Goal: Information Seeking & Learning: Learn about a topic

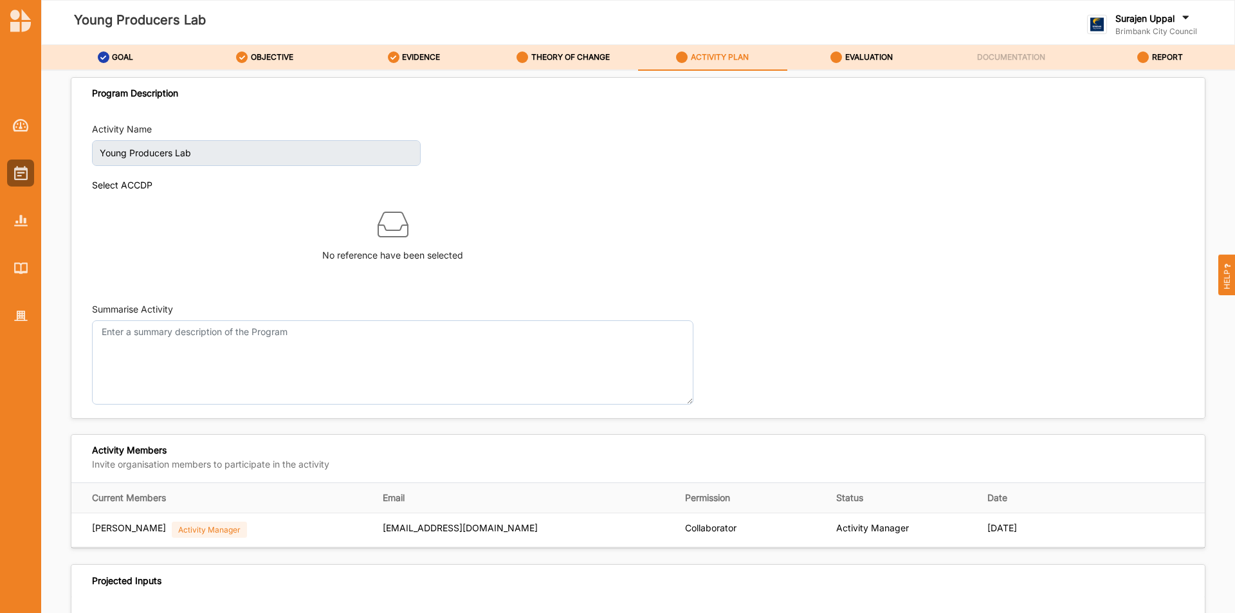
scroll to position [1158, 0]
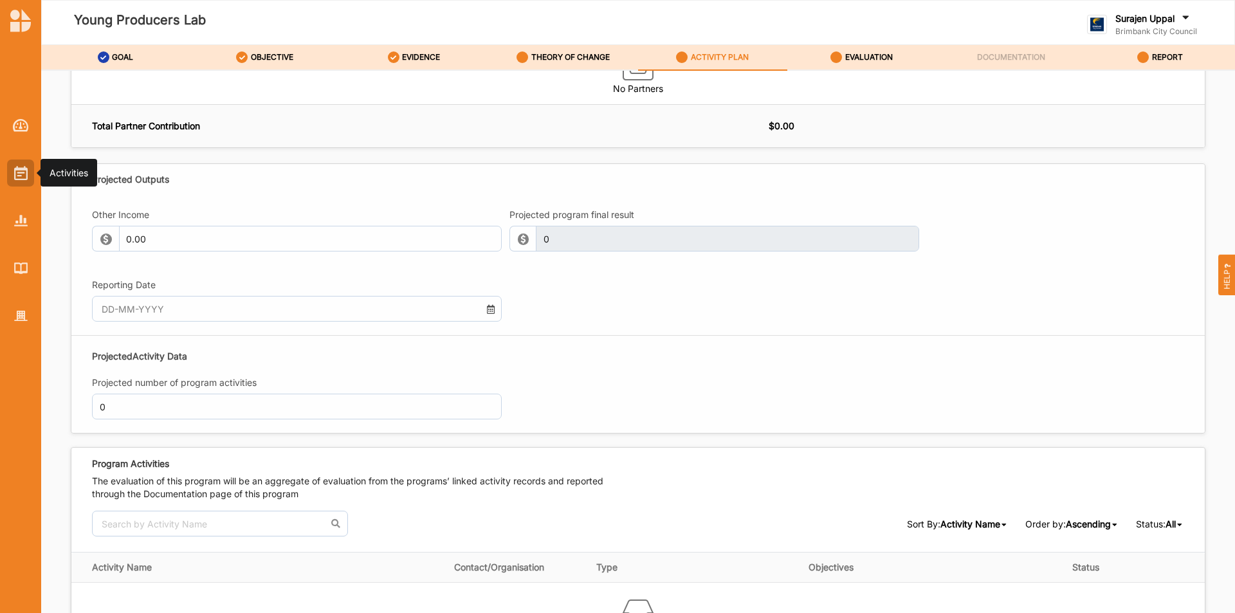
click at [9, 166] on div at bounding box center [20, 173] width 27 height 27
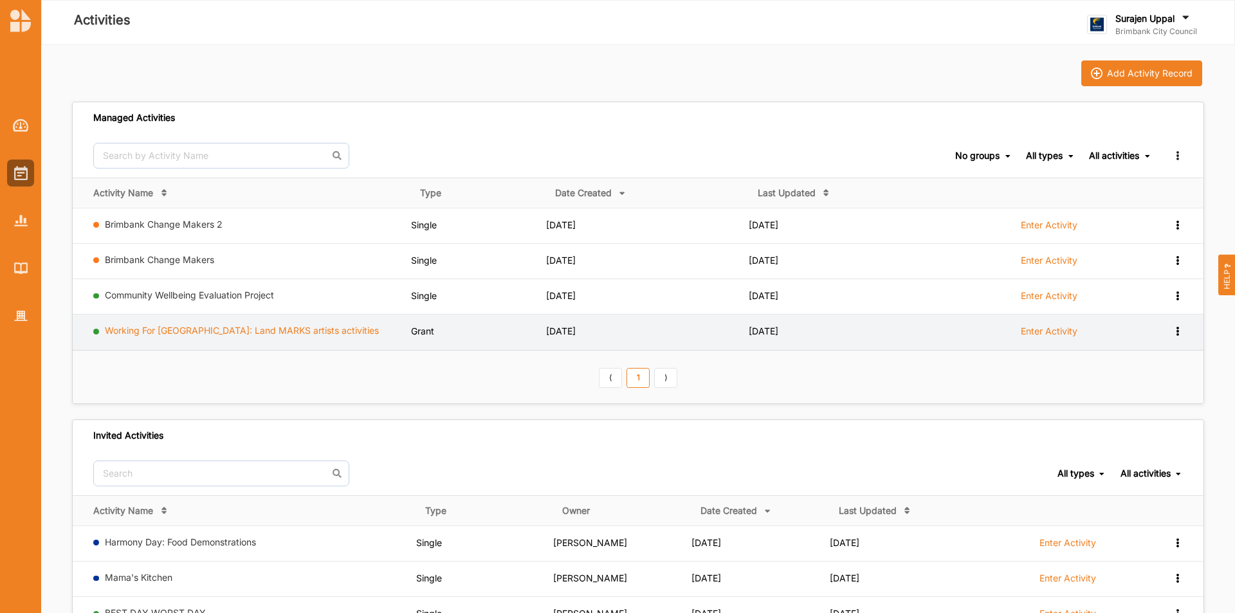
click at [154, 336] on link "Working For [GEOGRAPHIC_DATA]: Land MARKS artists activities" at bounding box center [242, 330] width 274 height 11
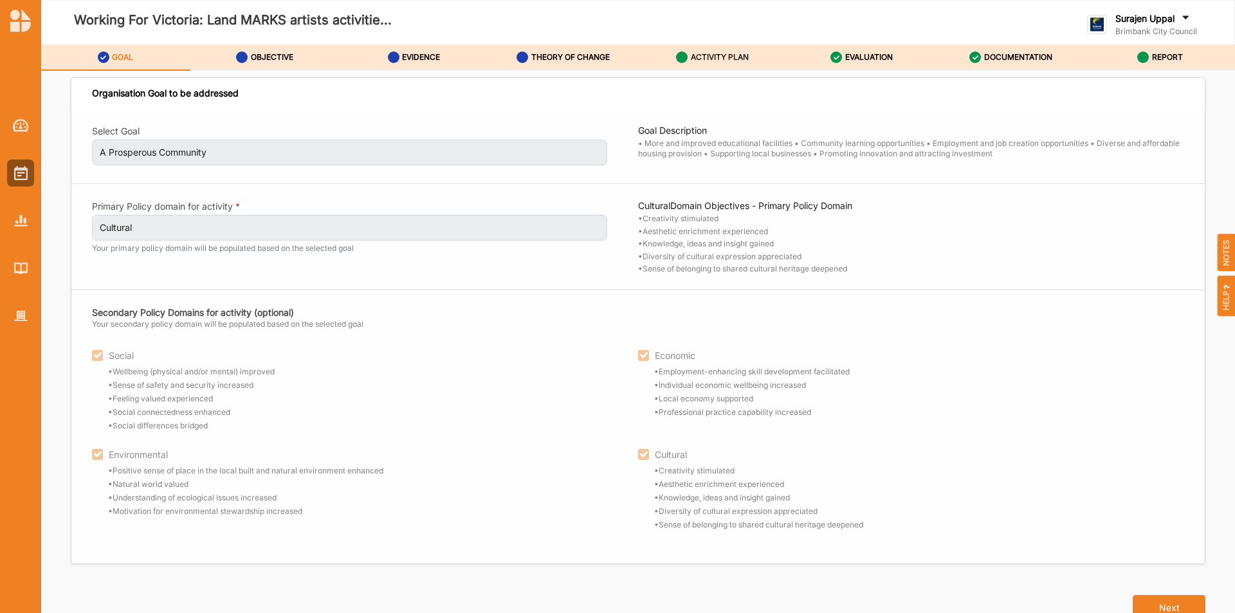
click at [714, 57] on label "ACTIVITY PLAN" at bounding box center [720, 57] width 58 height 10
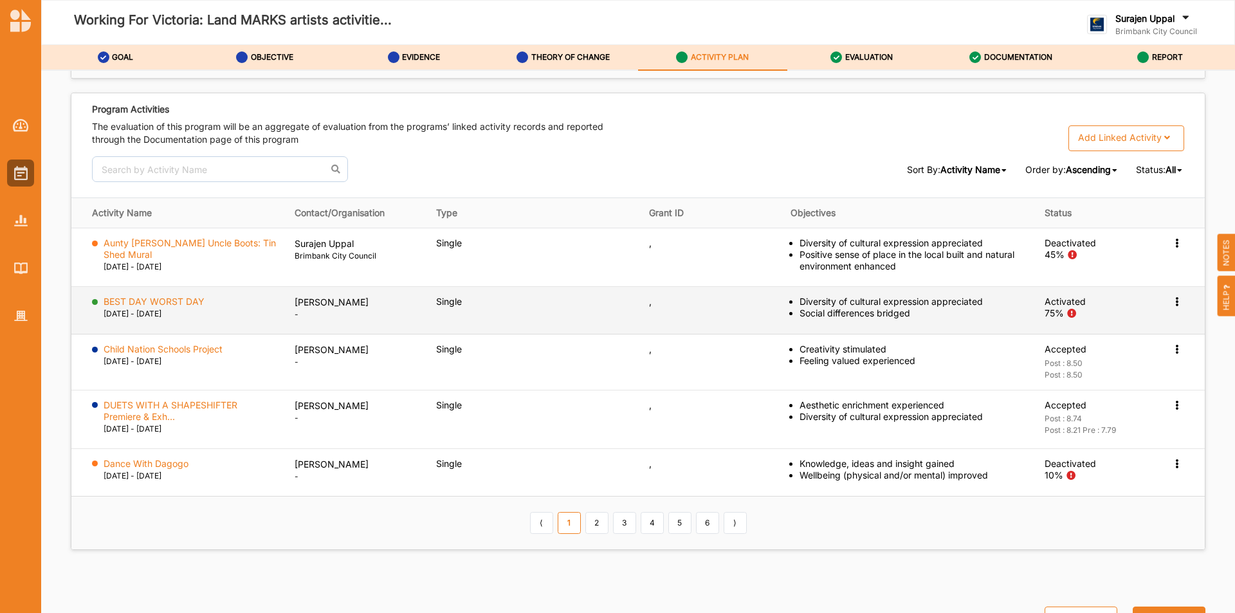
scroll to position [2038, 0]
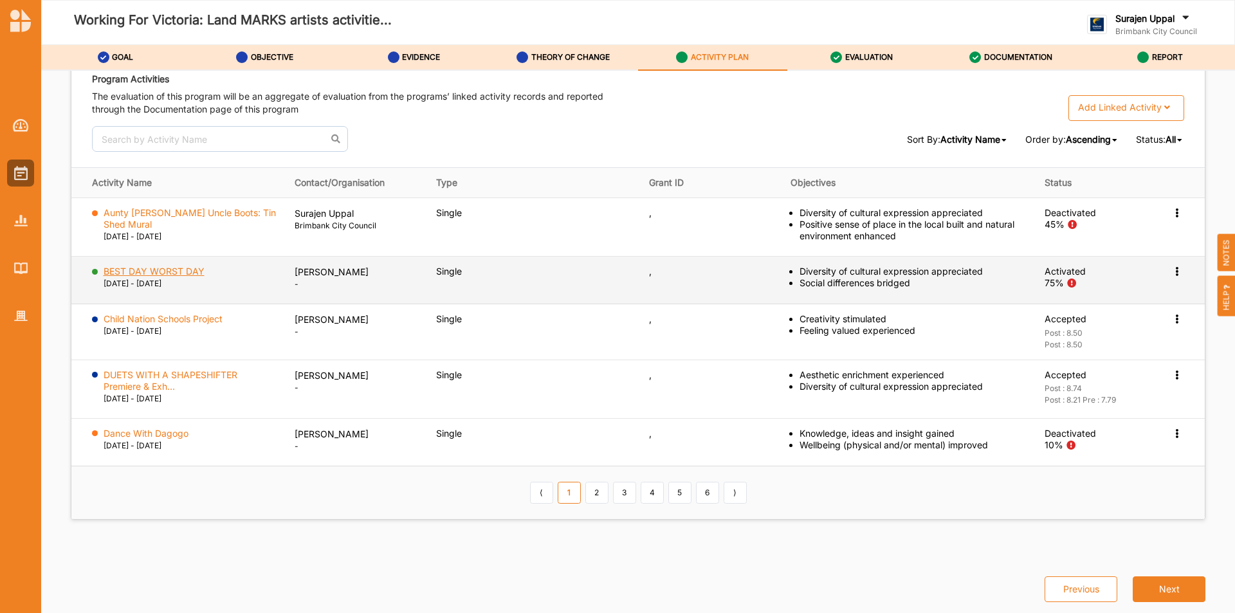
click at [138, 270] on label "BEST DAY WORST DAY" at bounding box center [154, 272] width 101 height 12
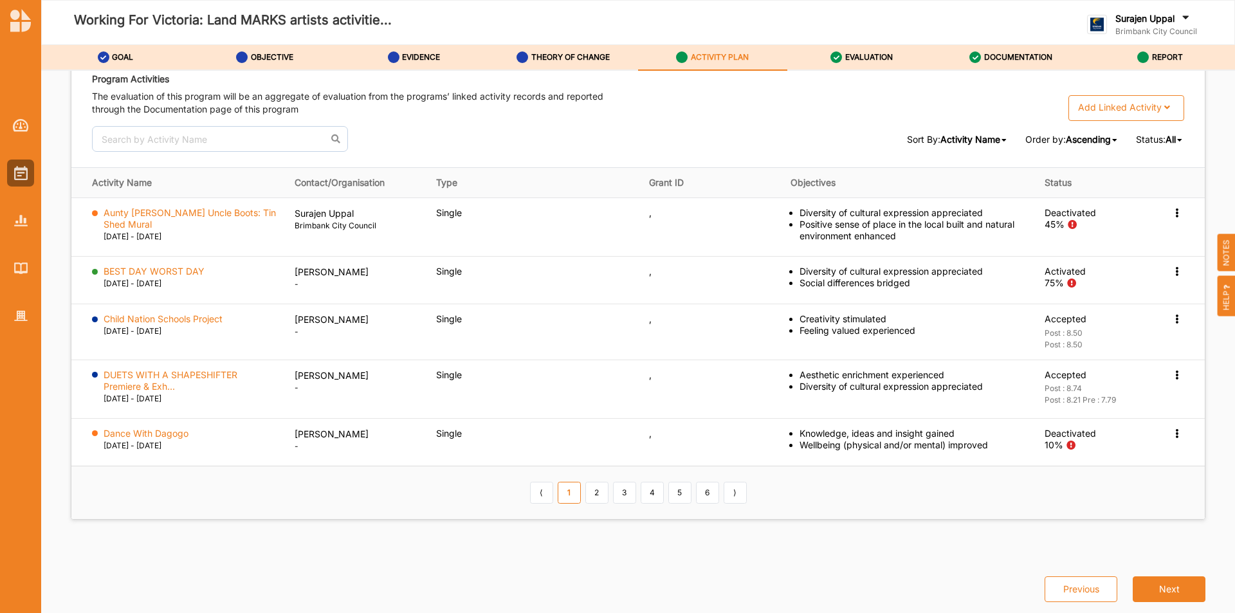
drag, startPoint x: 1006, startPoint y: 57, endPoint x: 827, endPoint y: 119, distance: 189.4
click at [827, 119] on div "Add Linked Activity Single Activity Grant Program Festival Program Multi-Activi…" at bounding box center [911, 108] width 546 height 26
drag, startPoint x: 991, startPoint y: 58, endPoint x: 800, endPoint y: 159, distance: 216.7
click at [801, 158] on div "Program Activities The evaluation of this program will be an aggregate of evalu…" at bounding box center [637, 115] width 1133 height 104
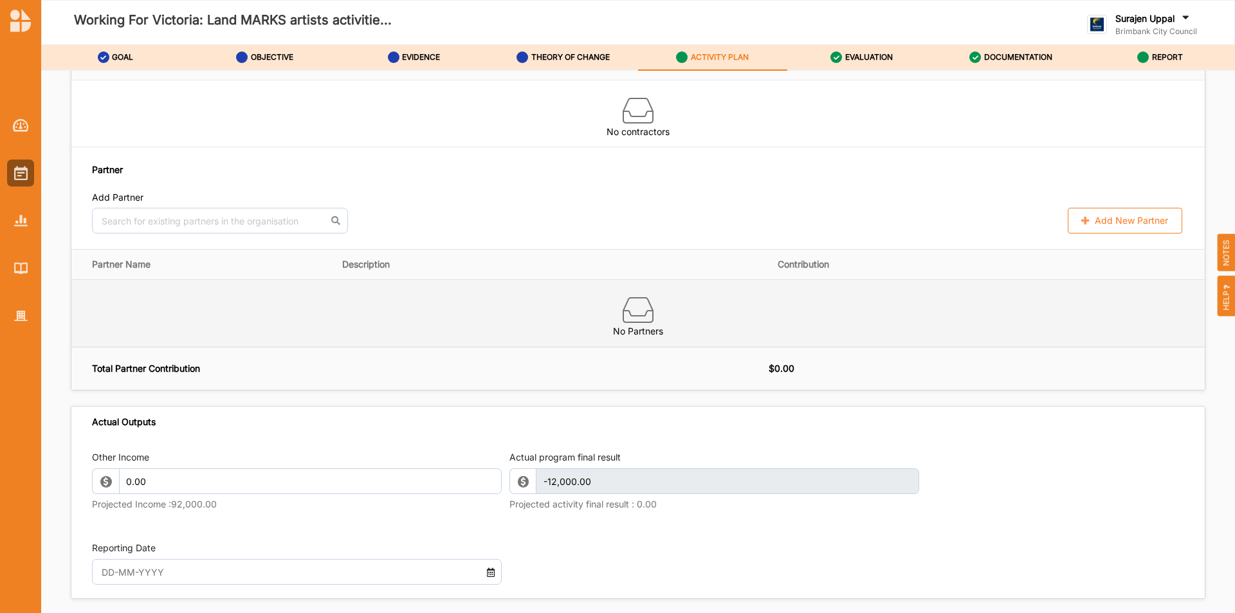
scroll to position [1138, 0]
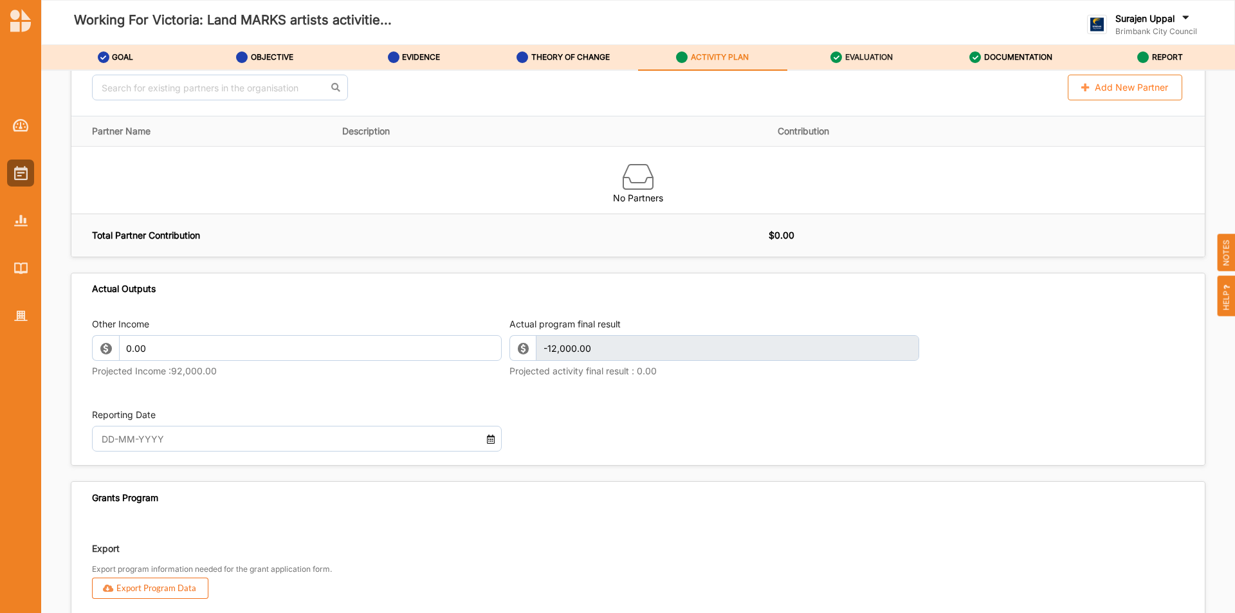
drag, startPoint x: 1004, startPoint y: 61, endPoint x: 898, endPoint y: 62, distance: 106.1
click at [1004, 62] on div "DOCUMENTATION" at bounding box center [1010, 57] width 83 height 23
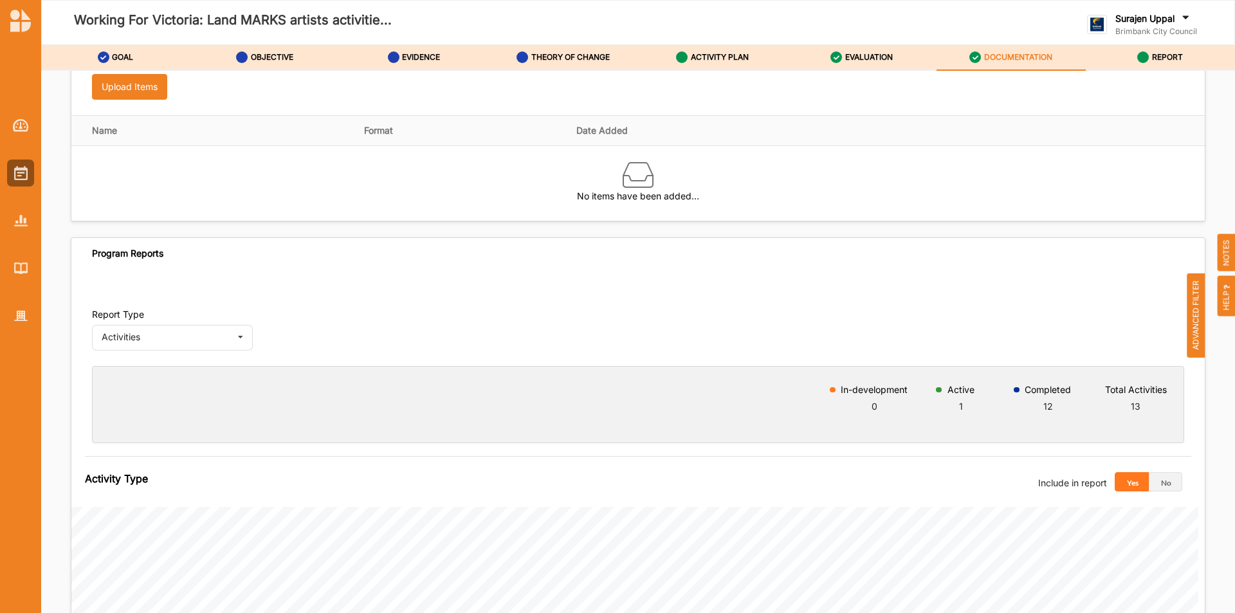
scroll to position [237, 0]
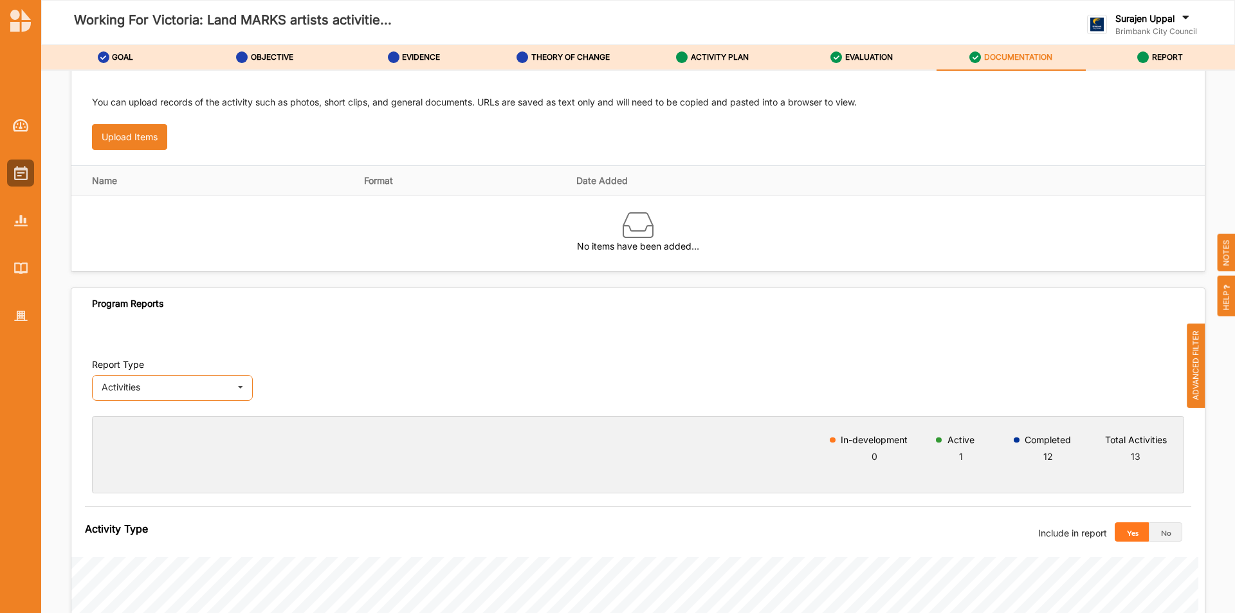
click at [163, 394] on div "Activities Activities Outcomes Inputs & Outputs" at bounding box center [172, 388] width 161 height 26
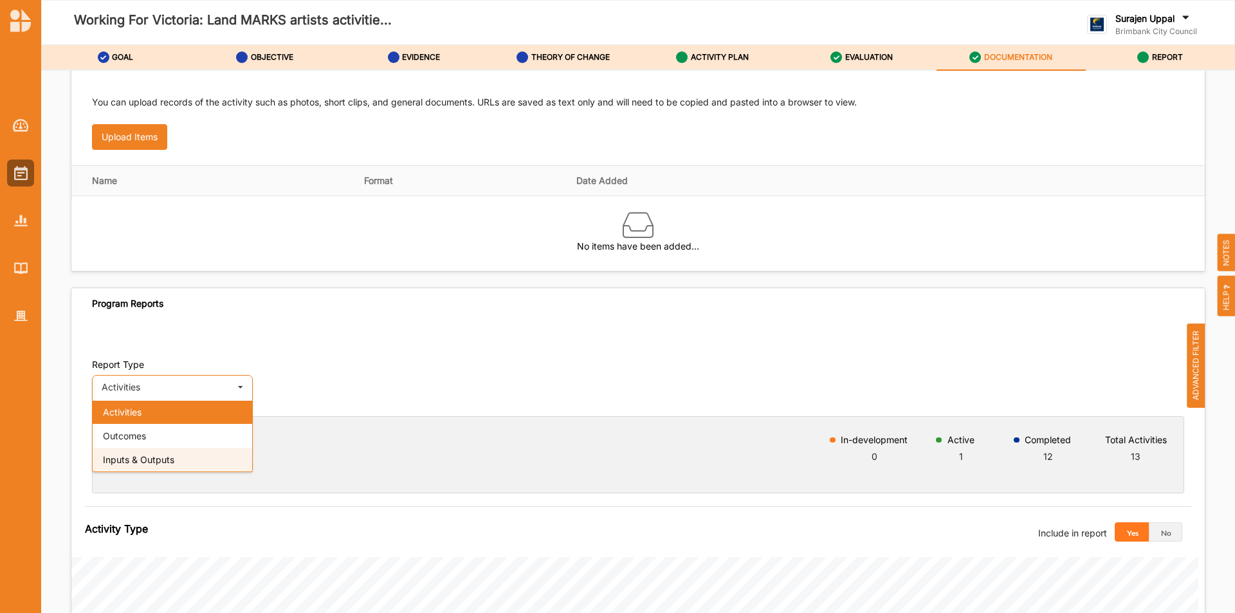
click at [160, 457] on span "Inputs & Outputs" at bounding box center [138, 459] width 71 height 11
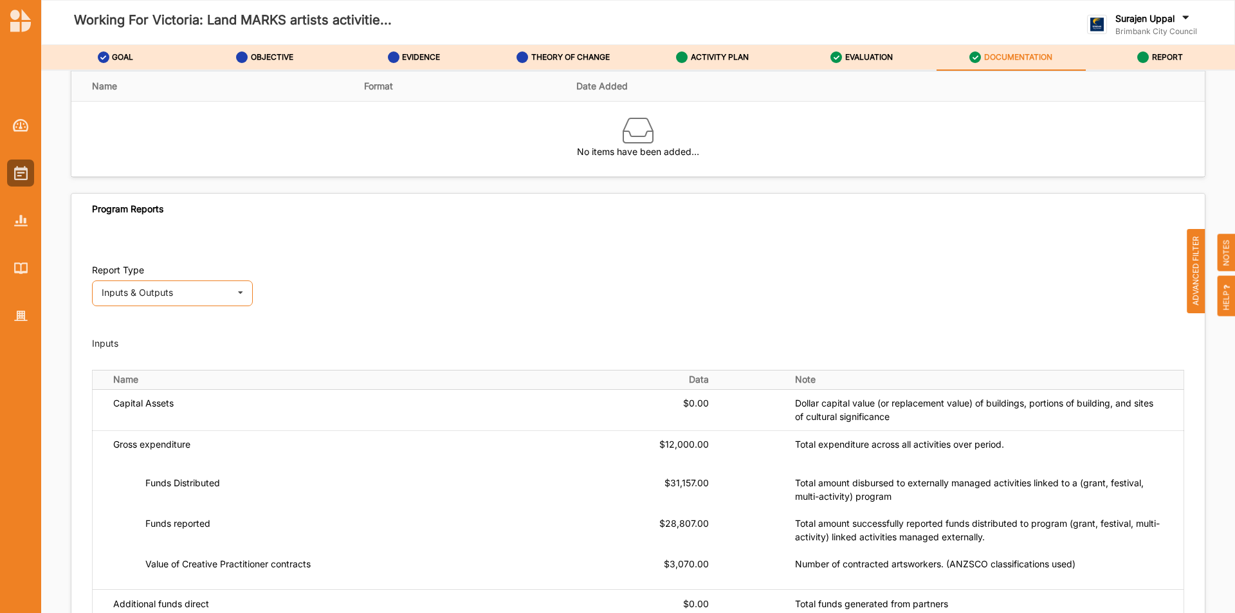
scroll to position [430, 0]
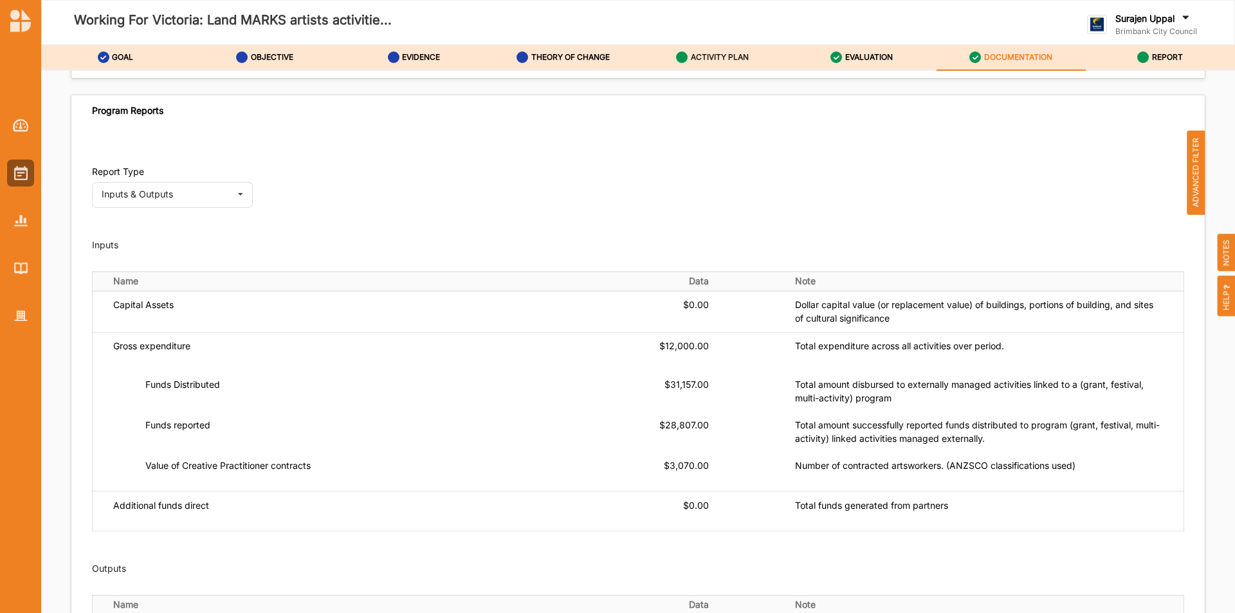
click at [690, 58] on div "ACTIVITY PLAN" at bounding box center [712, 57] width 73 height 23
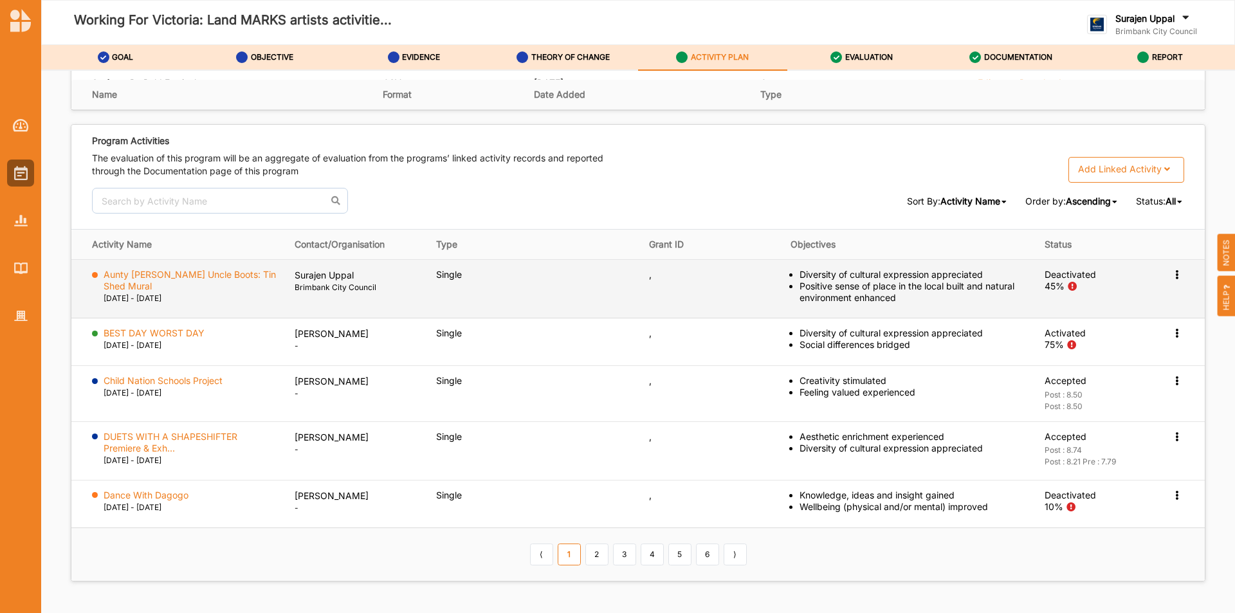
scroll to position [2038, 0]
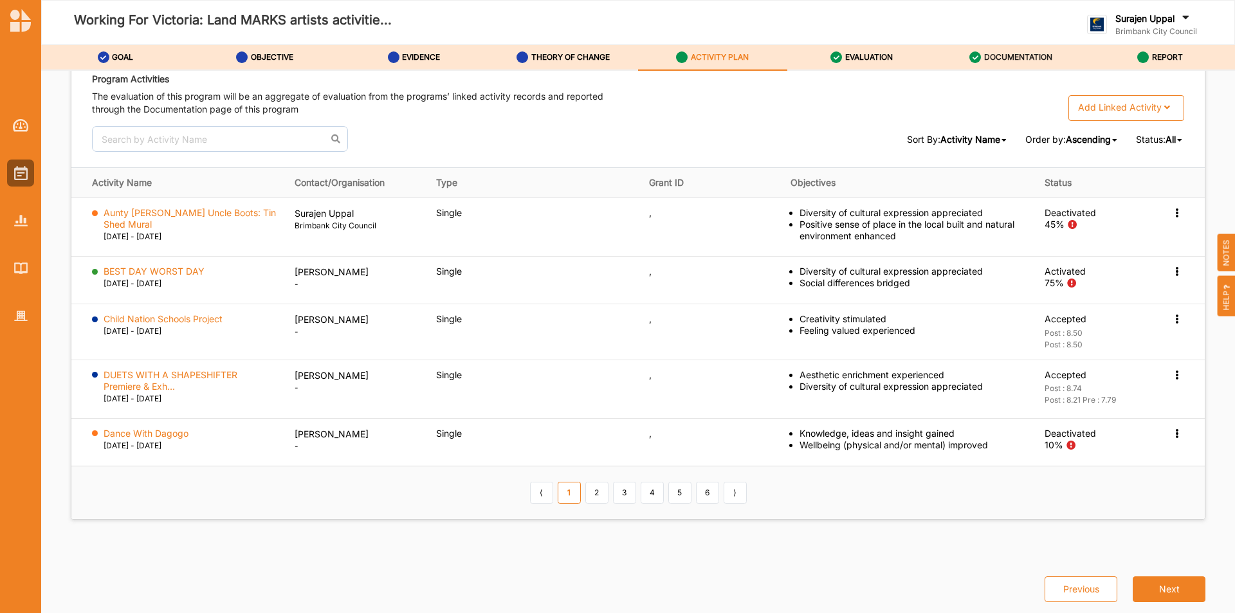
click at [1022, 59] on label "DOCUMENTATION" at bounding box center [1018, 57] width 68 height 10
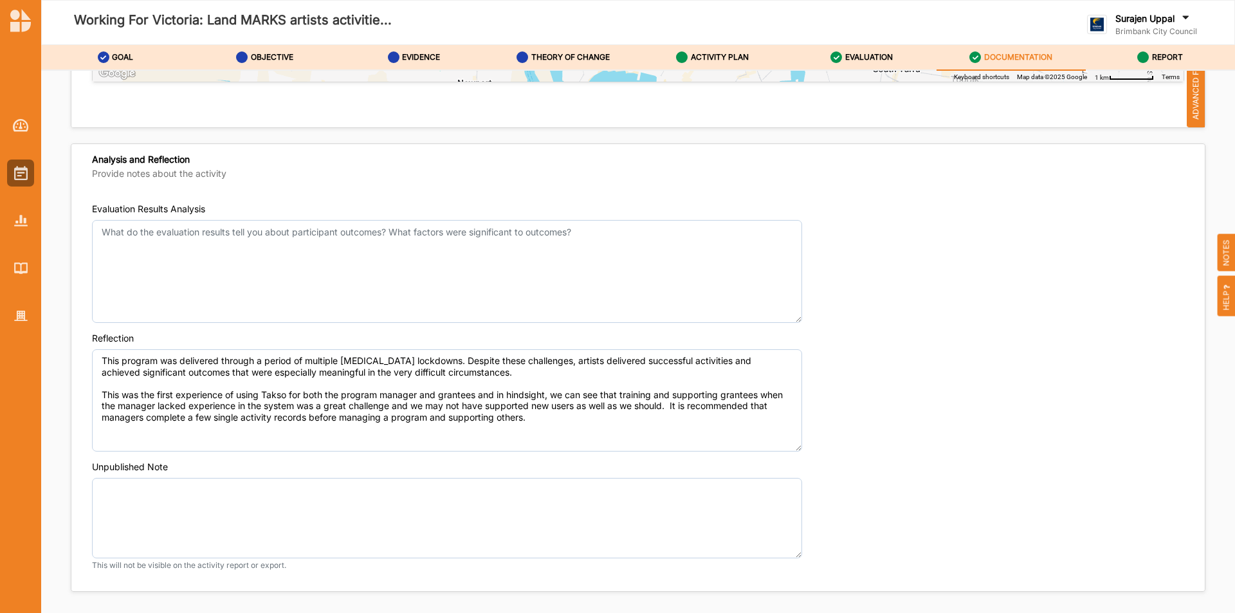
scroll to position [4708, 0]
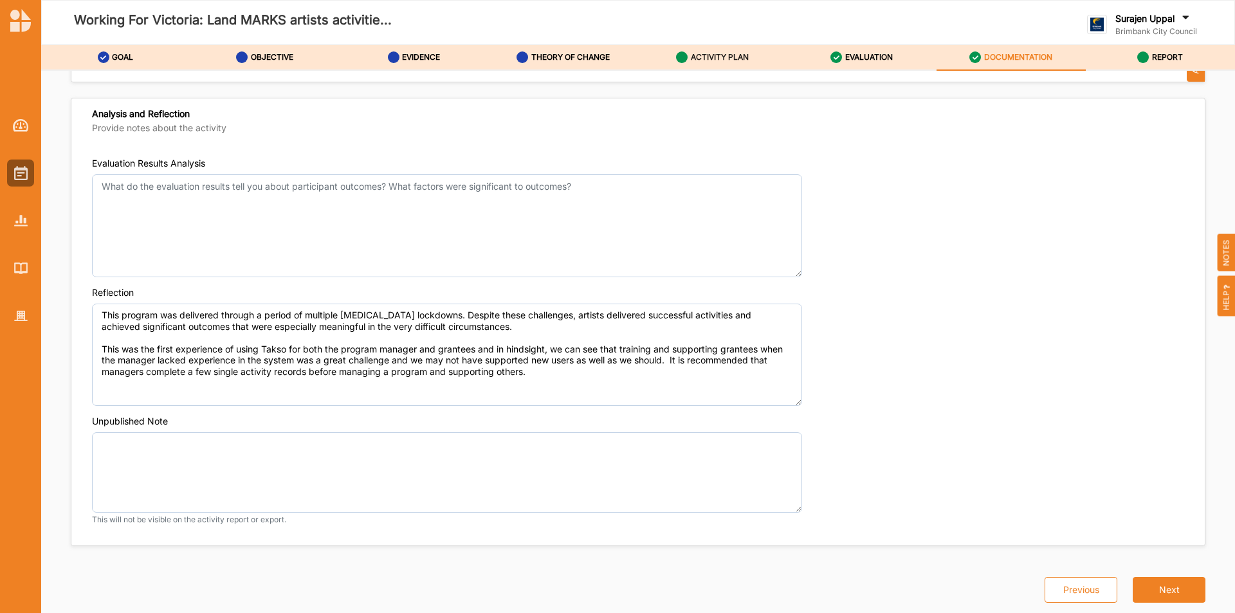
click at [703, 54] on label "ACTIVITY PLAN" at bounding box center [720, 57] width 58 height 10
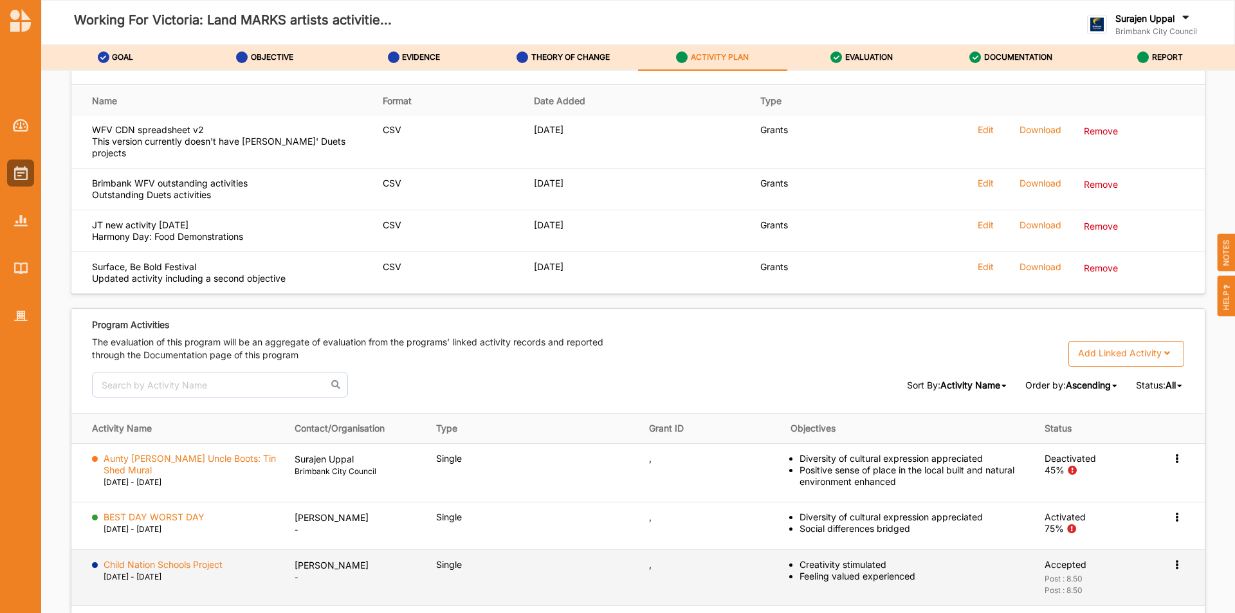
scroll to position [2038, 0]
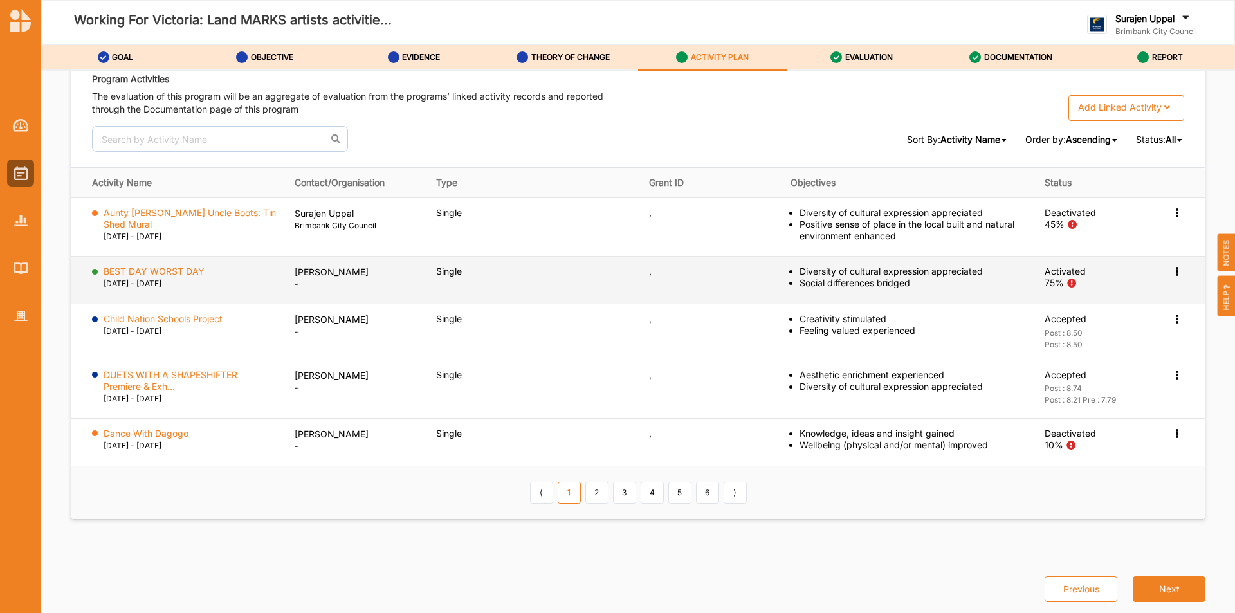
click at [1174, 273] on icon at bounding box center [1176, 270] width 11 height 9
click at [1131, 299] on label "Activation Information" at bounding box center [1101, 295] width 93 height 12
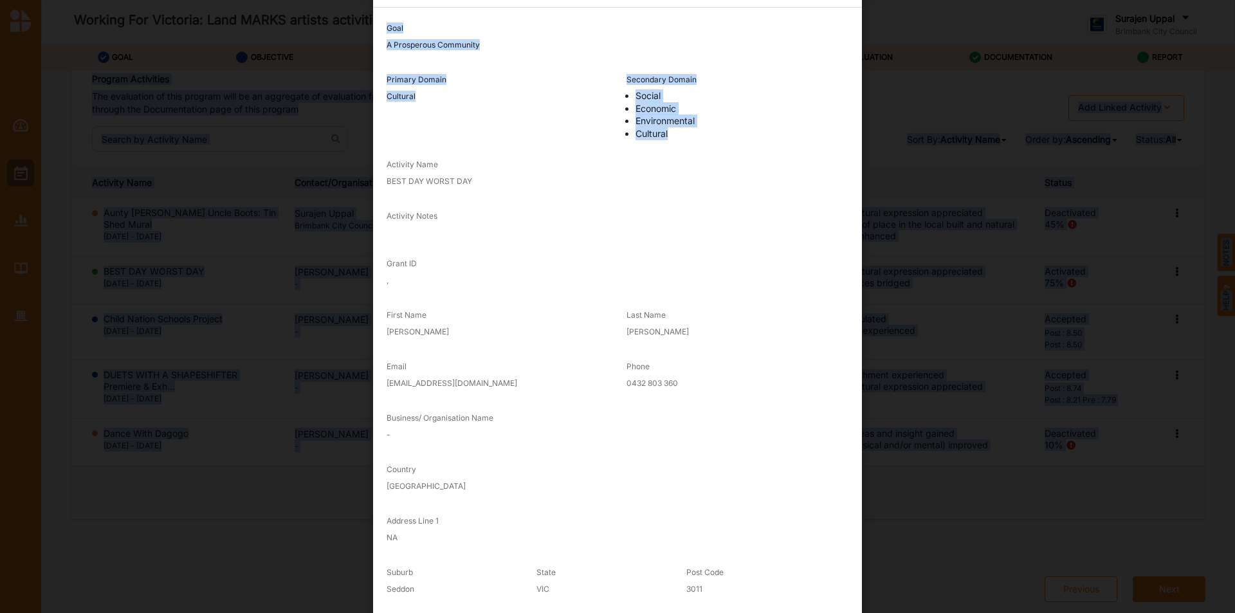
scroll to position [138, 0]
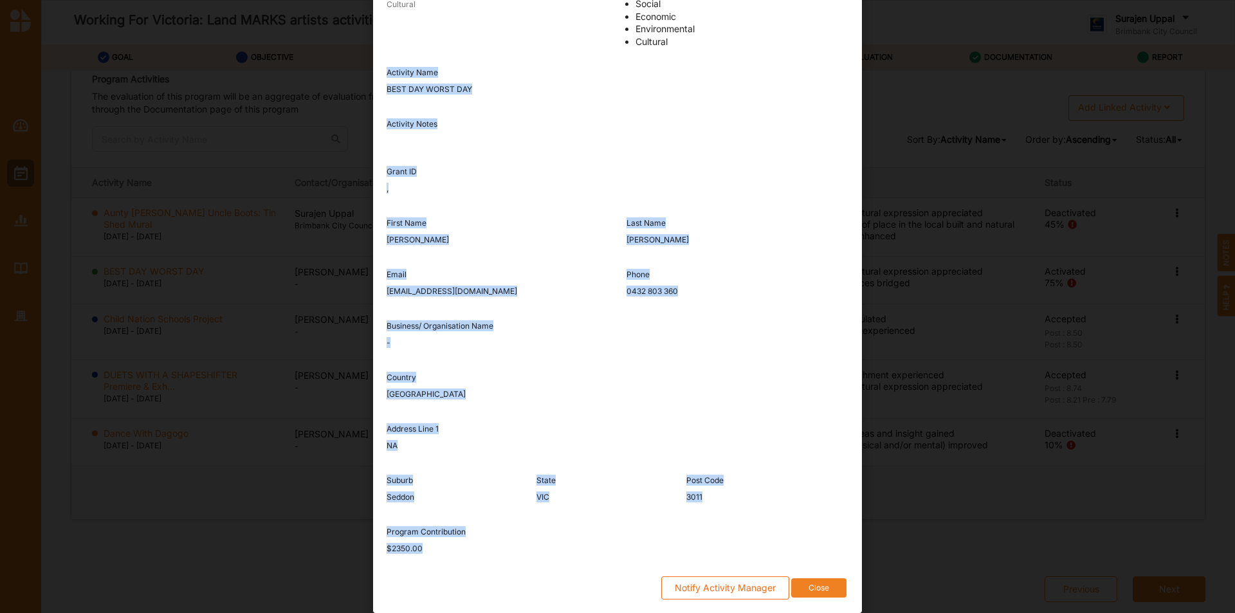
drag, startPoint x: 381, startPoint y: 210, endPoint x: 623, endPoint y: 580, distance: 441.9
click at [623, 580] on div "Goal A Prosperous Community Primary Domain Cultural Secondary Domain Social Eco…" at bounding box center [618, 264] width 462 height 688
copy div "Activity Name BEST DAY WORST DAY Activity Notes Grant ID , First Name Sam Last …"
click at [832, 594] on button "Close" at bounding box center [818, 588] width 55 height 20
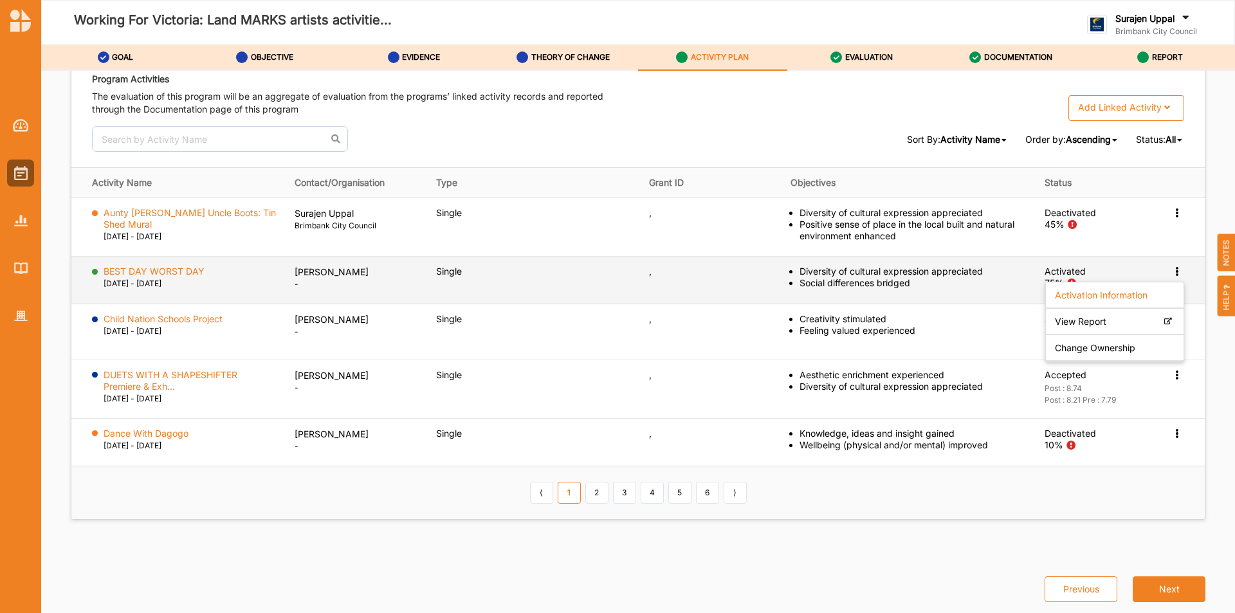
click at [135, 281] on label "28 Sep 2020 - 23 Apr 2021" at bounding box center [133, 284] width 58 height 12
click at [143, 273] on label "BEST DAY WORST DAY" at bounding box center [154, 272] width 101 height 12
click at [1171, 271] on icon at bounding box center [1176, 270] width 11 height 9
click at [1142, 347] on div "Change Ownership" at bounding box center [1115, 348] width 138 height 26
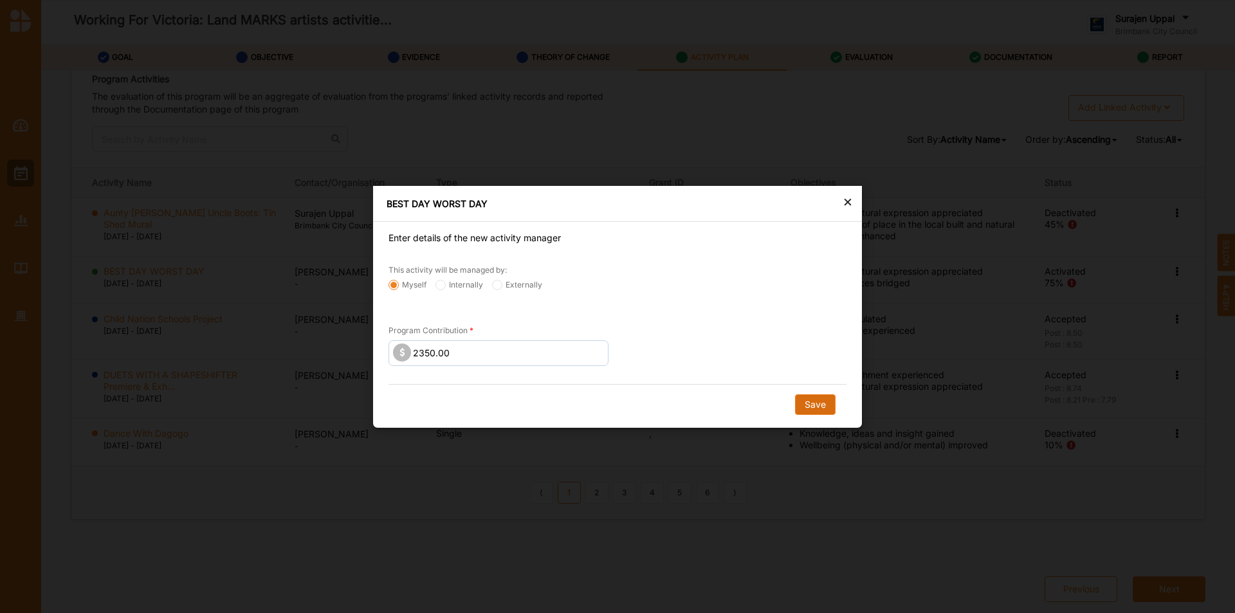
click at [812, 403] on button "Save" at bounding box center [815, 404] width 41 height 21
radio input "false"
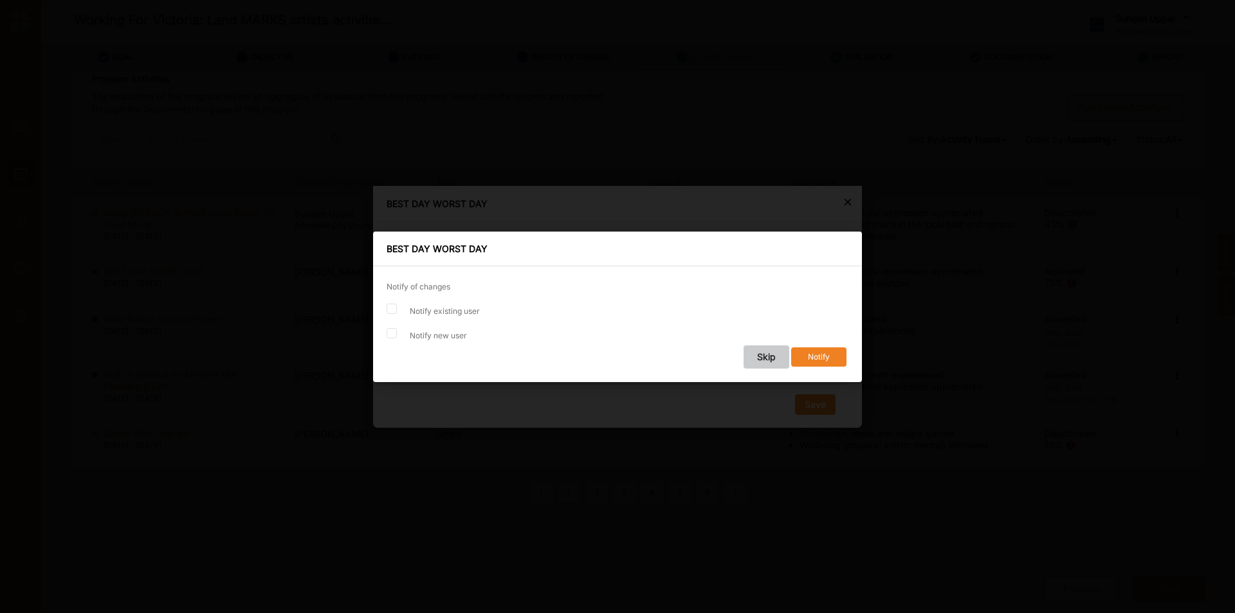
click at [770, 362] on button "Skip" at bounding box center [767, 356] width 46 height 23
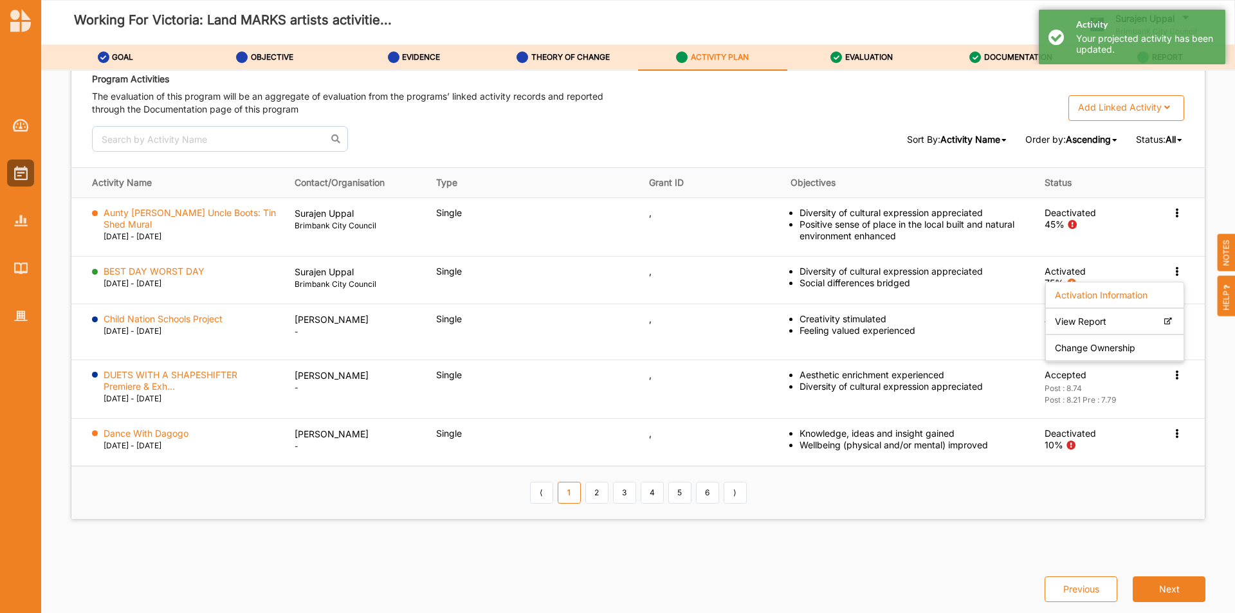
click at [704, 127] on div "Sort By: Activity Name Activity Name Status Contact Organisation Activity Type …" at bounding box center [638, 139] width 1092 height 26
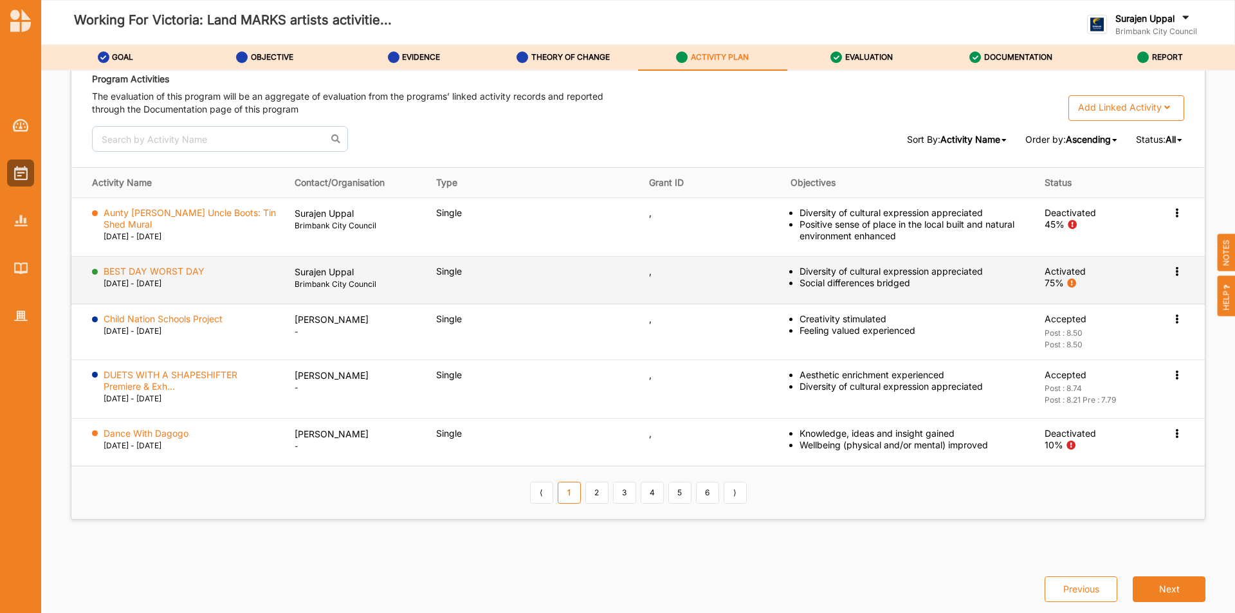
click at [1173, 274] on icon at bounding box center [1176, 270] width 11 height 9
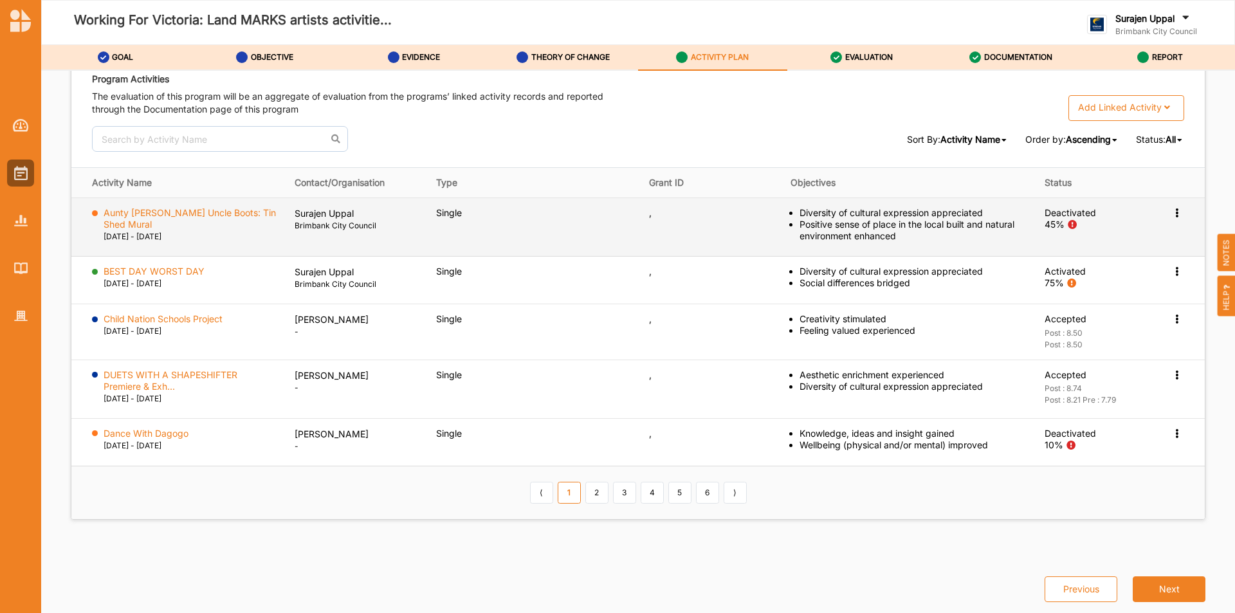
click at [501, 214] on td "Single" at bounding box center [533, 227] width 212 height 59
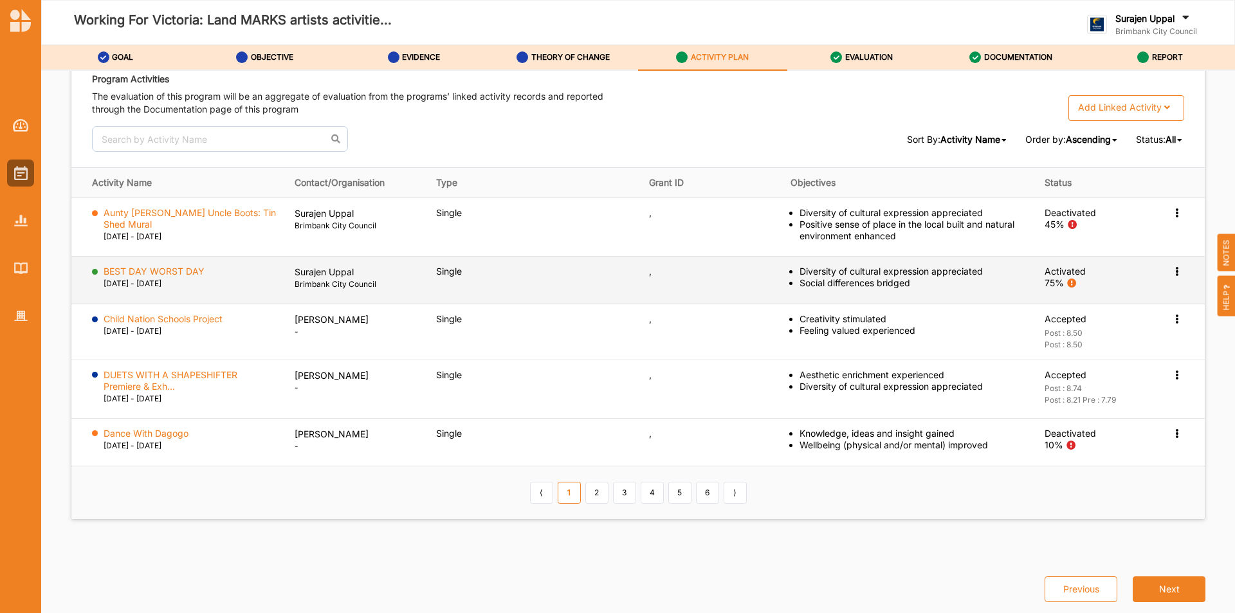
click at [1171, 274] on icon at bounding box center [1176, 270] width 11 height 9
click at [144, 275] on label "BEST DAY WORST DAY" at bounding box center [154, 272] width 101 height 12
click at [183, 273] on label "BEST DAY WORST DAY" at bounding box center [154, 272] width 101 height 12
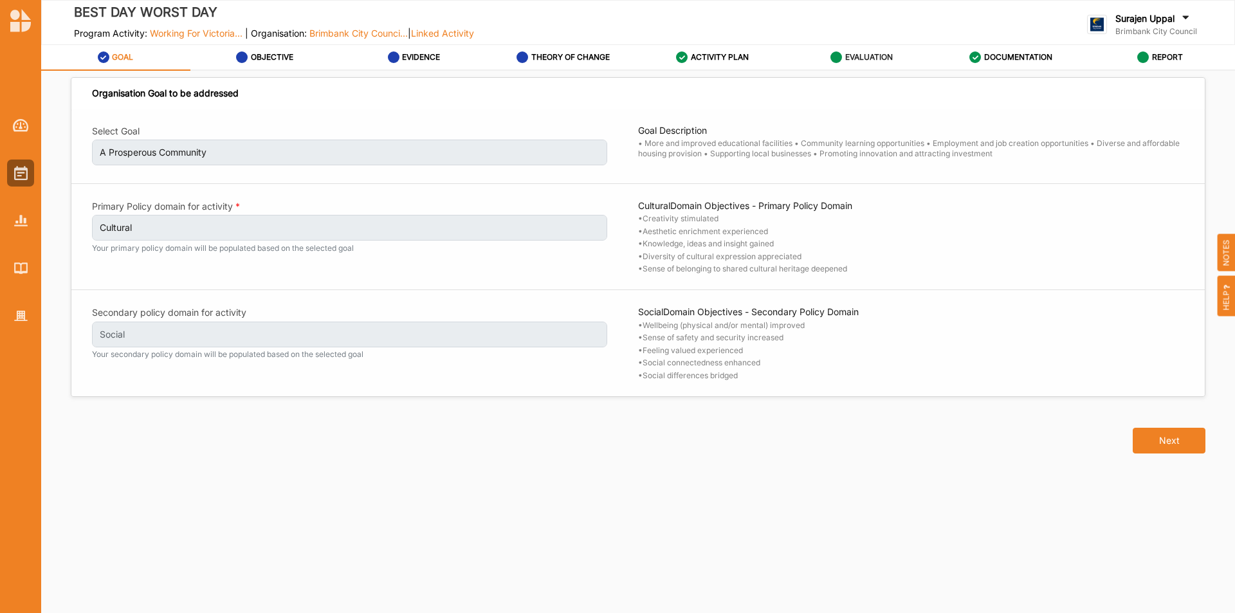
click at [854, 60] on label "EVALUATION" at bounding box center [869, 57] width 48 height 10
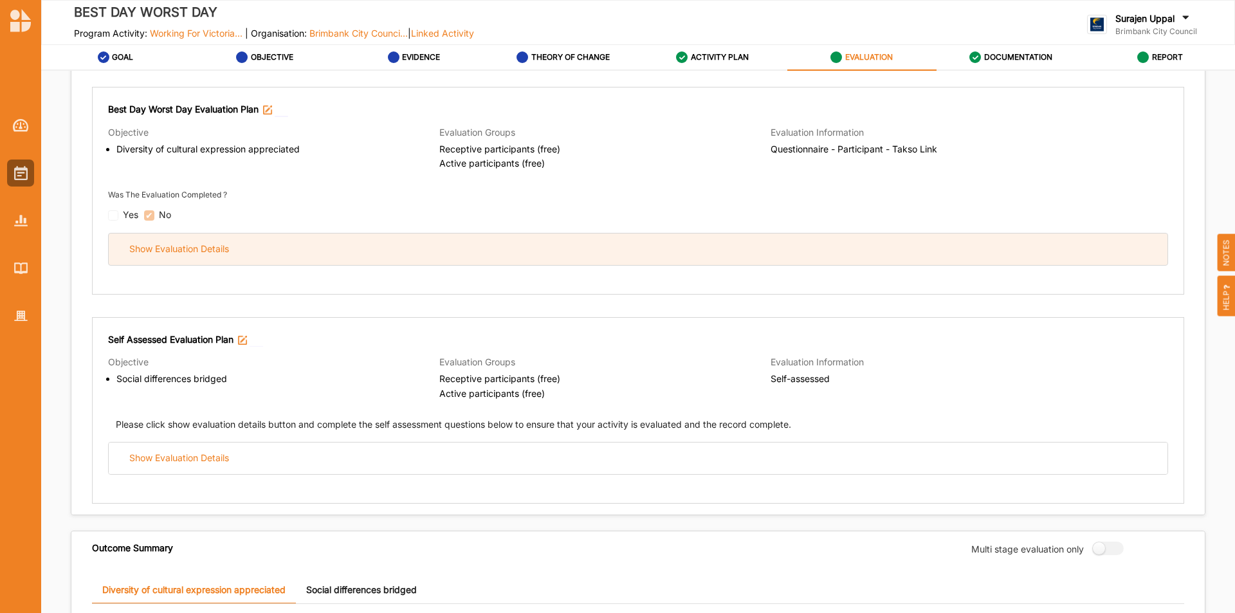
scroll to position [193, 0]
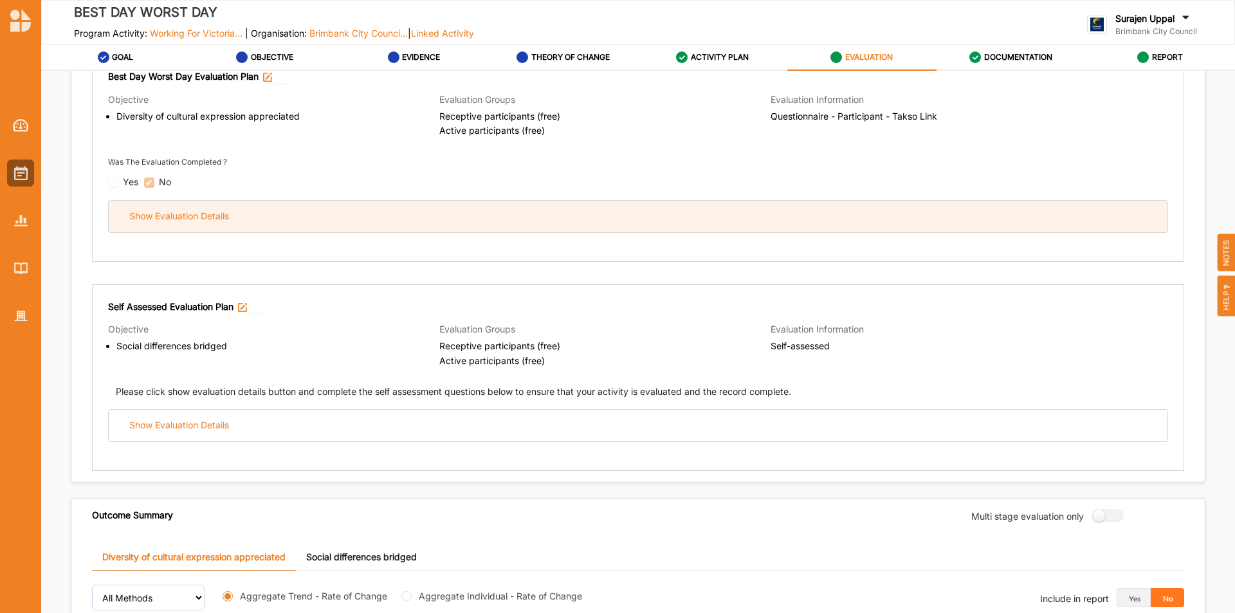
click at [626, 212] on div "Show Evaluation Details" at bounding box center [638, 217] width 1059 height 32
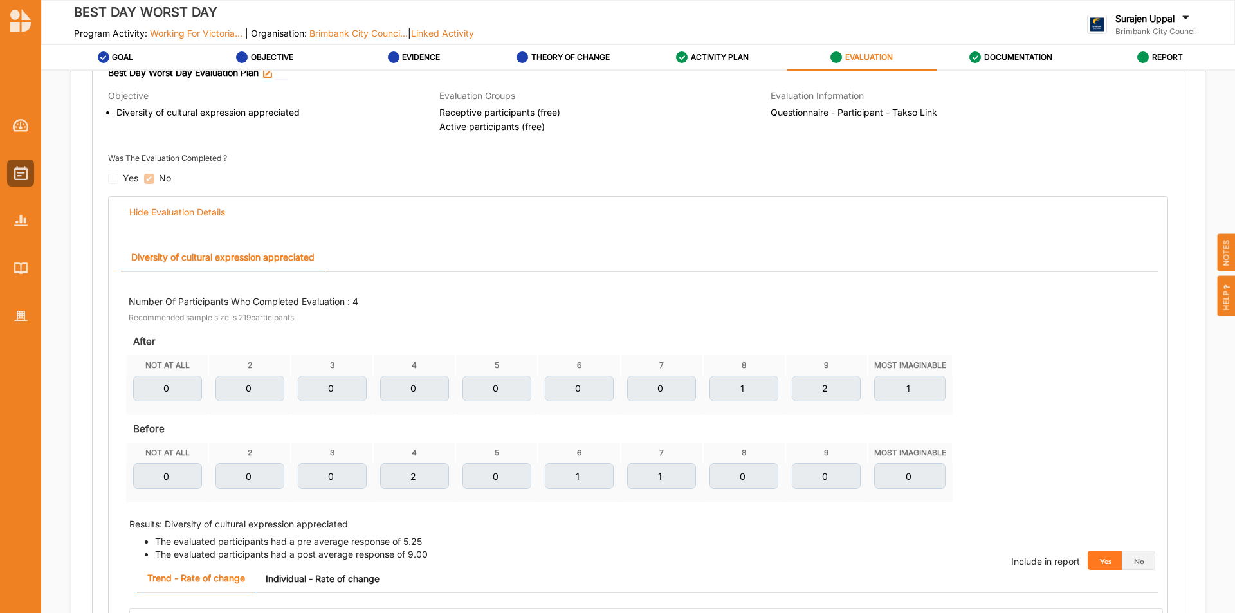
scroll to position [64, 0]
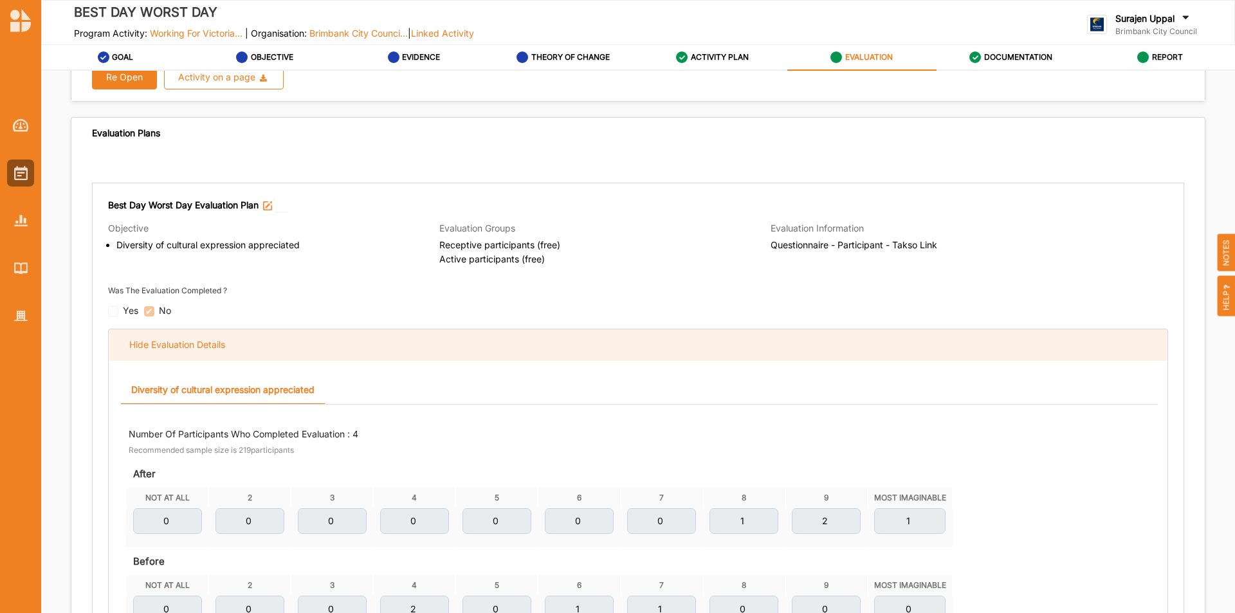
drag, startPoint x: 406, startPoint y: 346, endPoint x: 421, endPoint y: 337, distance: 17.3
click at [406, 345] on div "Hide Evaluation Details" at bounding box center [638, 345] width 1059 height 32
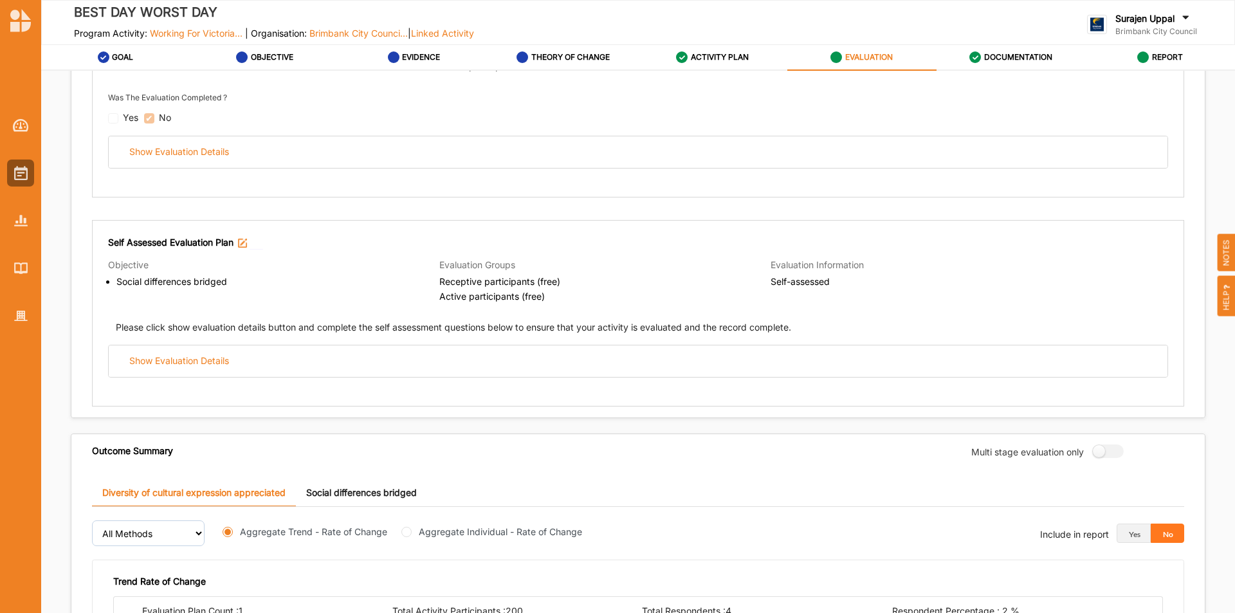
scroll to position [450, 0]
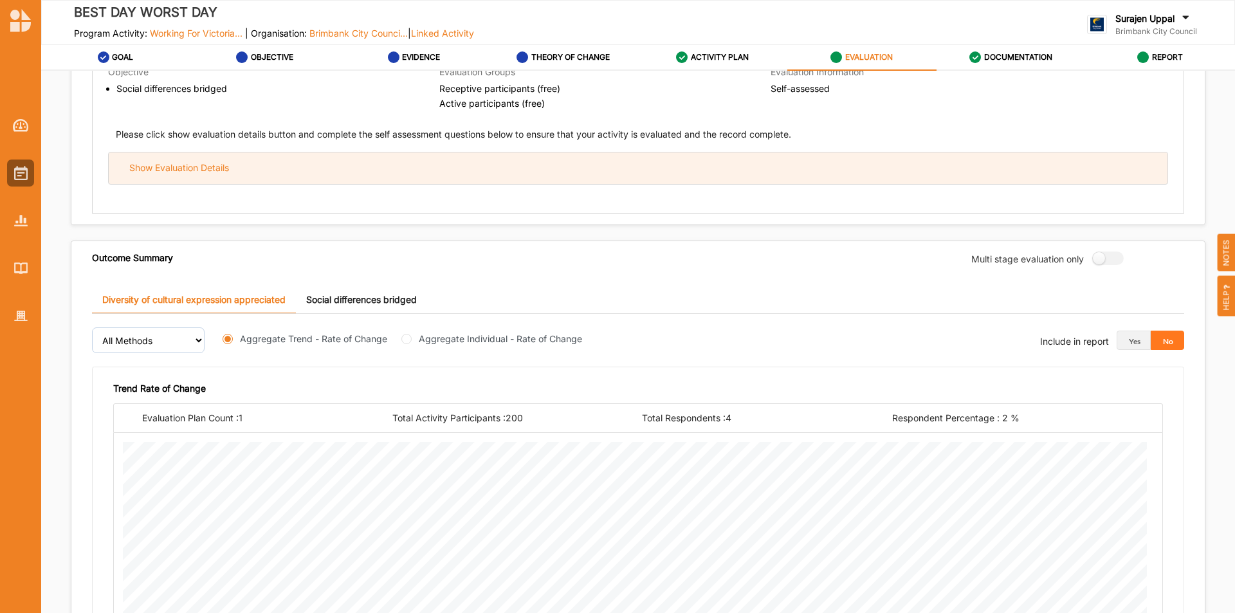
click at [566, 179] on div "Show Evaluation Details" at bounding box center [638, 168] width 1059 height 32
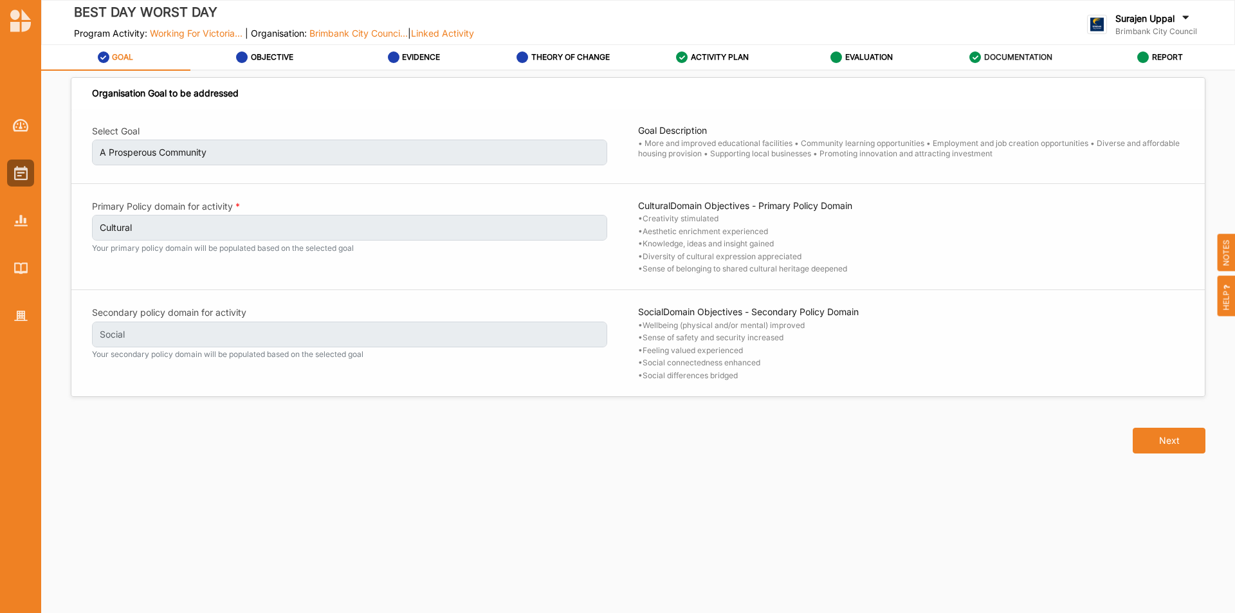
click at [998, 53] on label "DOCUMENTATION" at bounding box center [1018, 57] width 68 height 10
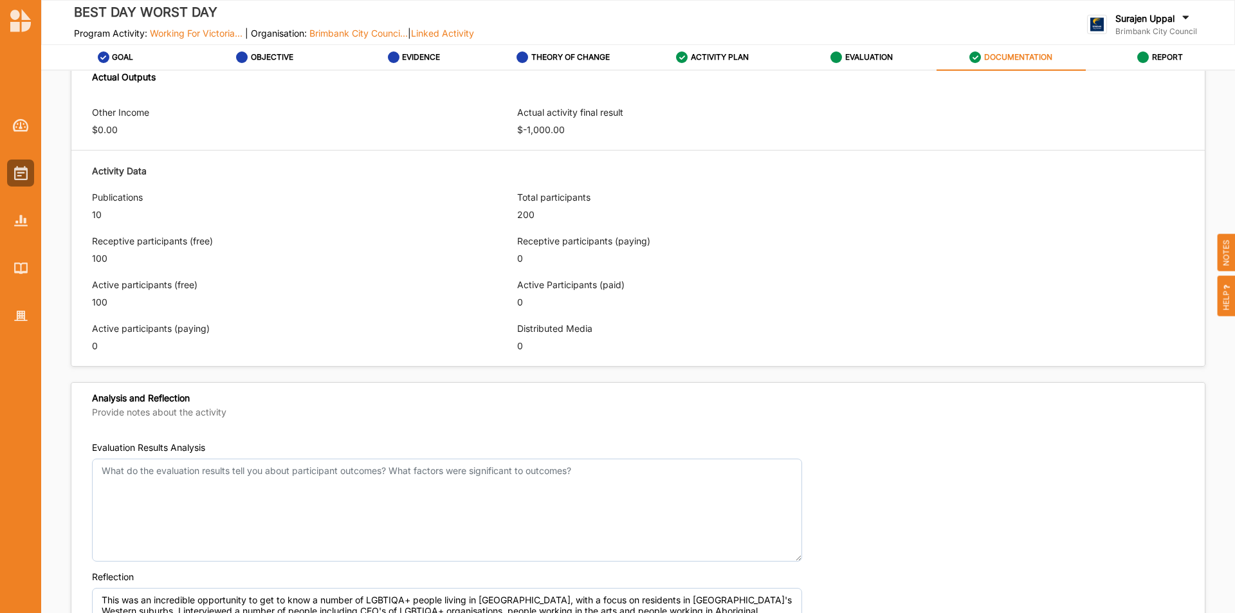
scroll to position [928, 0]
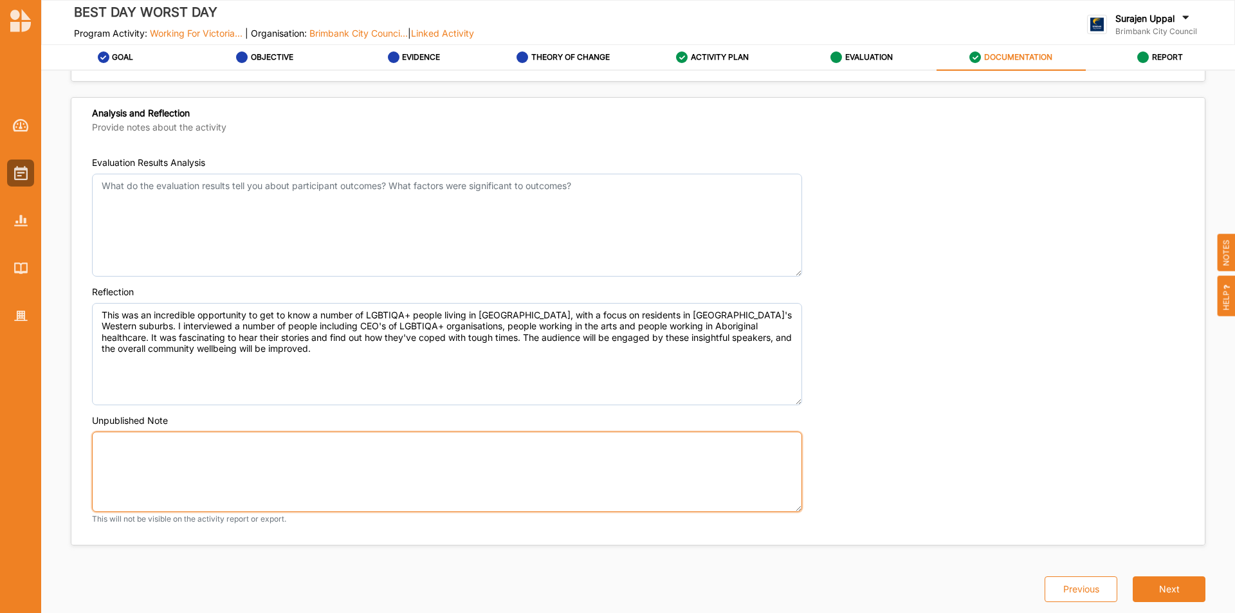
click at [218, 453] on textarea "Unpublished Note" at bounding box center [447, 472] width 710 height 80
paste textarea "Activity Name BEST DAY WORST DAY Activity Notes [PERSON_NAME] ID , First Name […"
click at [175, 499] on textarea "Activity Name BEST DAY WORST DAY Activity Notes Grant ID , First Name Sam Last …" at bounding box center [447, 472] width 710 height 80
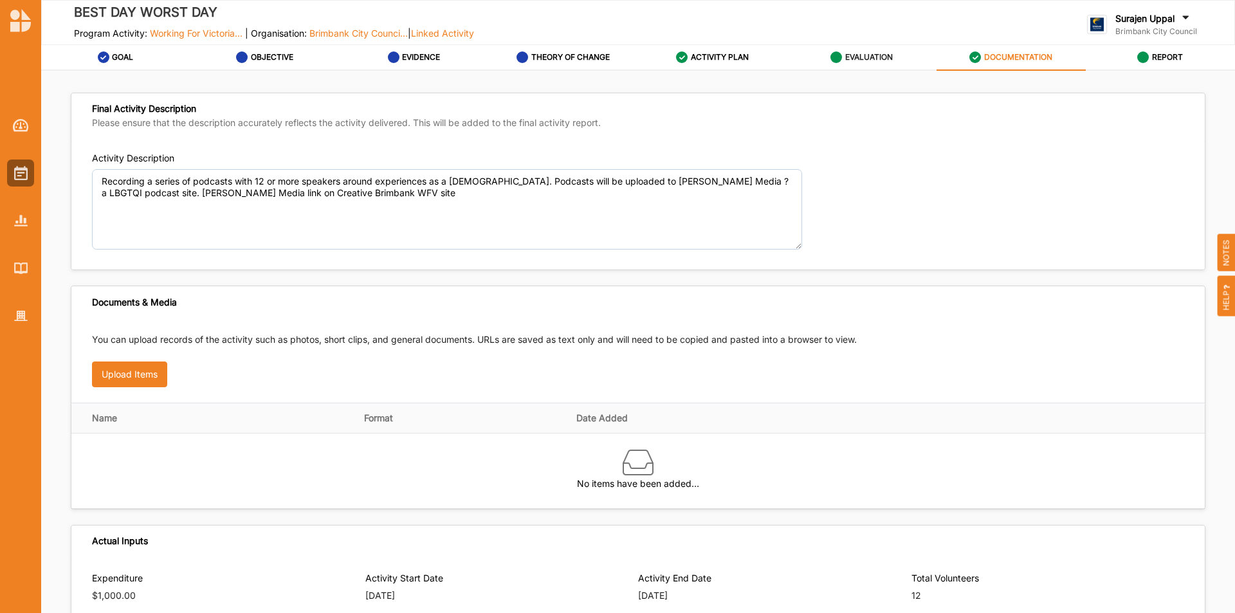
type textarea "Activity Name BEST DAY WORST DAY Activity Notes [PERSON_NAME] ID , First Name: …"
click at [875, 51] on div "EVALUATION" at bounding box center [861, 57] width 62 height 23
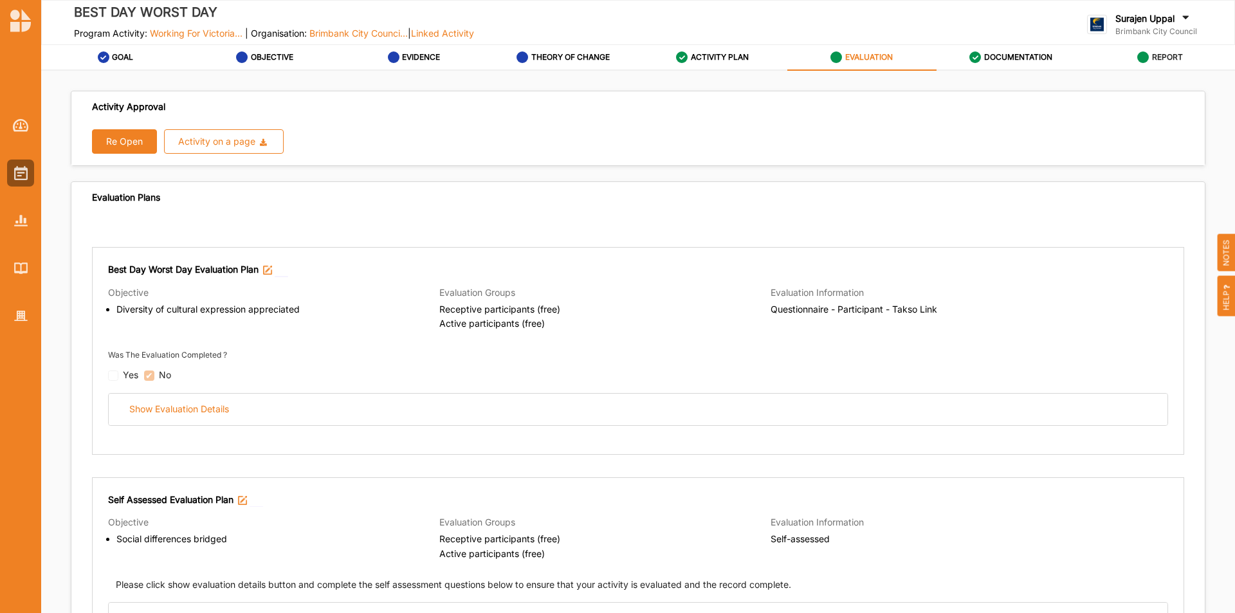
click at [1164, 60] on label "REPORT" at bounding box center [1167, 57] width 31 height 10
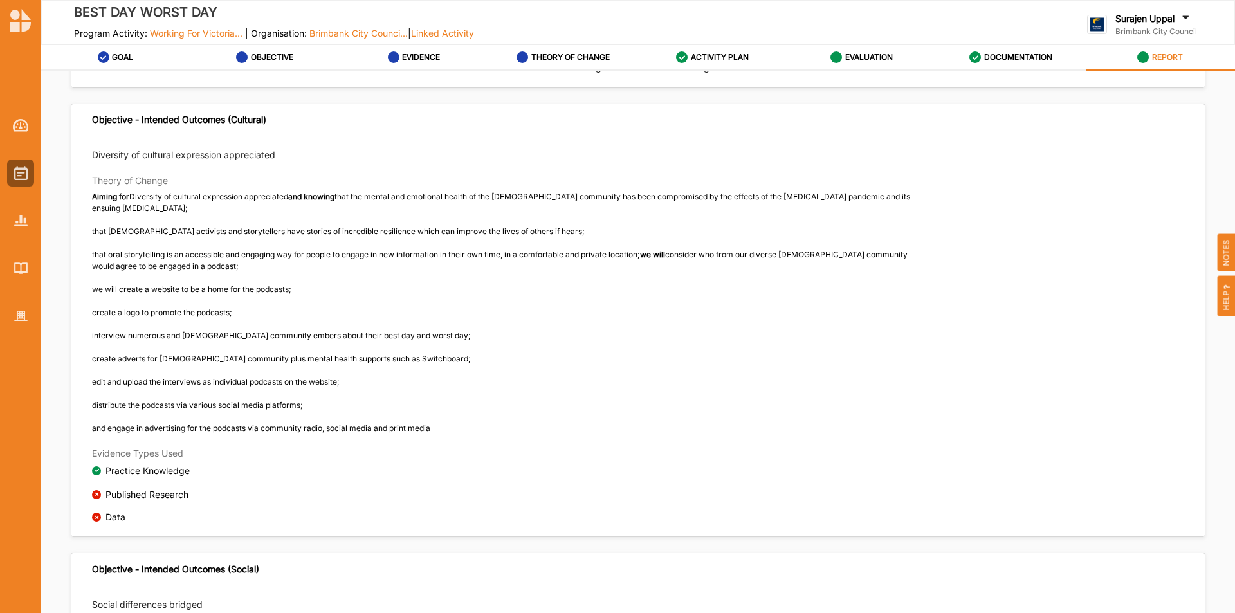
scroll to position [386, 0]
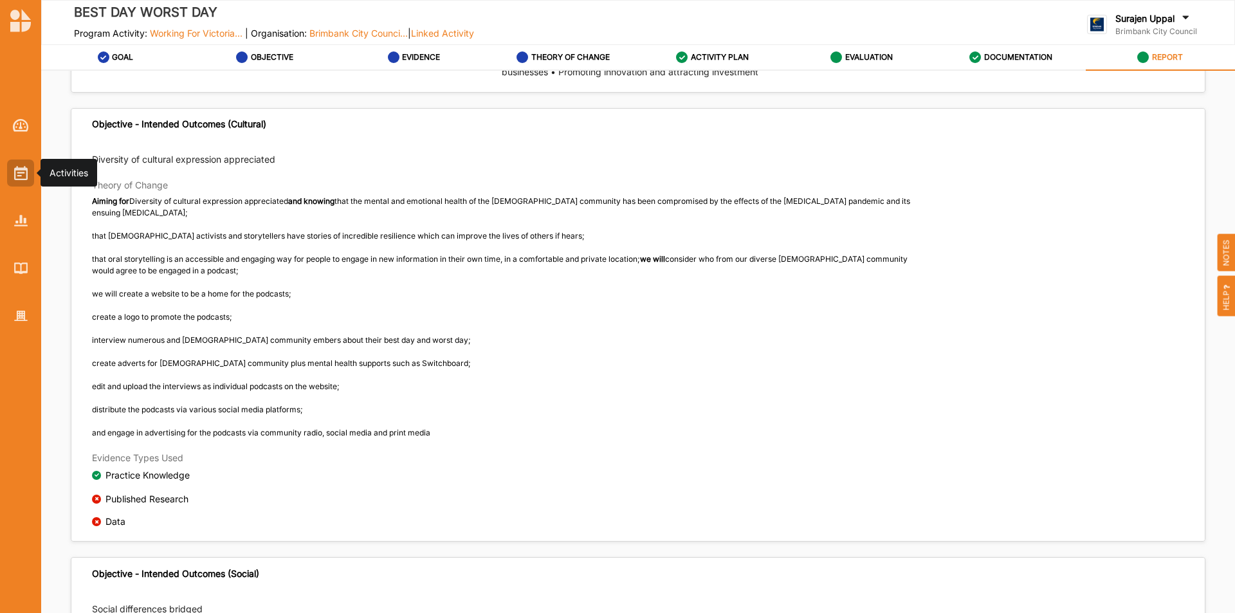
click at [18, 169] on img at bounding box center [21, 173] width 14 height 14
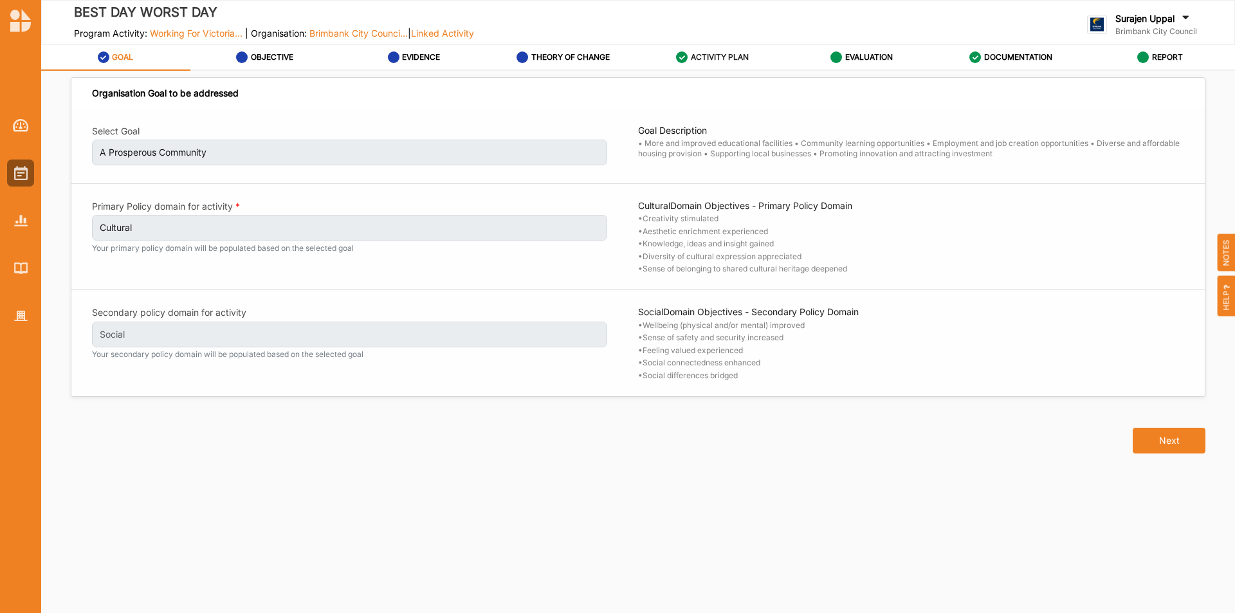
click at [713, 54] on label "ACTIVITY PLAN" at bounding box center [720, 57] width 58 height 10
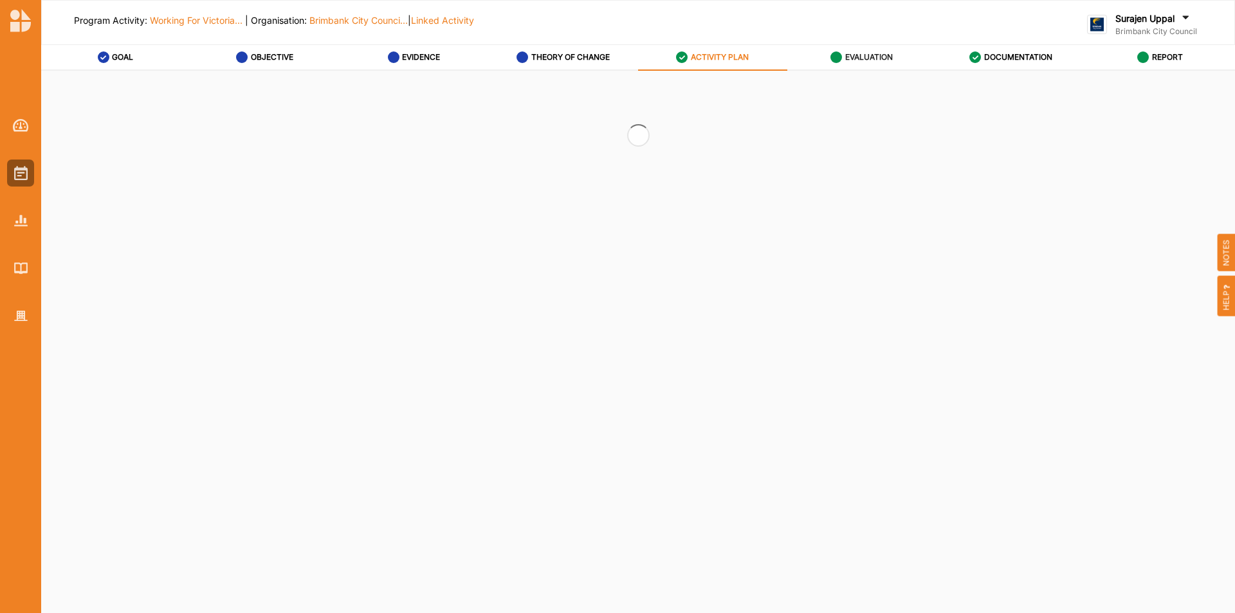
click at [860, 52] on label "EVALUATION" at bounding box center [869, 57] width 48 height 10
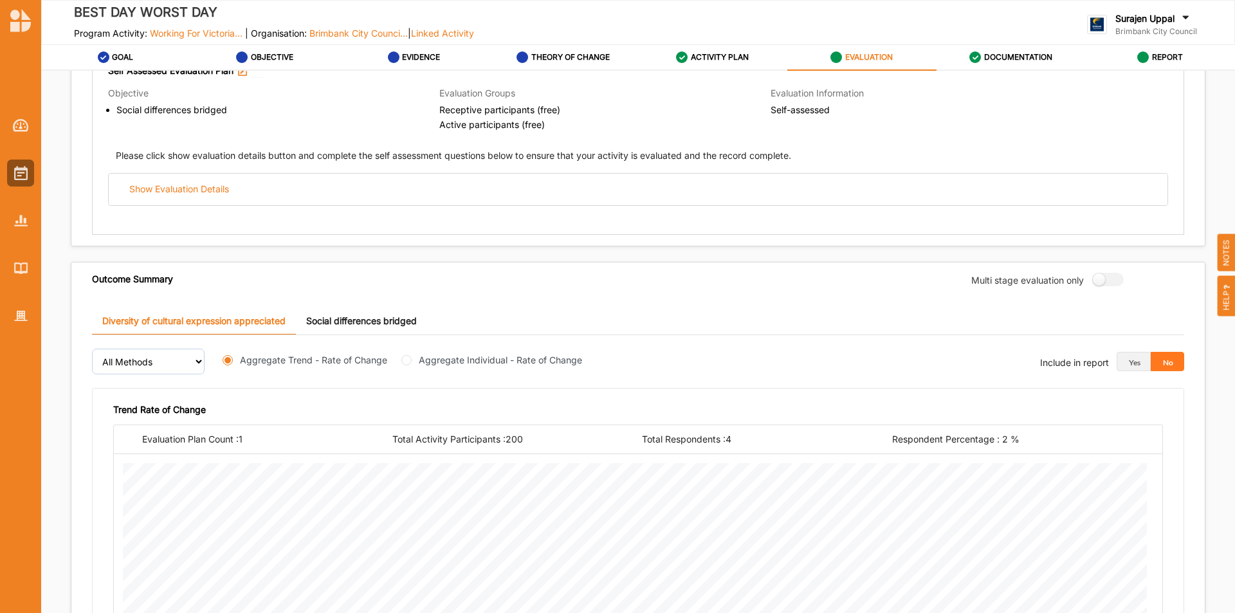
scroll to position [107, 0]
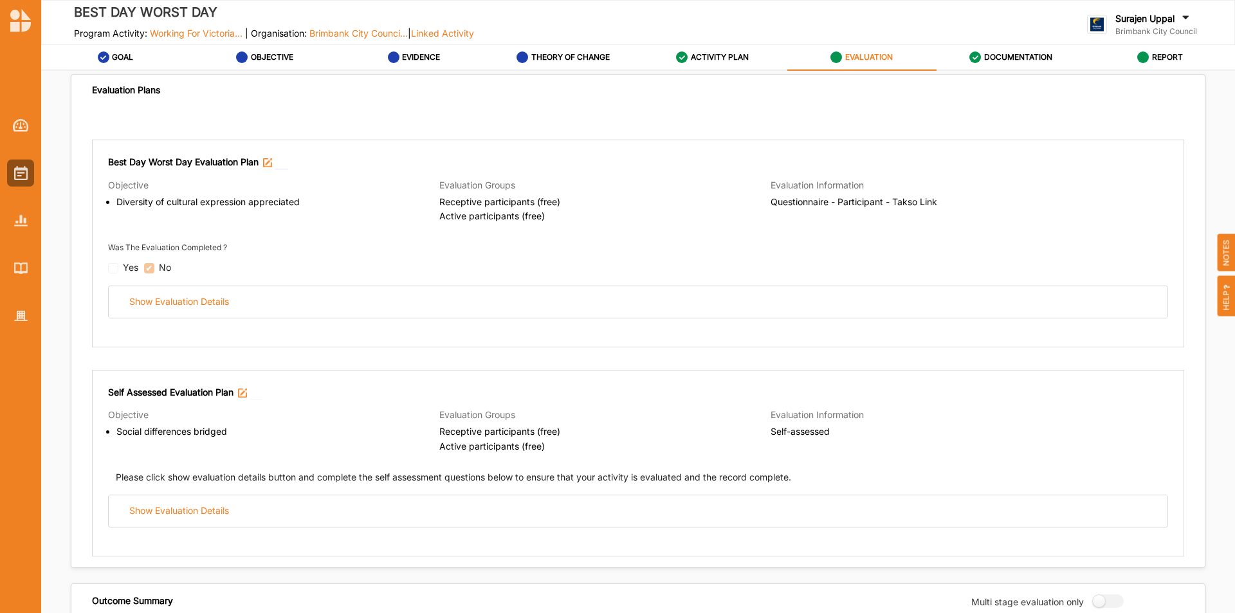
click at [872, 55] on label "EVALUATION" at bounding box center [869, 57] width 48 height 10
click at [1013, 59] on label "DOCUMENTATION" at bounding box center [1018, 57] width 68 height 10
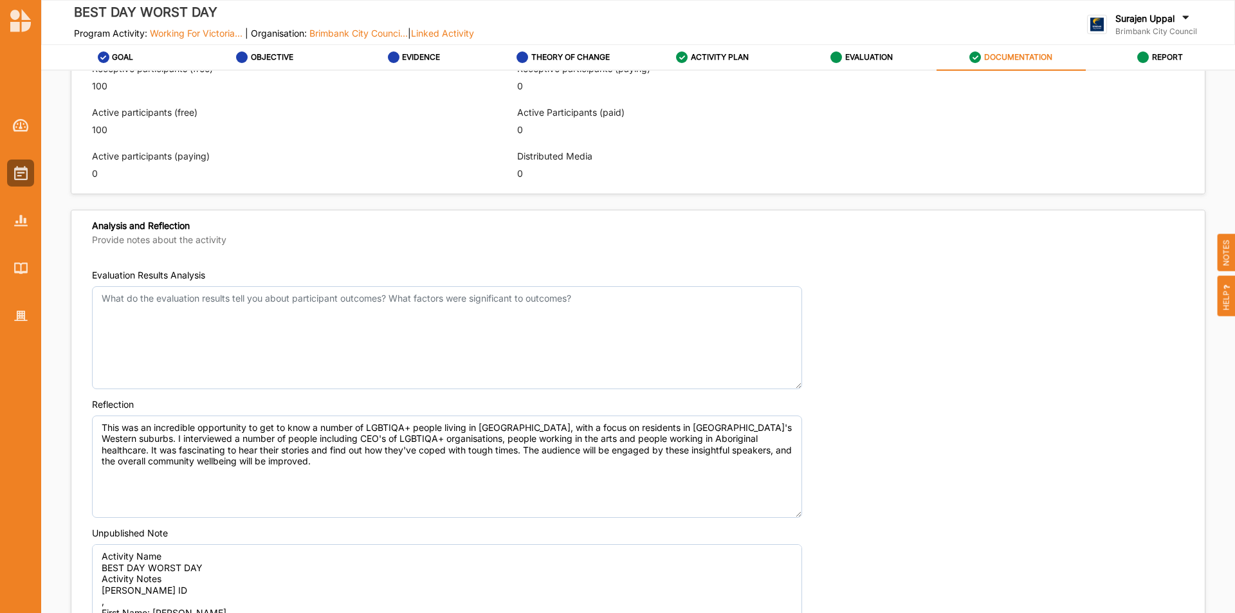
scroll to position [928, 0]
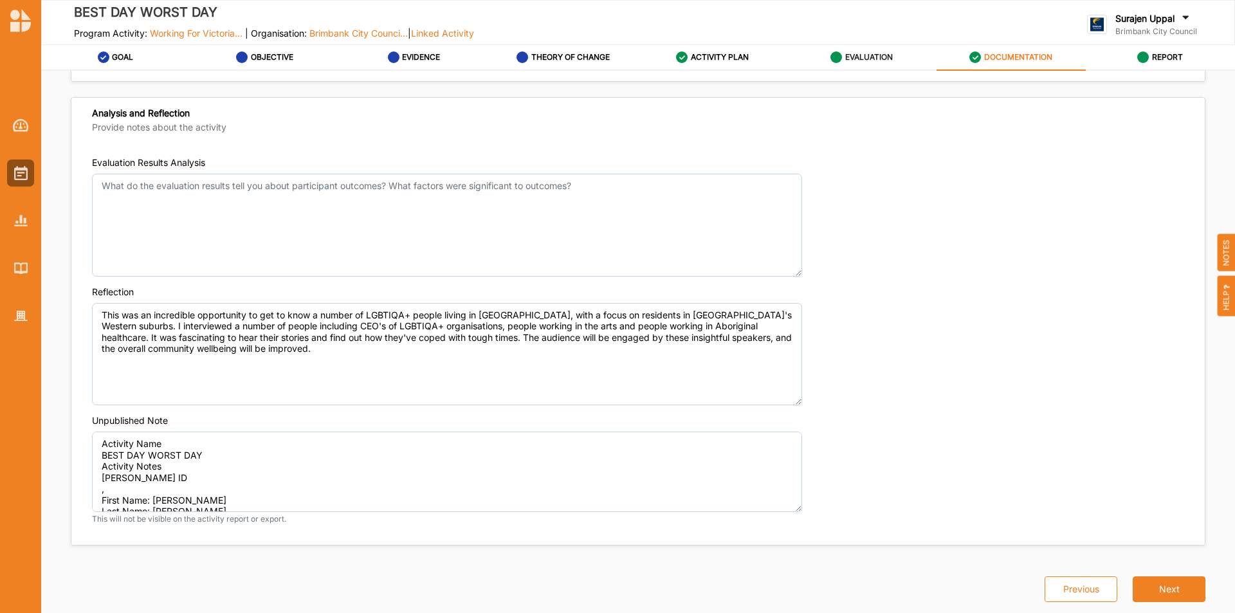
click at [884, 54] on label "EVALUATION" at bounding box center [869, 57] width 48 height 10
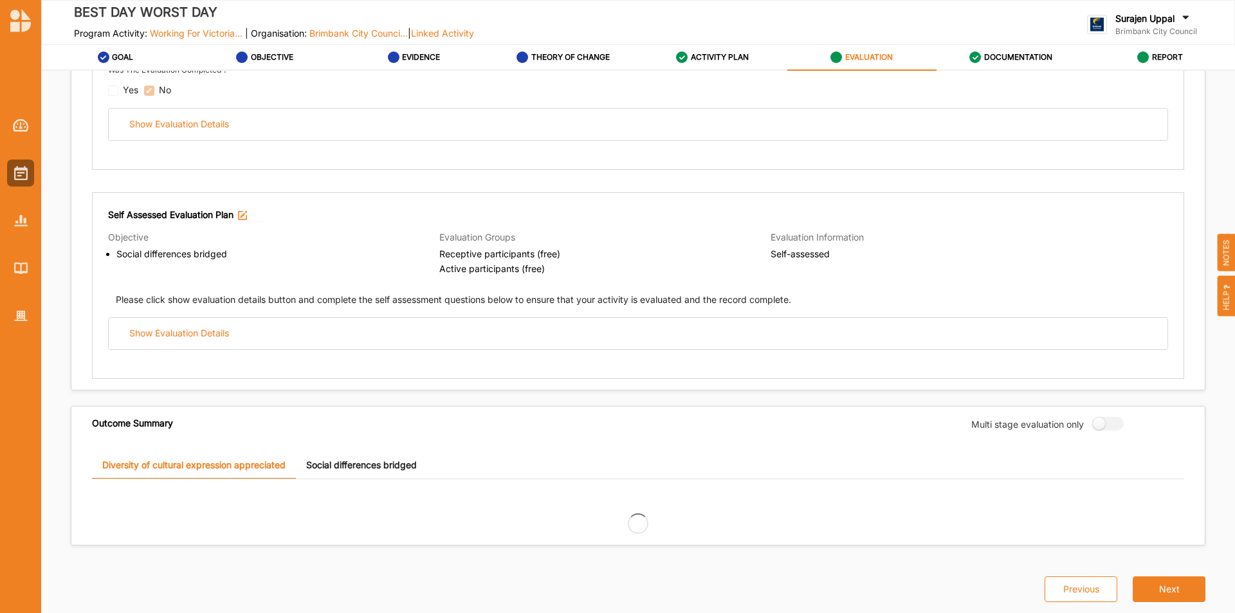
scroll to position [879, 0]
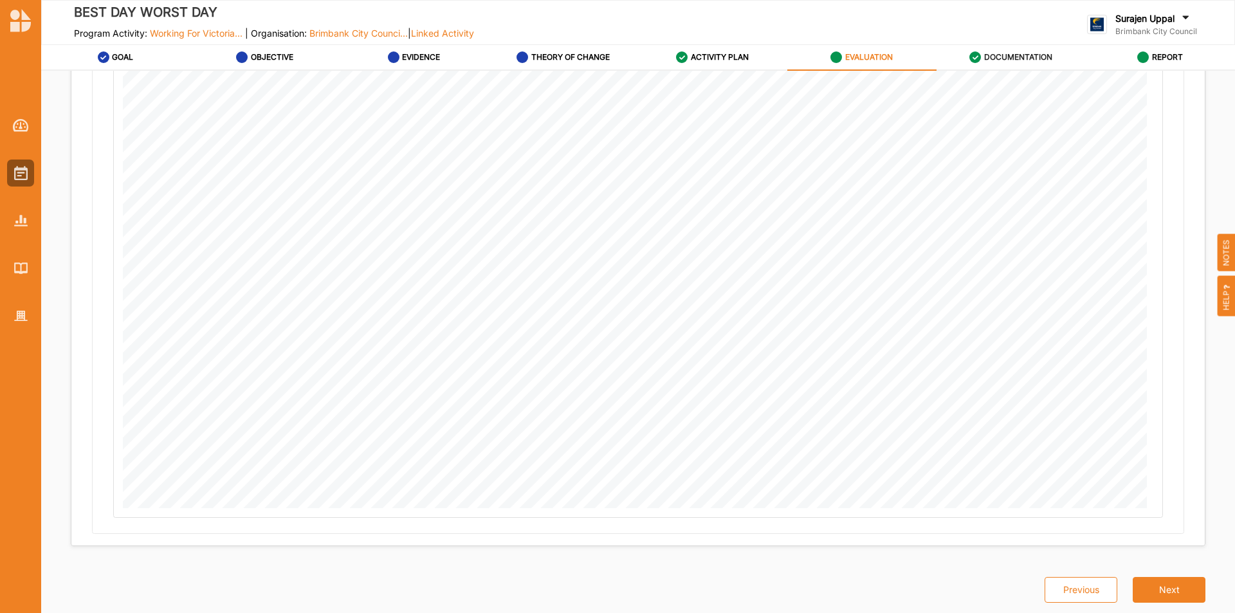
click at [998, 61] on label "DOCUMENTATION" at bounding box center [1018, 57] width 68 height 10
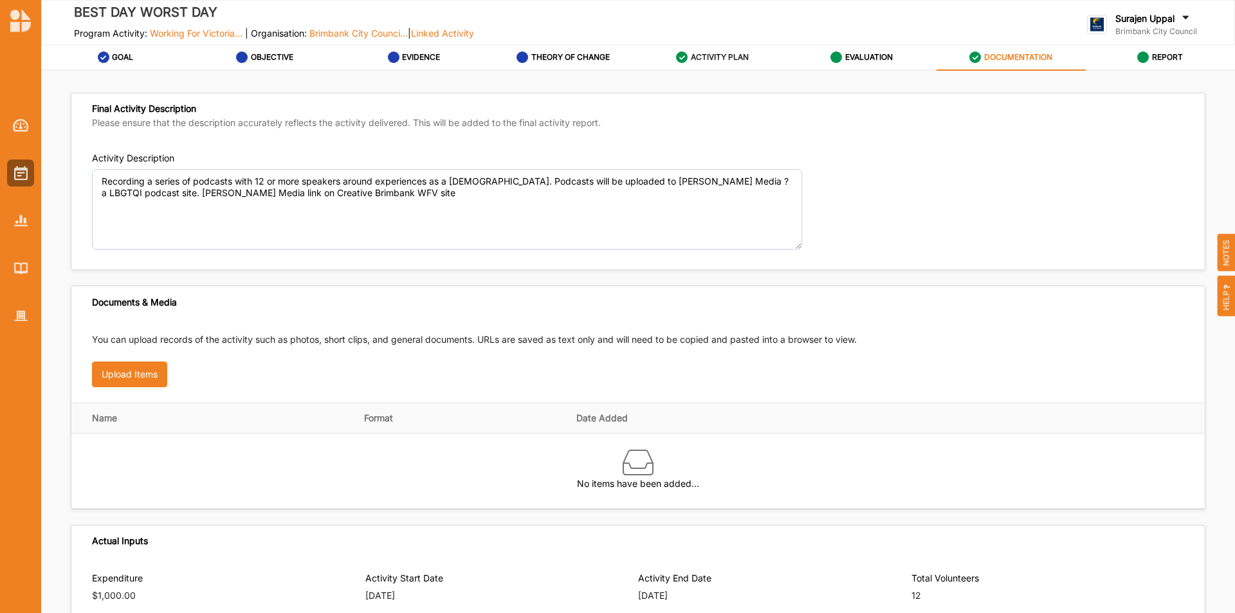
click at [724, 57] on label "ACTIVITY PLAN" at bounding box center [720, 57] width 58 height 10
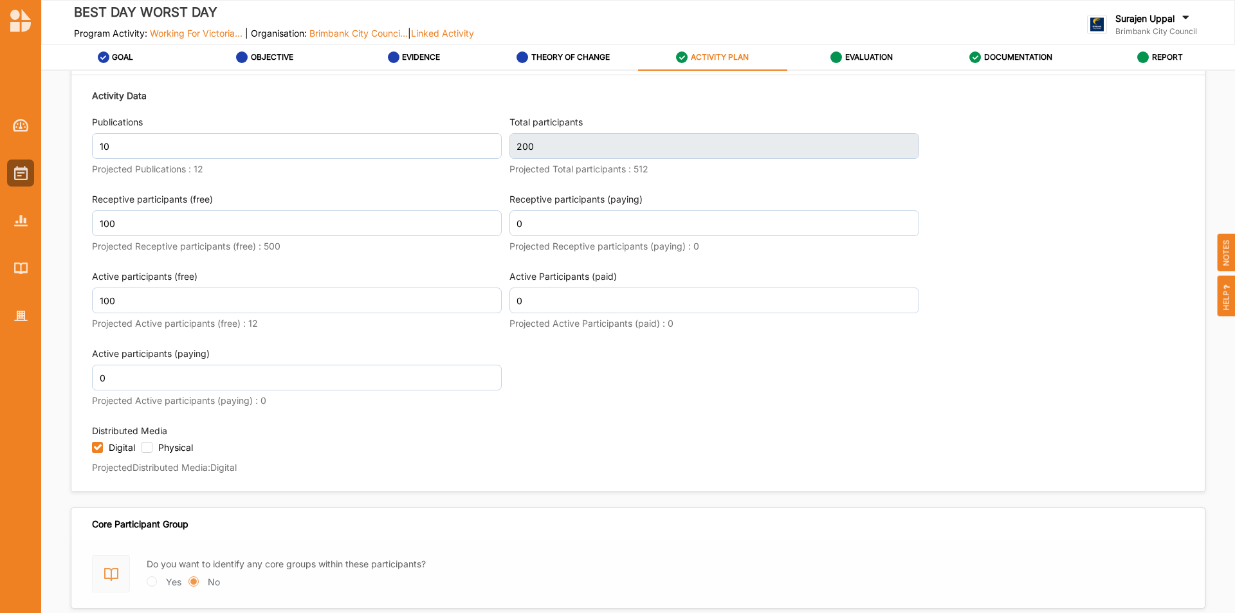
scroll to position [1748, 0]
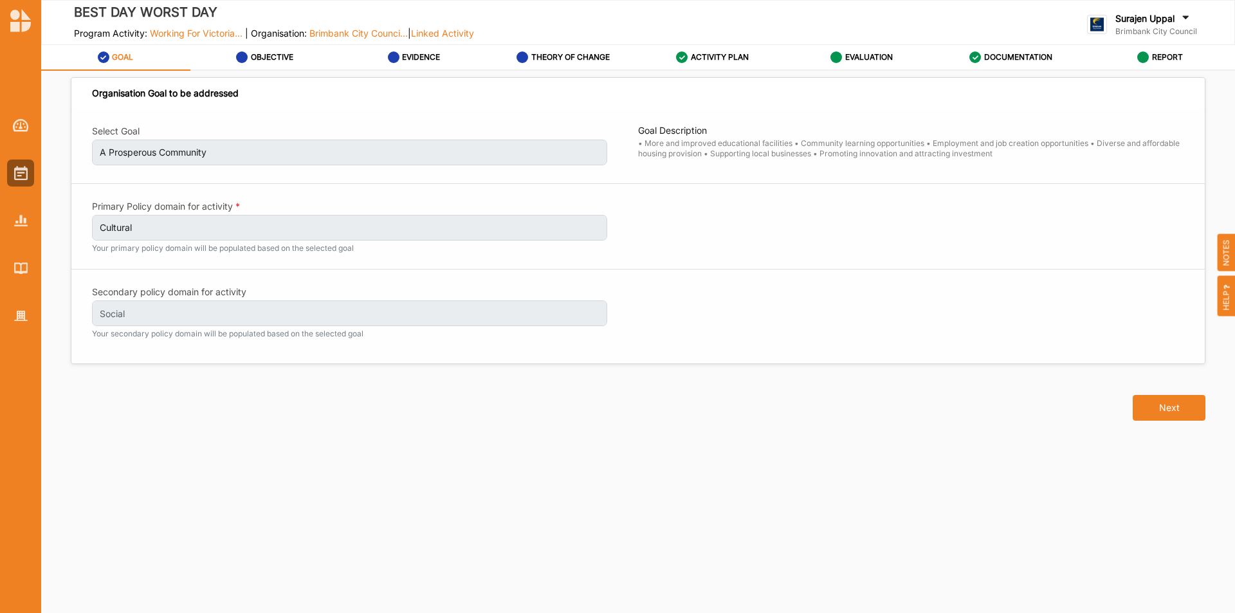
click at [1030, 60] on label "DOCUMENTATION" at bounding box center [1018, 57] width 68 height 10
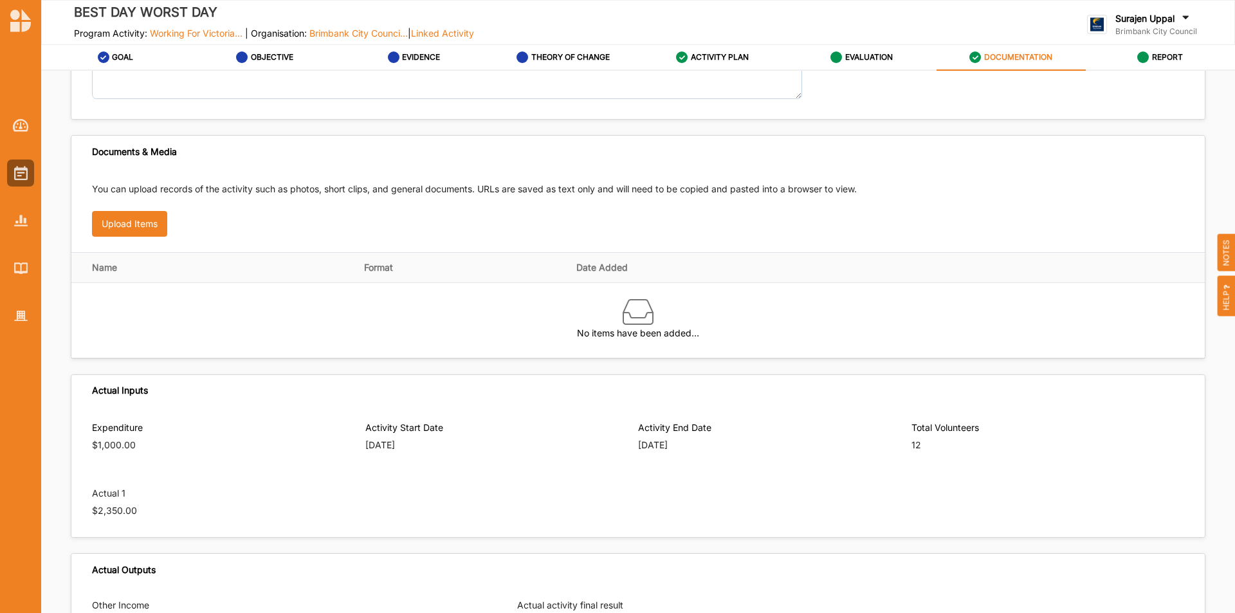
scroll to position [92, 0]
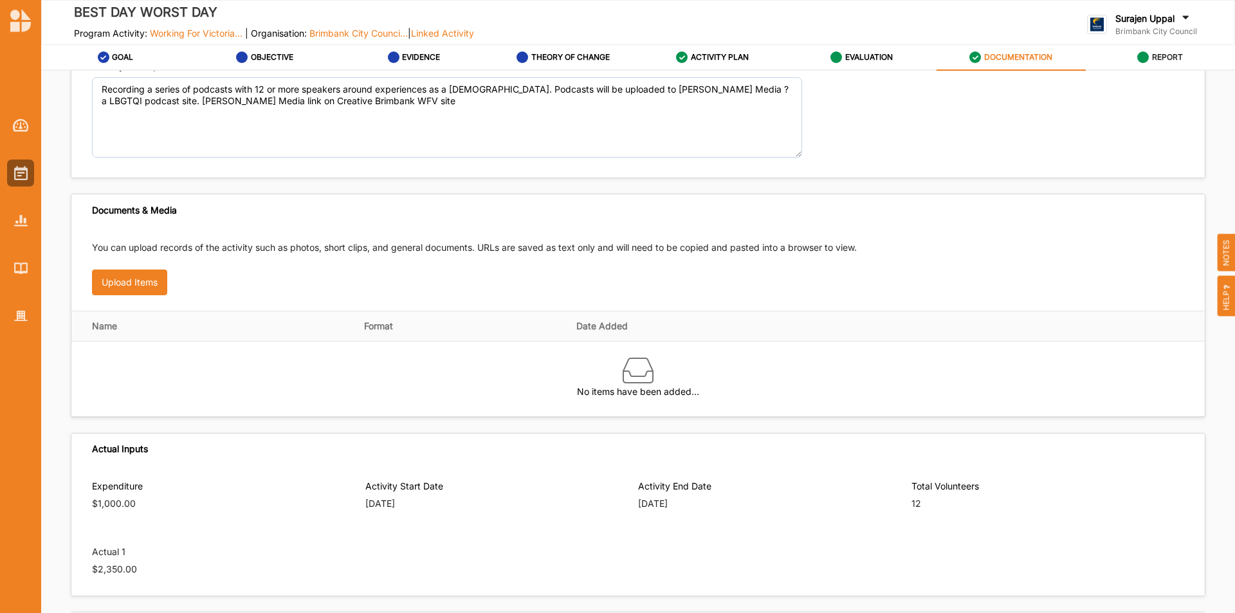
click at [1153, 64] on div "REPORT" at bounding box center [1160, 57] width 46 height 23
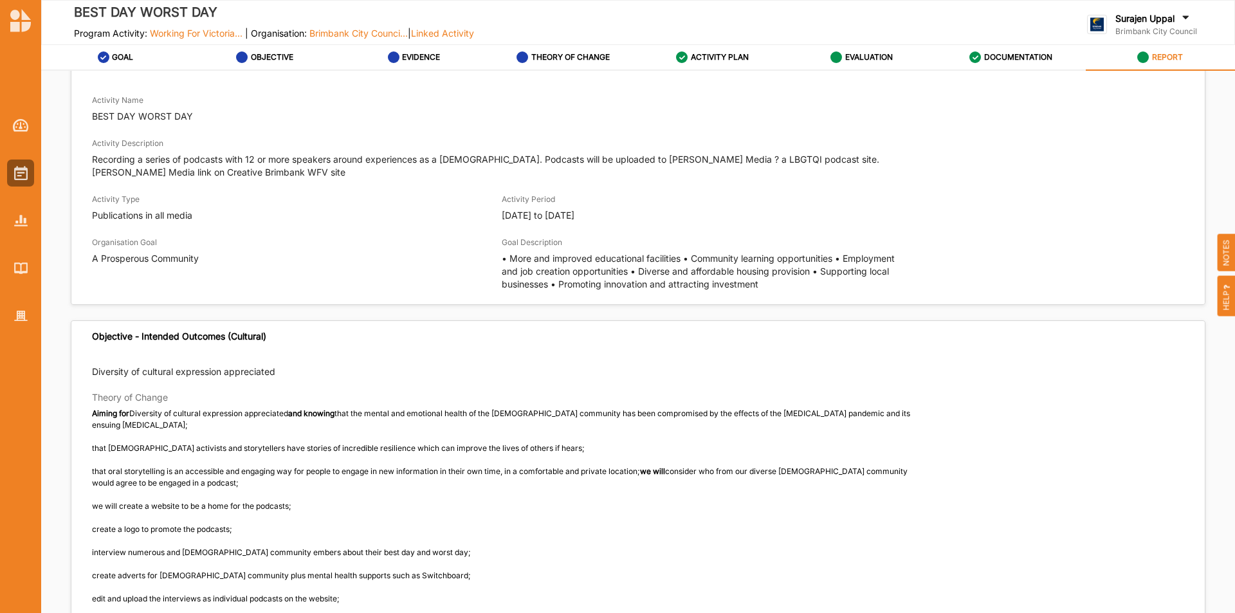
scroll to position [375, 0]
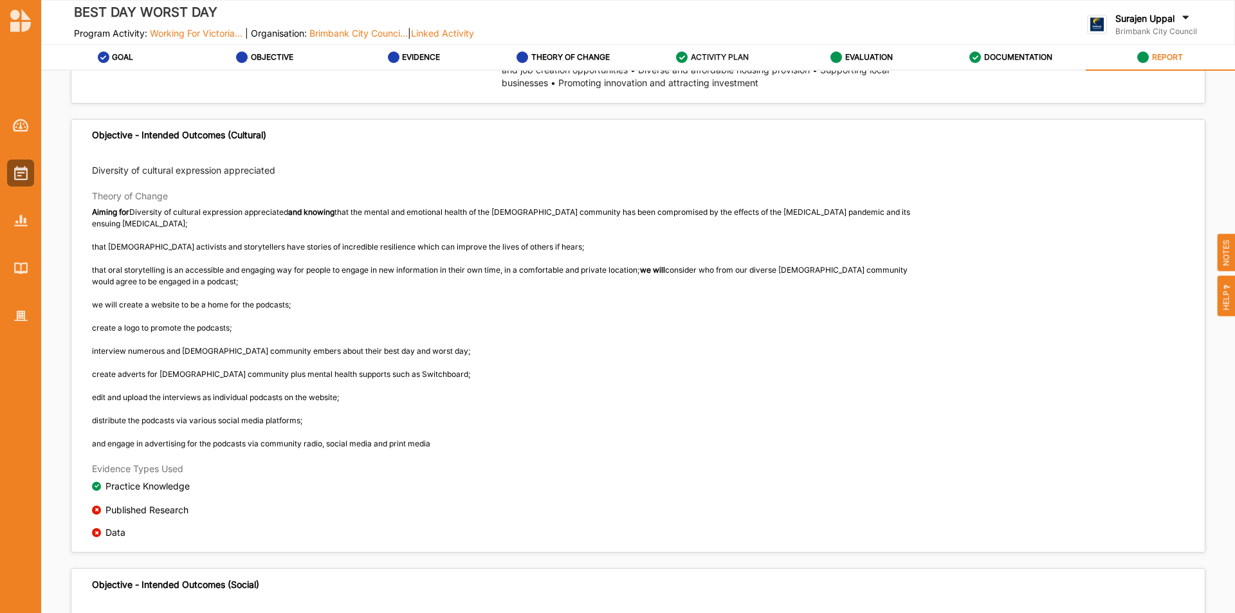
click at [685, 57] on icon at bounding box center [682, 57] width 12 height 12
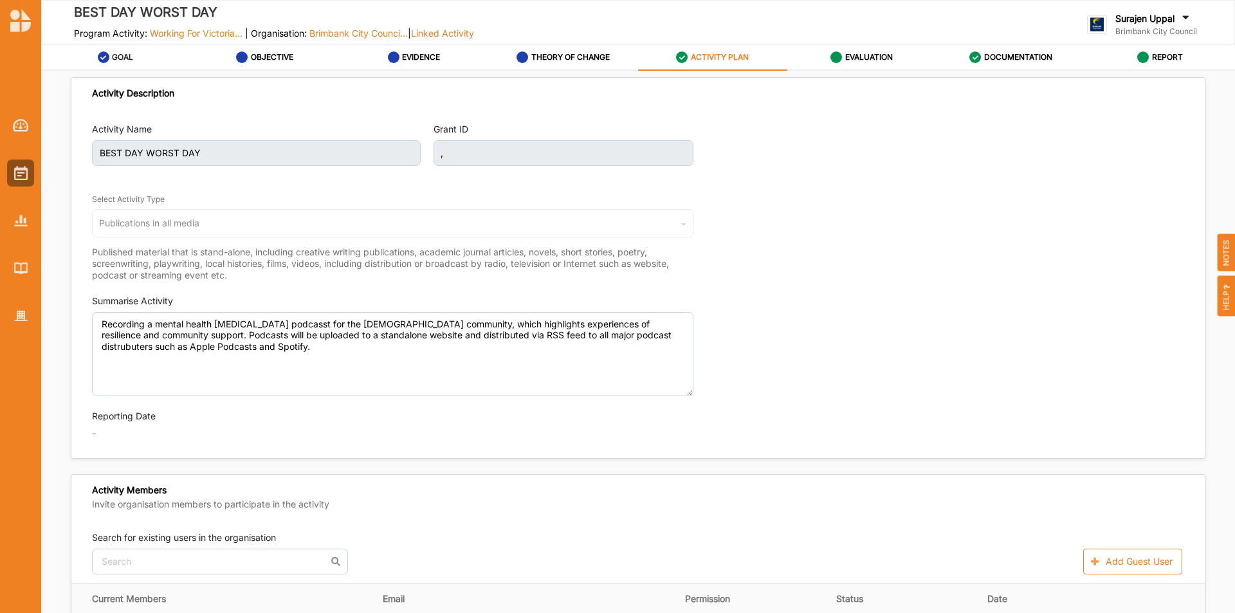
click at [118, 57] on label "GOAL" at bounding box center [122, 57] width 21 height 10
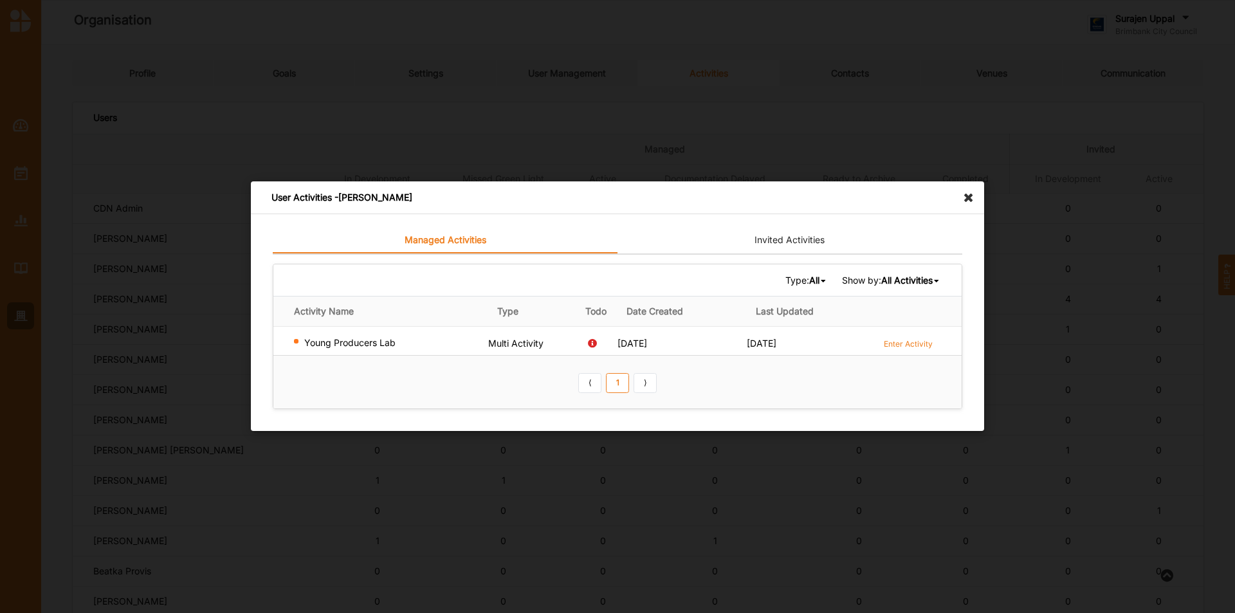
scroll to position [726, 0]
click at [965, 198] on icon at bounding box center [972, 191] width 21 height 21
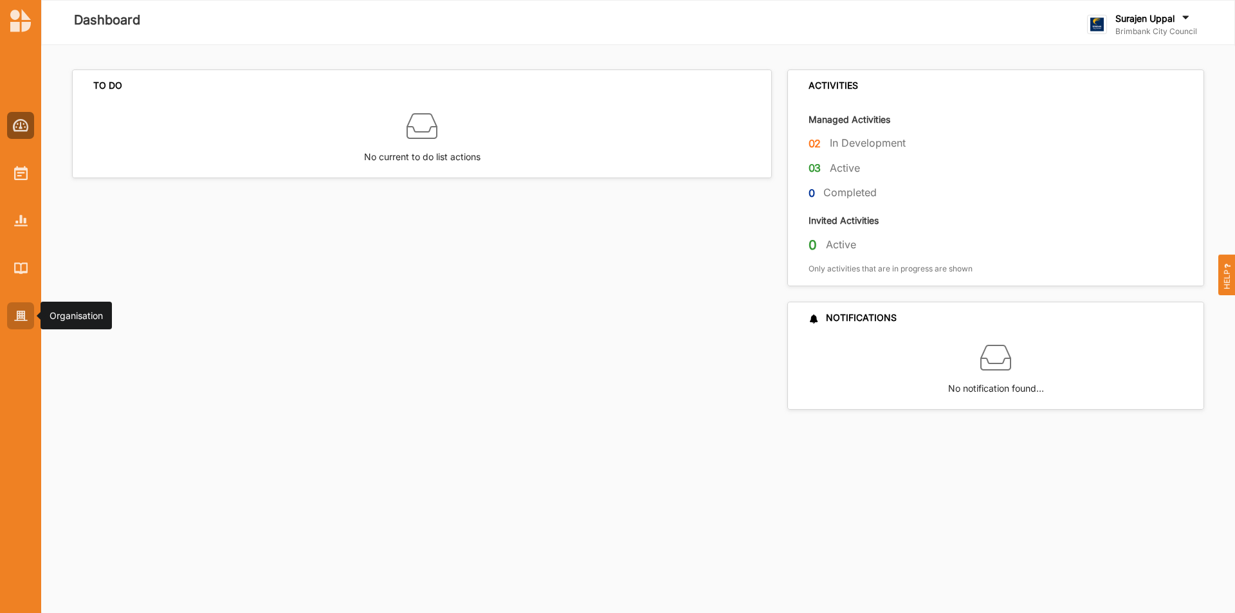
click at [26, 321] on img at bounding box center [21, 316] width 14 height 11
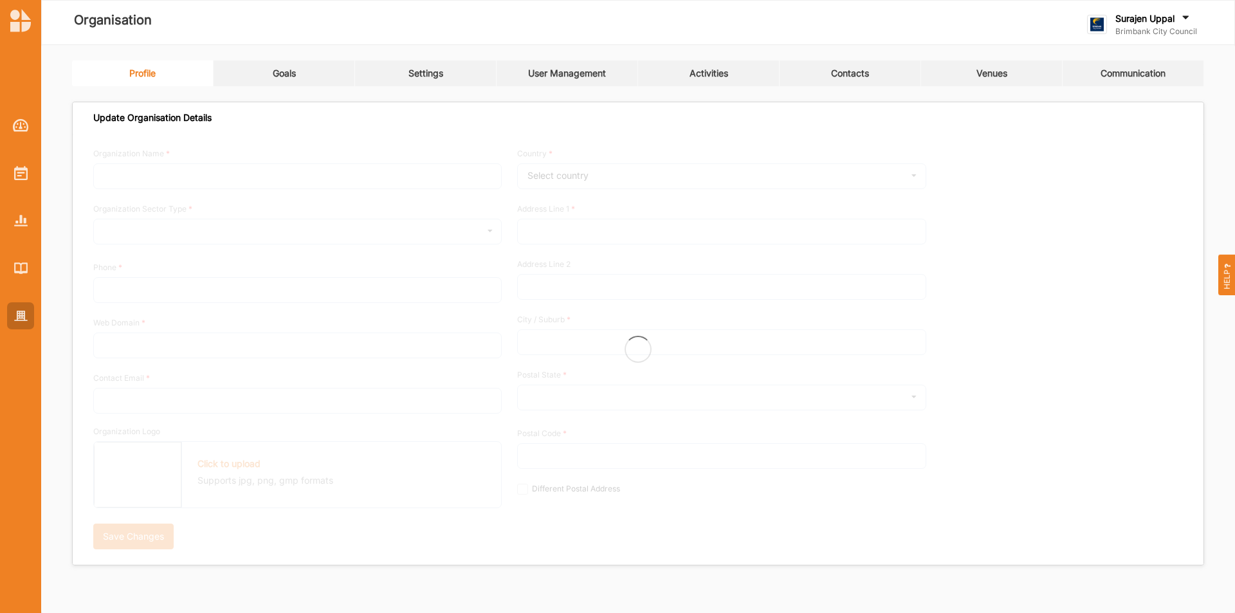
type input "Brimbank City Council"
type input "[PHONE_NUMBER]"
type input "[DOMAIN_NAME]"
type input "brimbank@brimbank.vic.gov.au"
type input "301 Hampshire Rd"
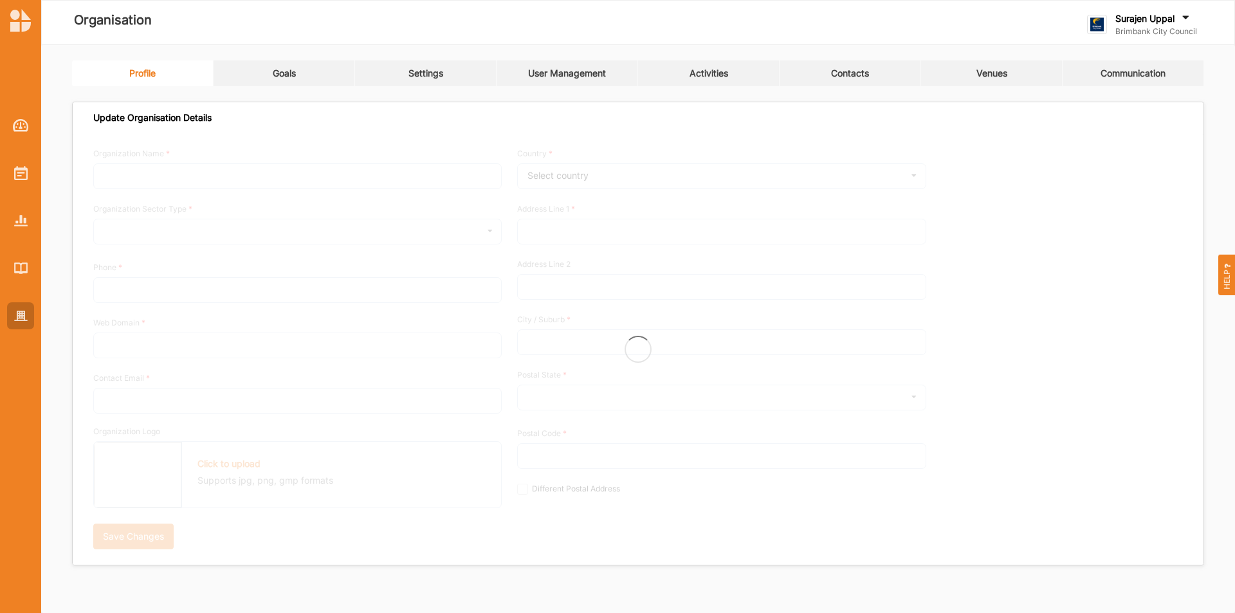
type input "Sunshine"
type input "3020"
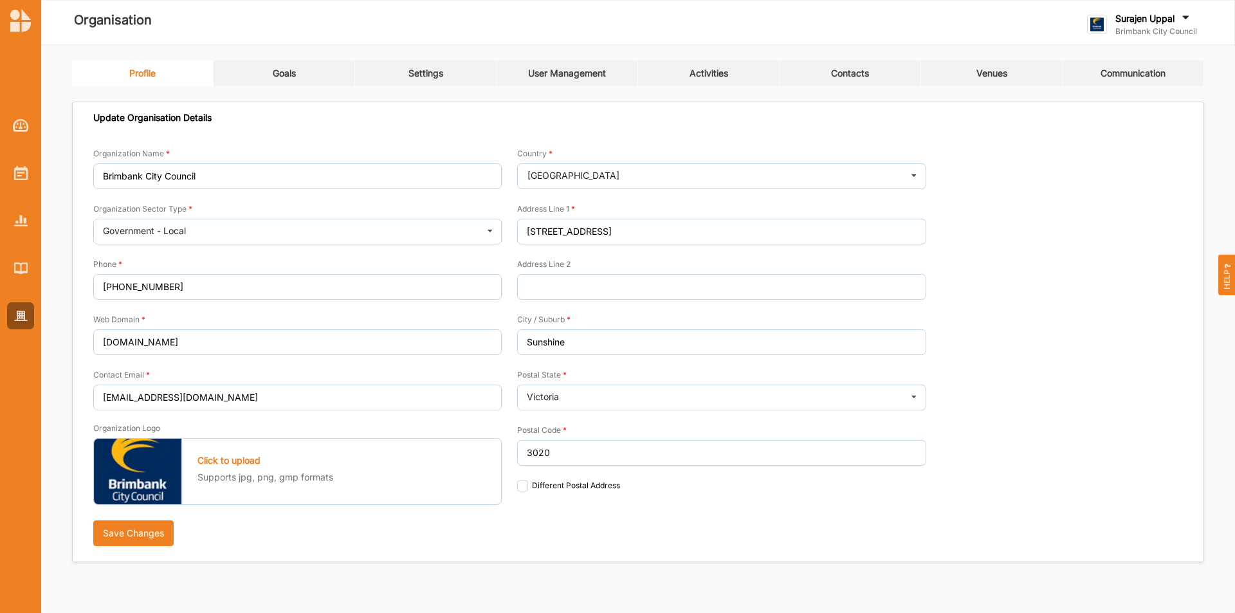
click at [719, 68] on link "Activities" at bounding box center [709, 73] width 142 height 26
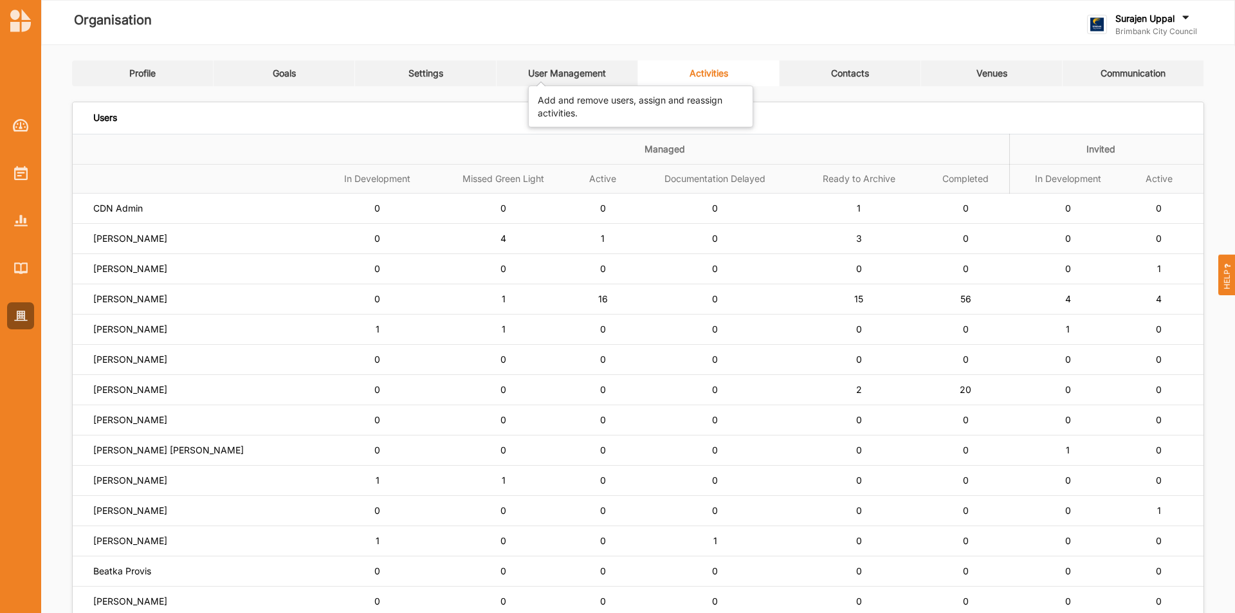
click at [567, 69] on div "User Management" at bounding box center [567, 74] width 78 height 12
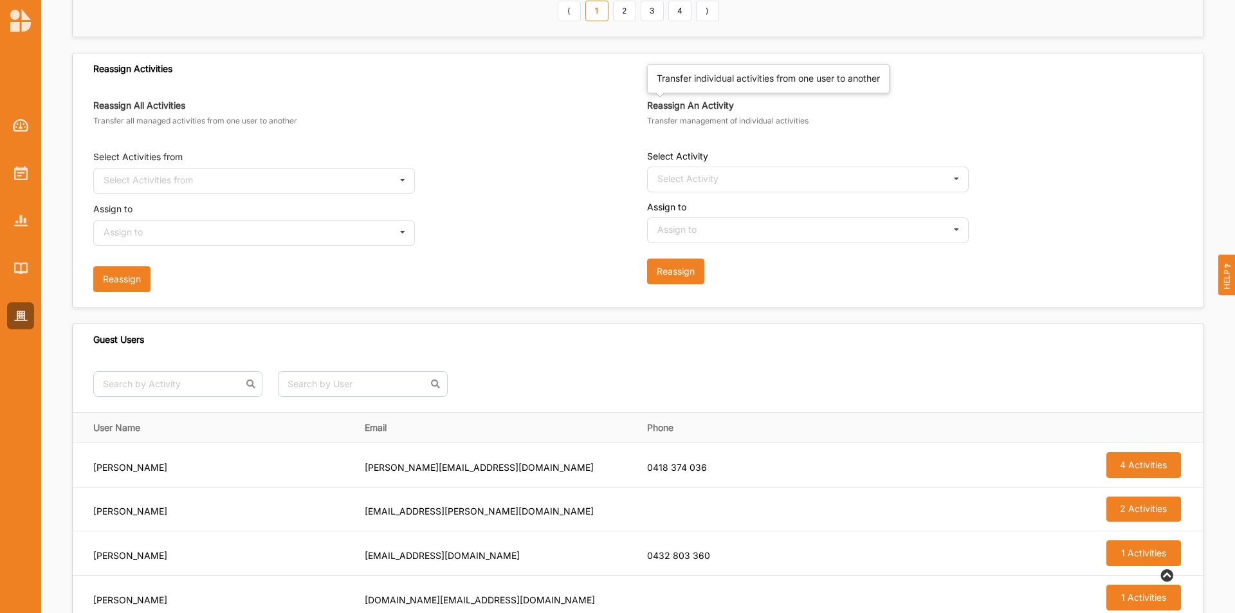
scroll to position [836, 0]
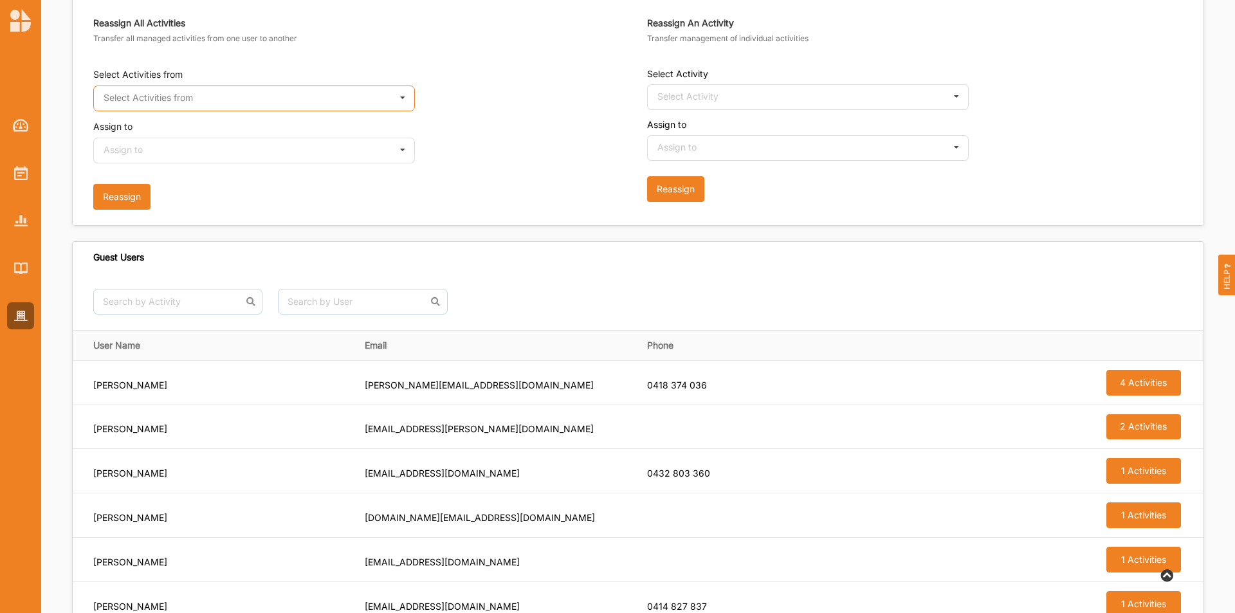
click at [304, 96] on input "text" at bounding box center [255, 99] width 320 height 26
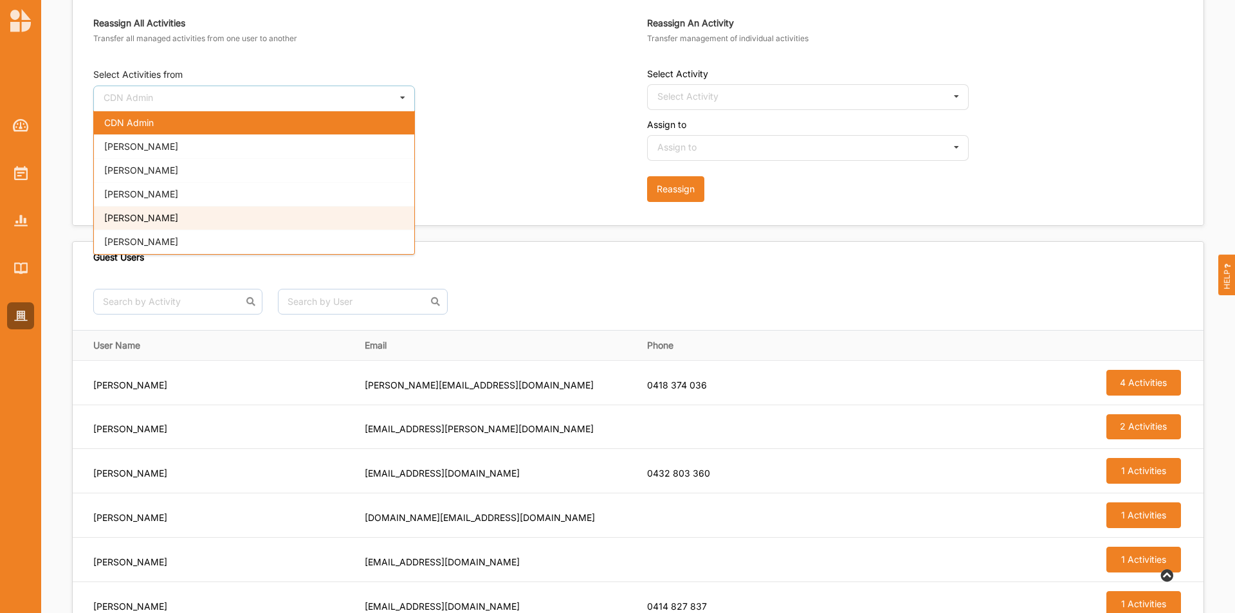
click at [298, 212] on div "Jo Trevathan" at bounding box center [254, 218] width 320 height 24
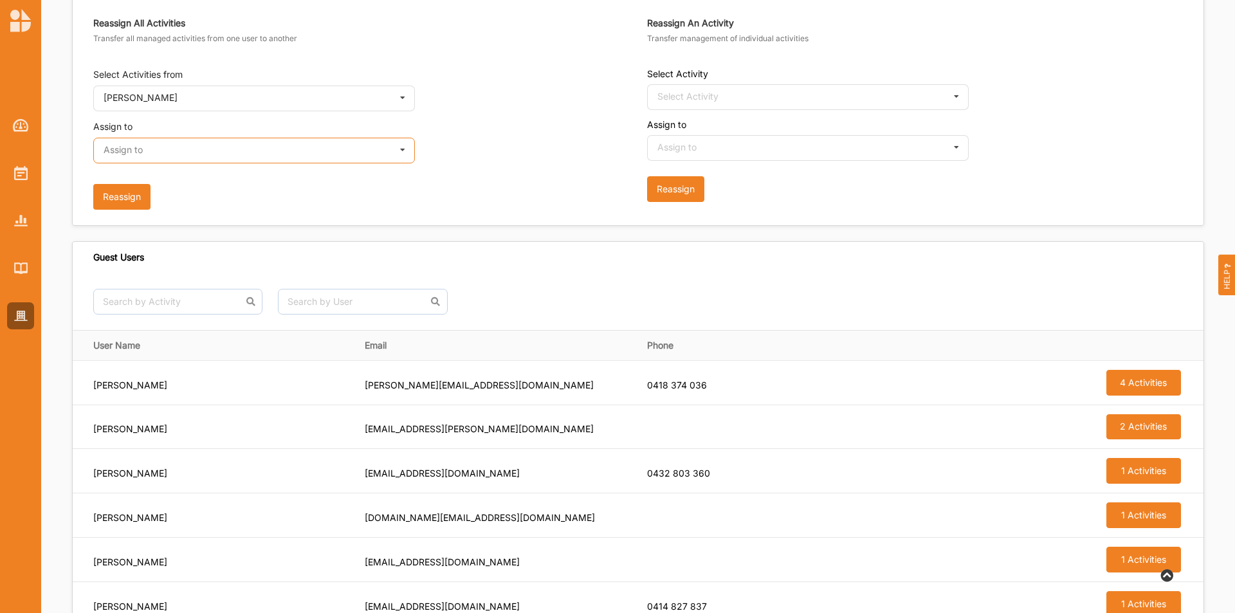
click at [327, 149] on input "text" at bounding box center [255, 151] width 320 height 26
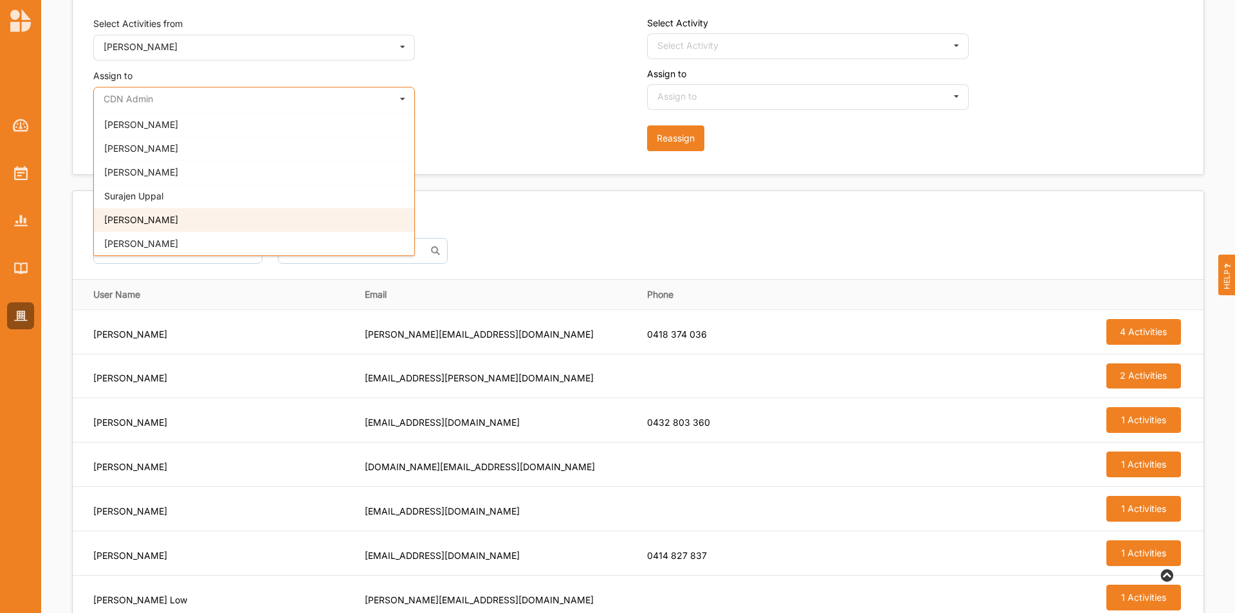
scroll to position [965, 0]
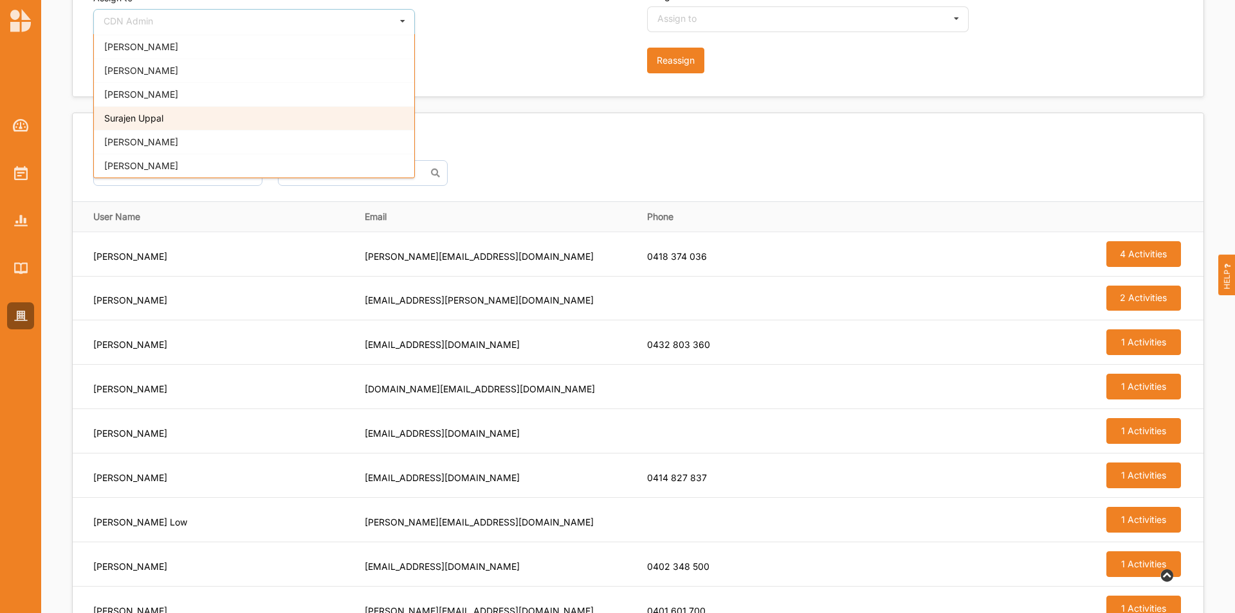
click at [138, 116] on span "Surajen Uppal" at bounding box center [133, 118] width 59 height 11
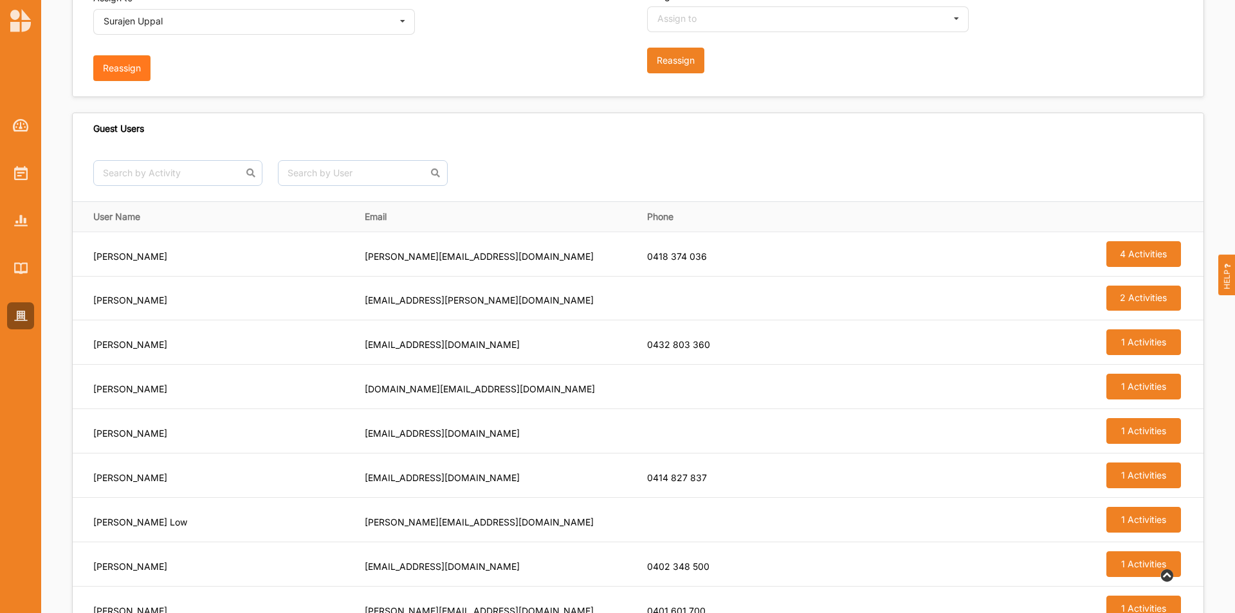
click at [137, 71] on button "Reassign" at bounding box center [121, 68] width 57 height 26
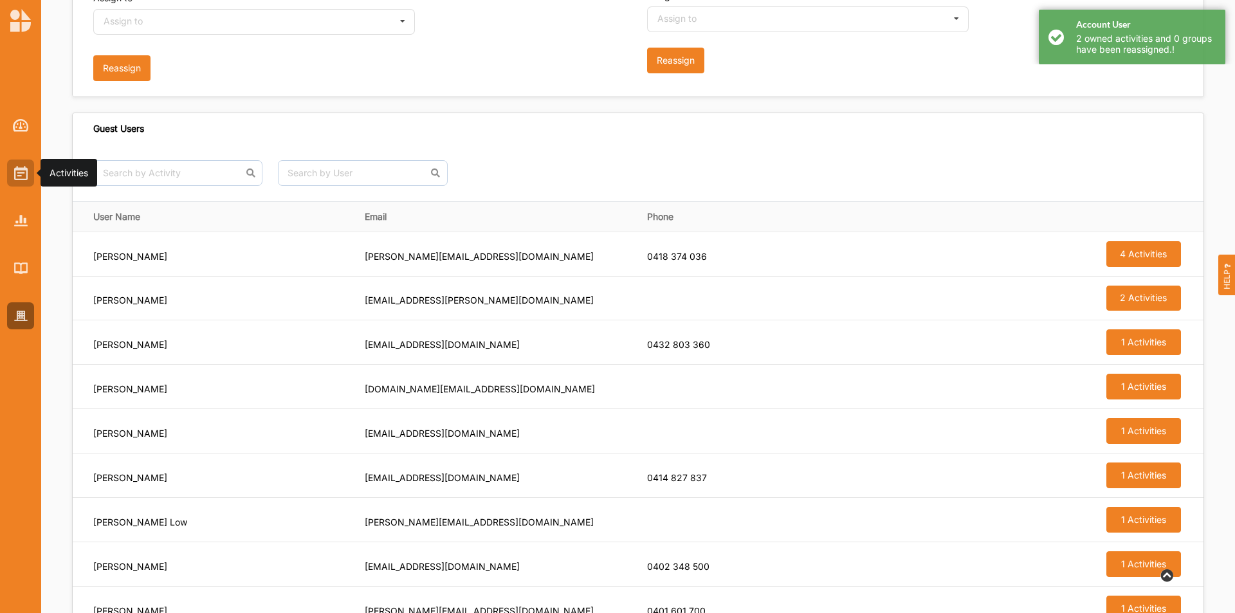
click at [14, 169] on img at bounding box center [21, 173] width 14 height 14
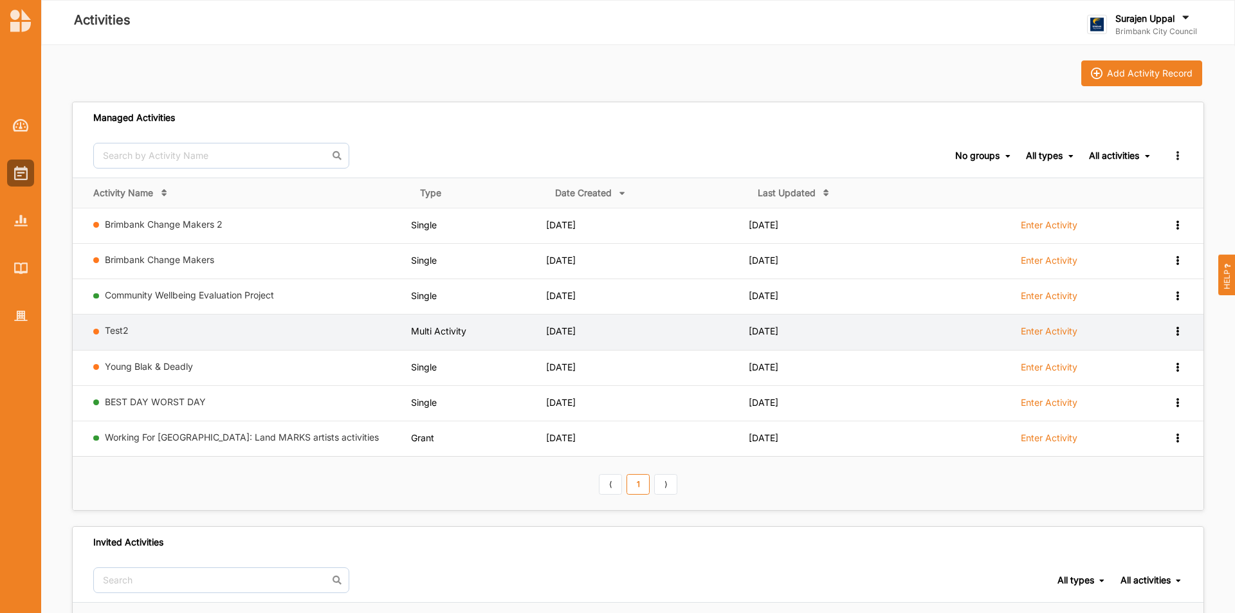
click at [1176, 333] on icon at bounding box center [1177, 329] width 11 height 9
click at [1139, 425] on div "Remove" at bounding box center [1144, 423] width 57 height 9
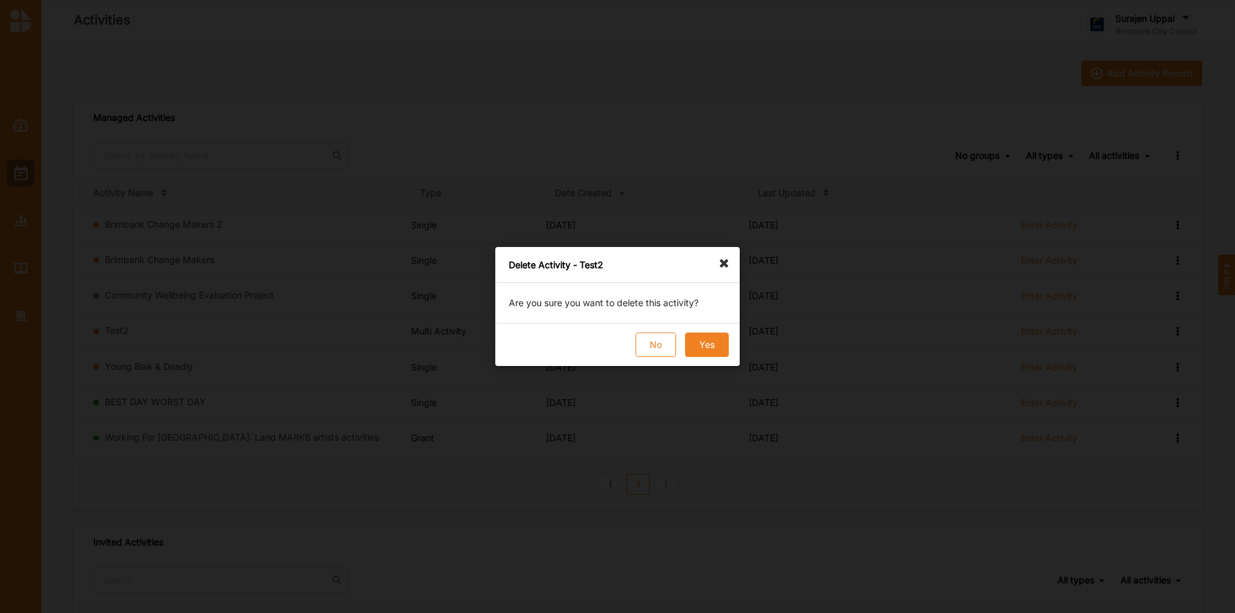
click at [707, 347] on button "Yes" at bounding box center [707, 345] width 44 height 24
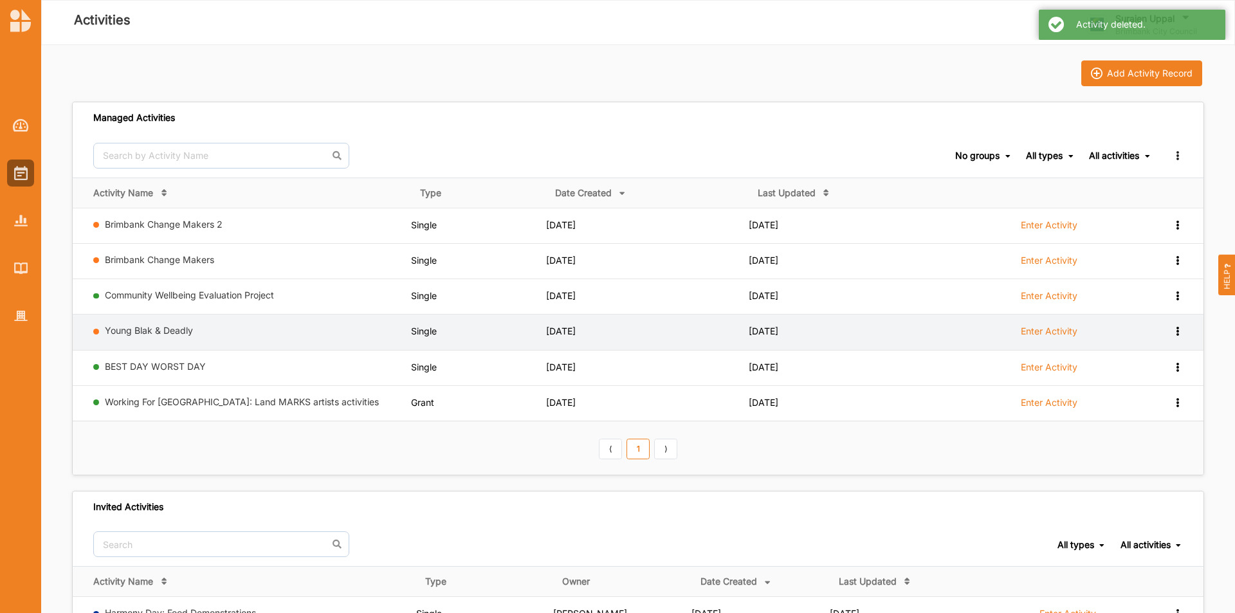
click at [1073, 338] on link "Enter Activity" at bounding box center [1049, 334] width 57 height 19
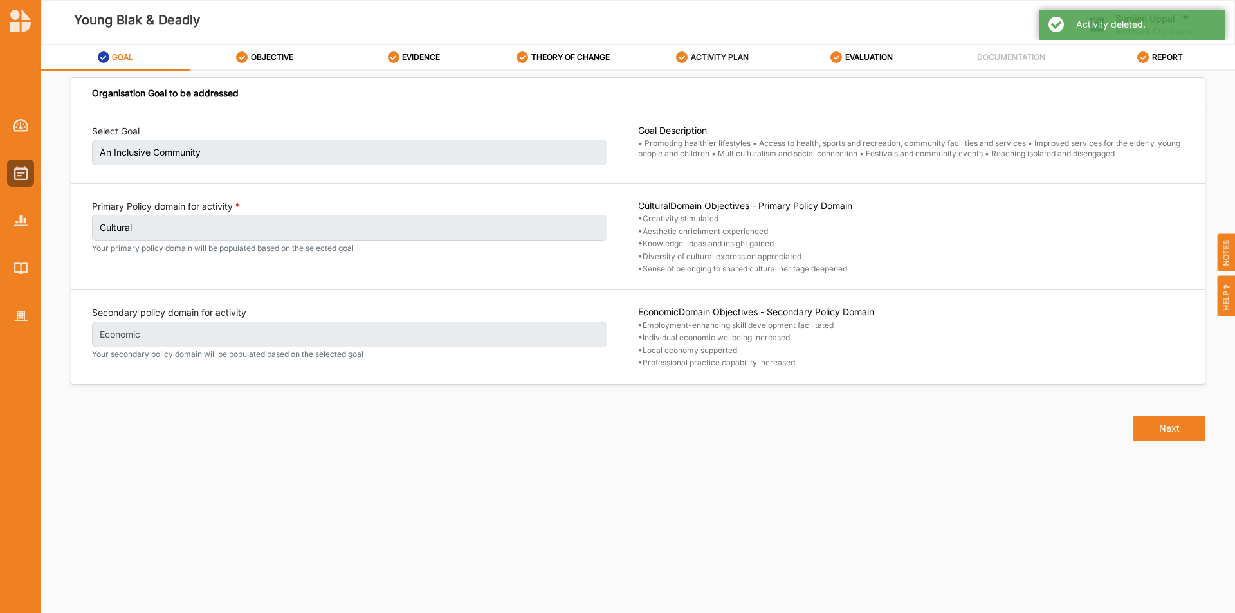
click at [720, 51] on div "ACTIVITY PLAN" at bounding box center [712, 57] width 73 height 23
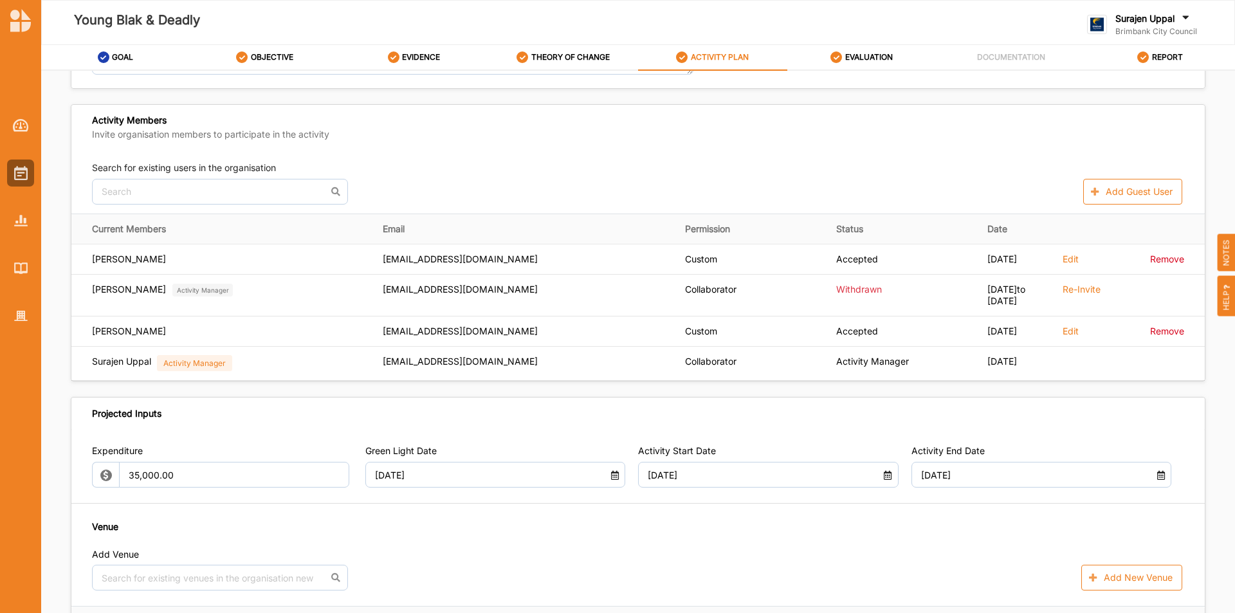
scroll to position [386, 0]
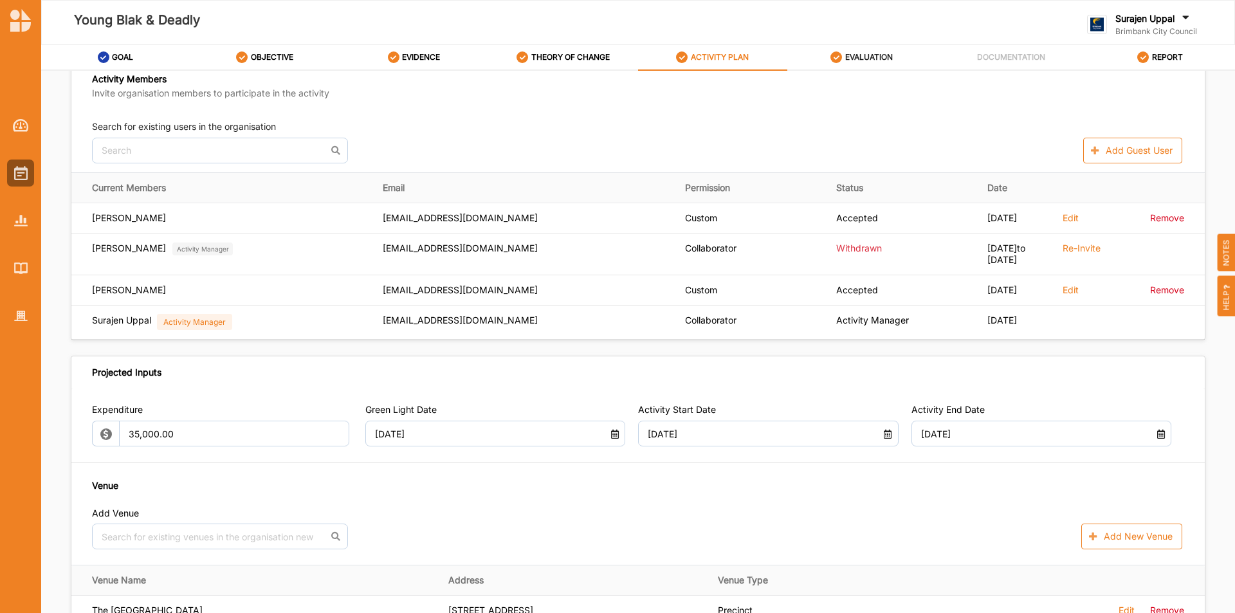
click at [838, 51] on icon at bounding box center [836, 57] width 12 height 12
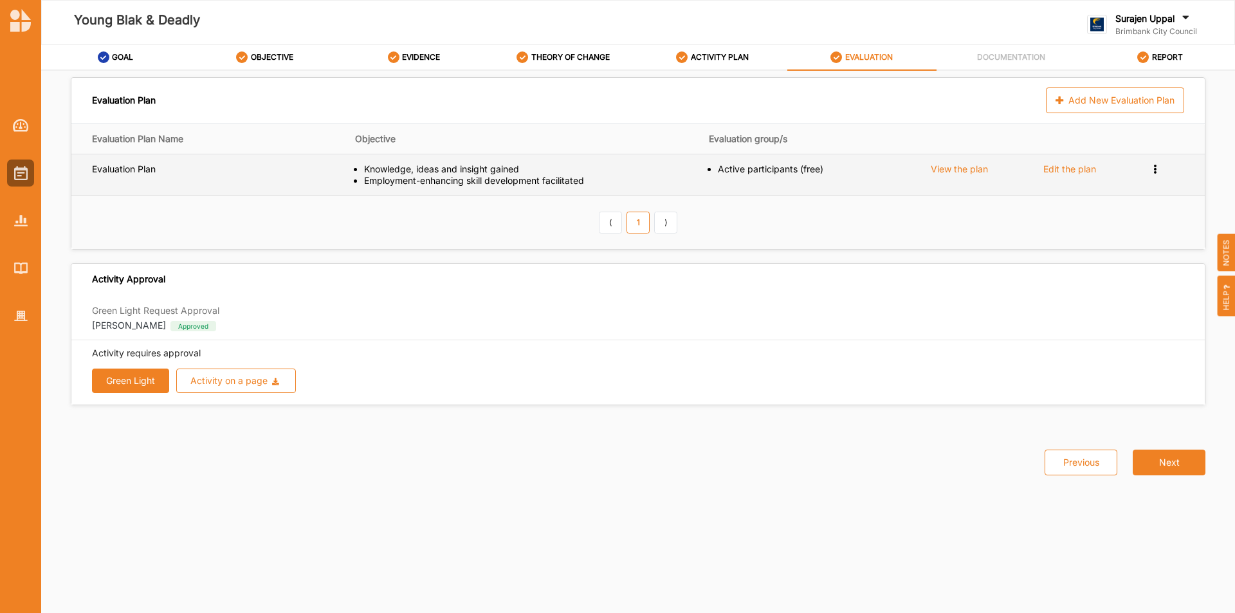
click at [1159, 163] on icon at bounding box center [1155, 167] width 11 height 9
click at [1103, 210] on span "Remove" at bounding box center [1103, 212] width 34 height 11
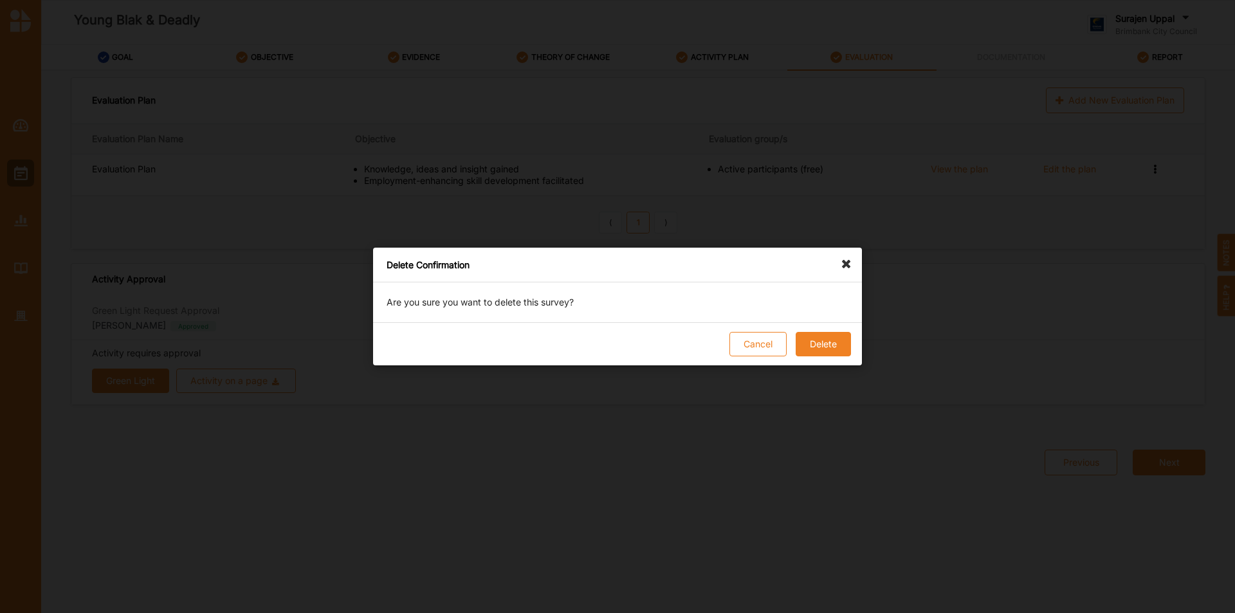
click at [840, 358] on div "Cancel Delete" at bounding box center [617, 343] width 489 height 43
click at [840, 352] on button "Delete" at bounding box center [823, 344] width 55 height 24
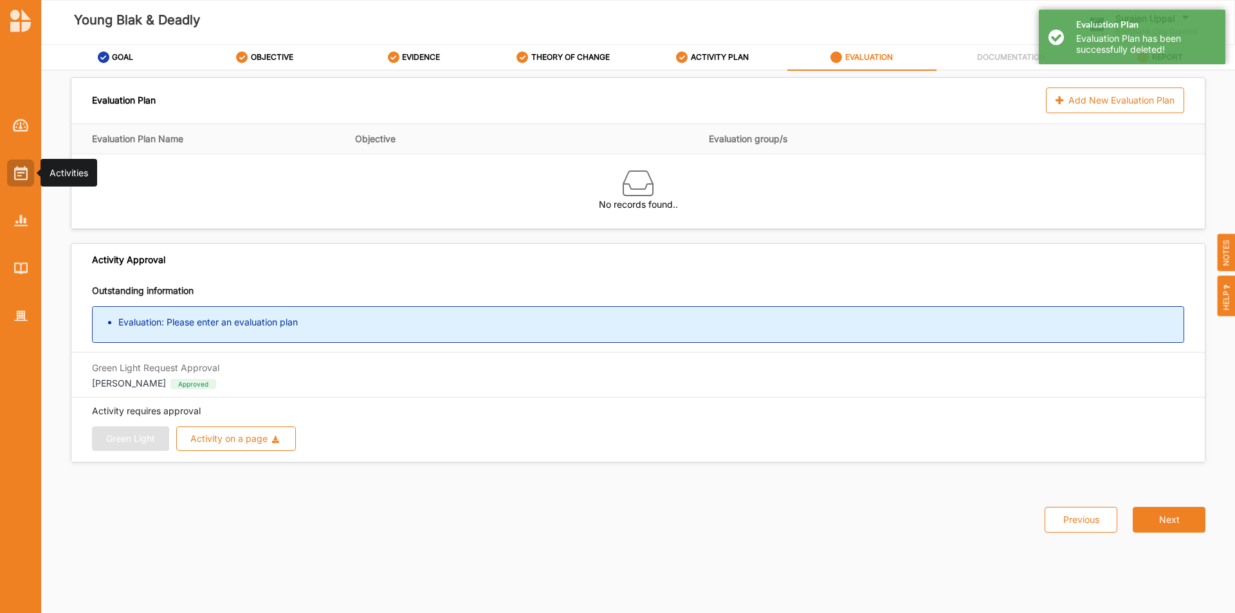
click at [12, 176] on div at bounding box center [20, 173] width 27 height 27
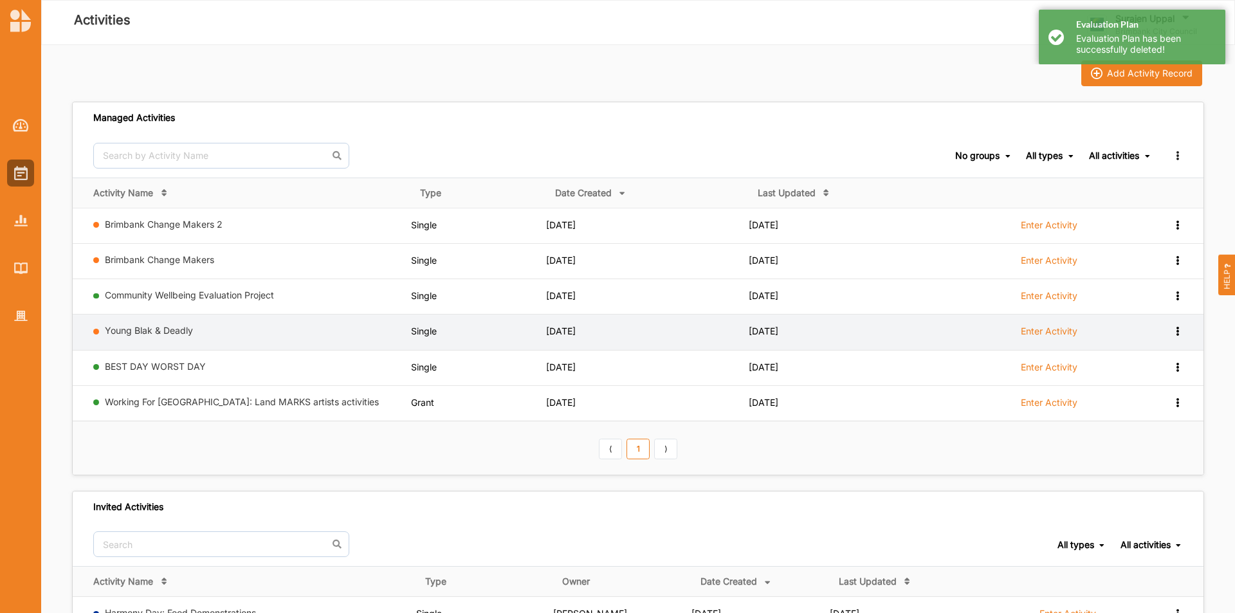
click at [1177, 331] on icon at bounding box center [1177, 329] width 11 height 9
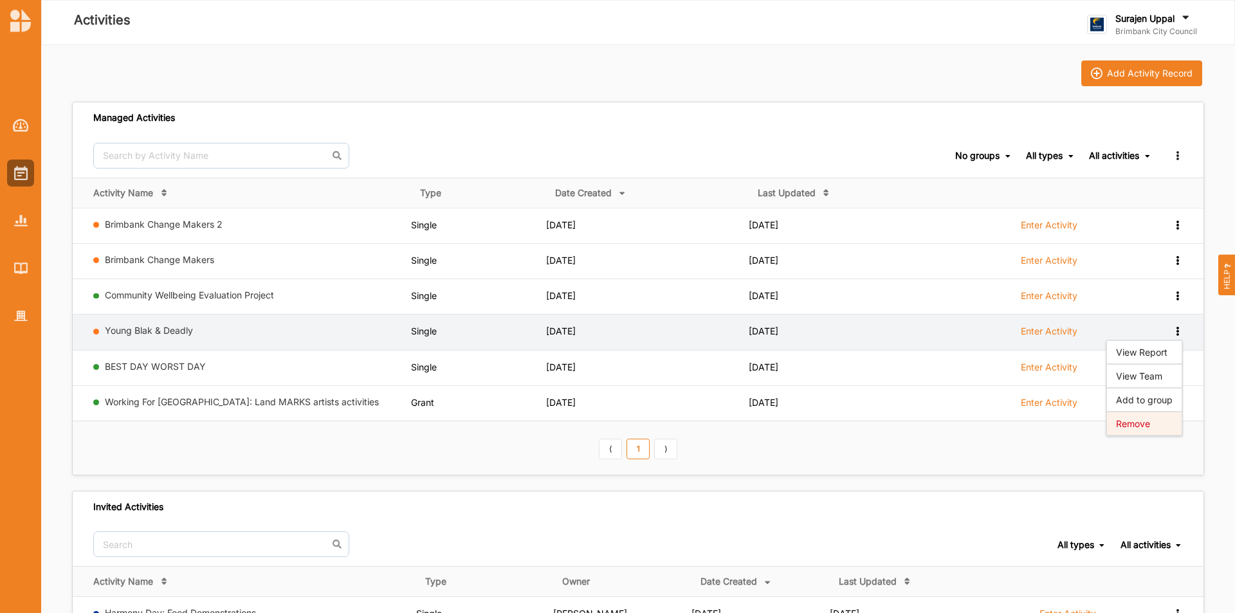
click at [1131, 426] on div "Remove" at bounding box center [1144, 423] width 57 height 9
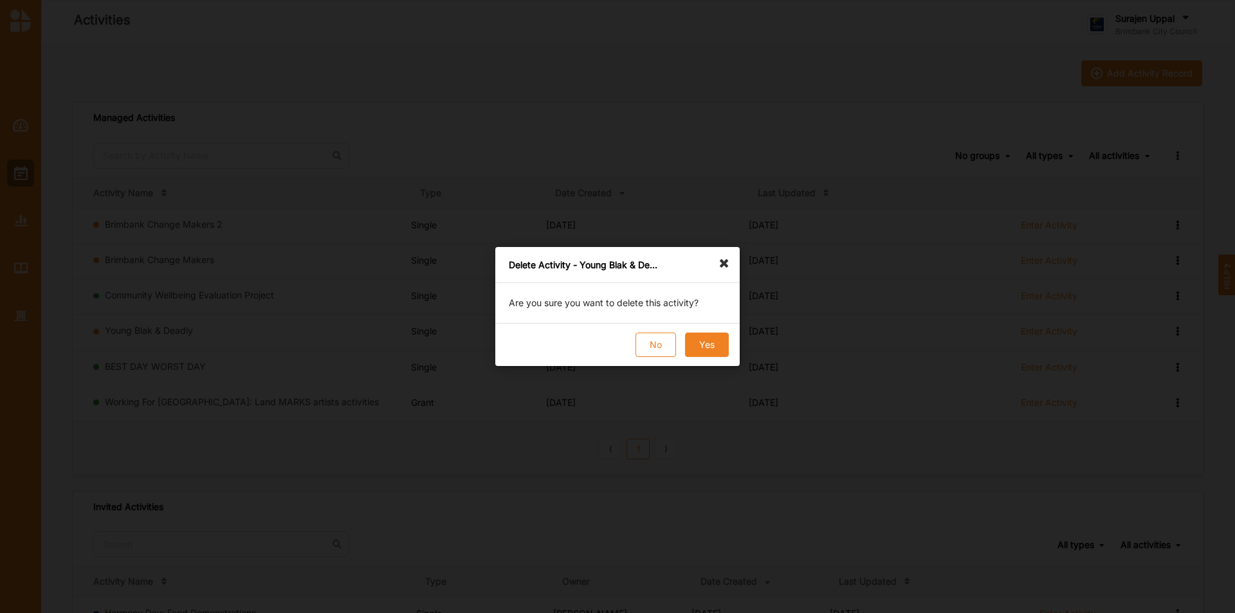
click at [714, 343] on button "Yes" at bounding box center [707, 345] width 44 height 24
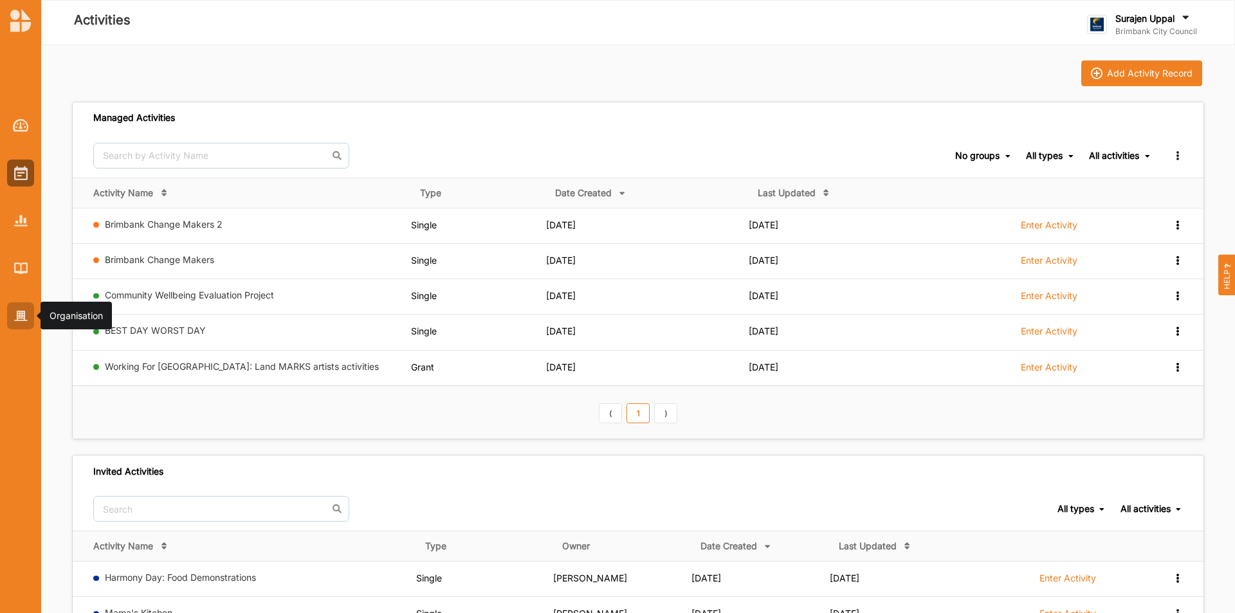
click at [17, 318] on img at bounding box center [21, 316] width 14 height 11
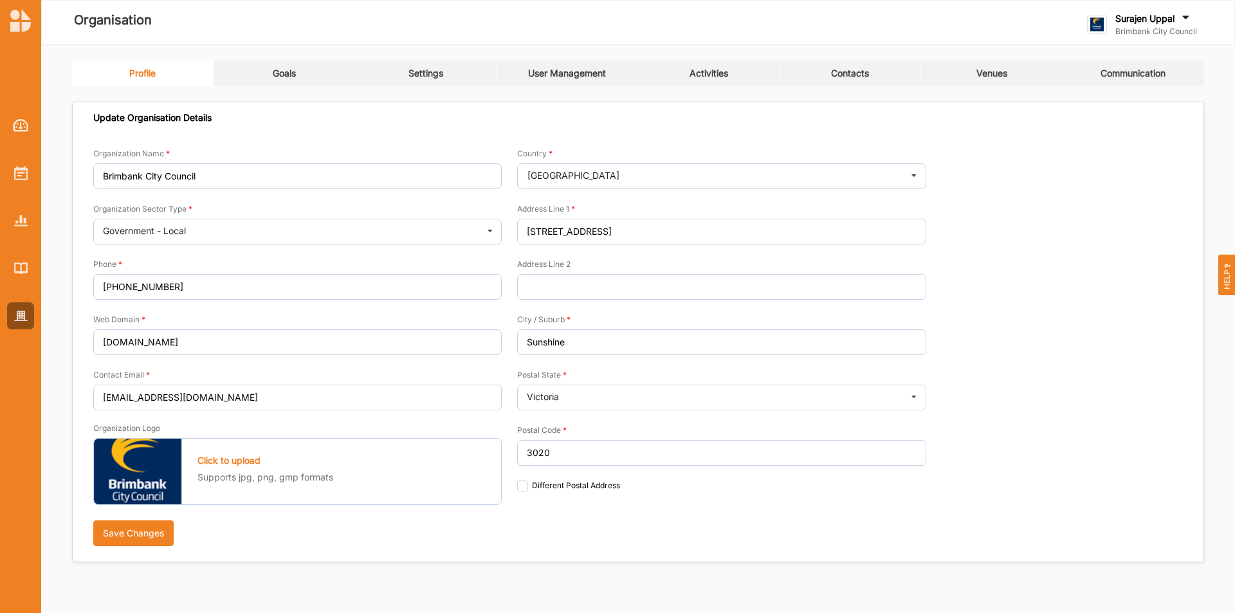
click at [728, 86] on div "Profile Goals Settings User Management Activities Contacts Venues Communication…" at bounding box center [638, 311] width 1132 height 502
click at [713, 77] on div "Activities" at bounding box center [709, 74] width 39 height 12
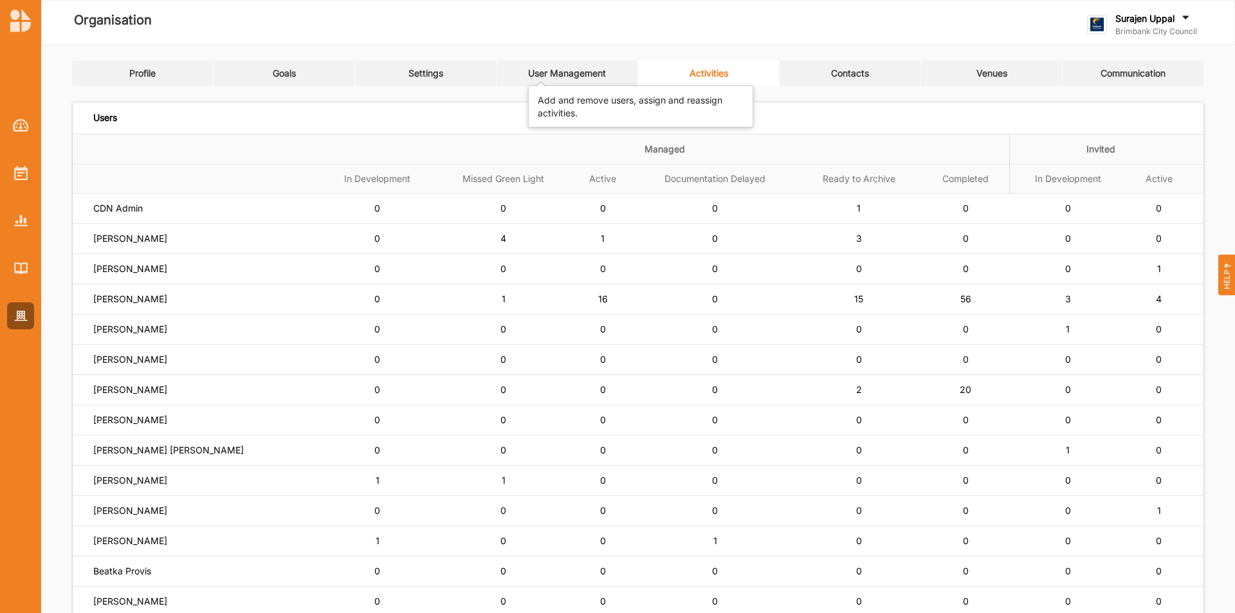
click at [551, 78] on div "User Management" at bounding box center [567, 74] width 78 height 12
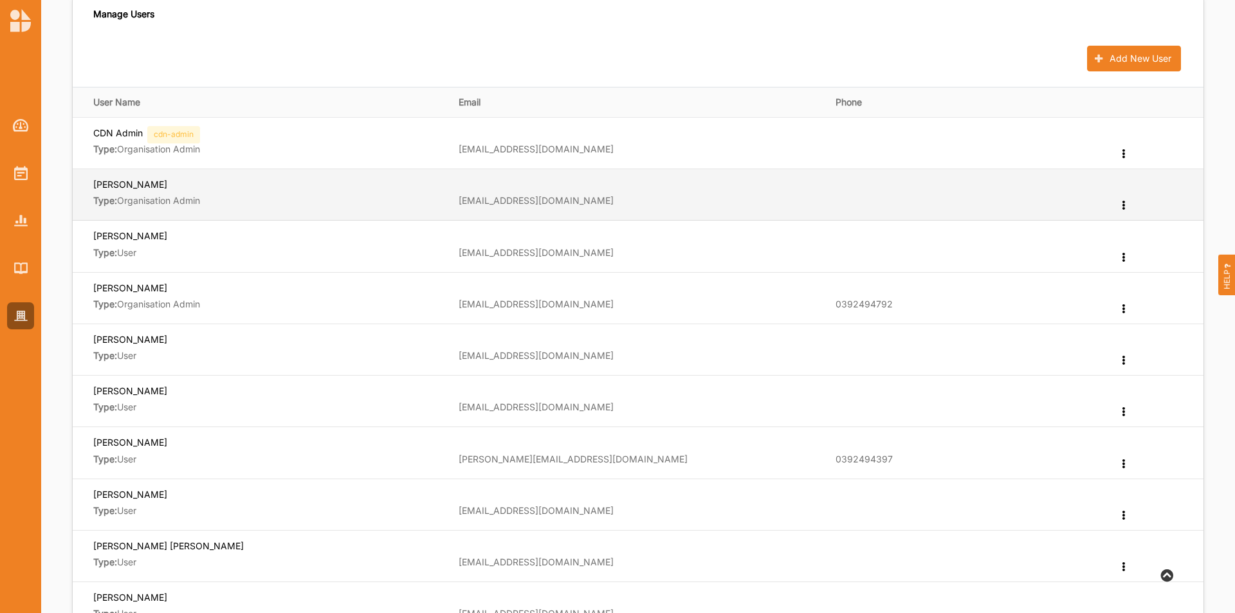
scroll to position [257, 0]
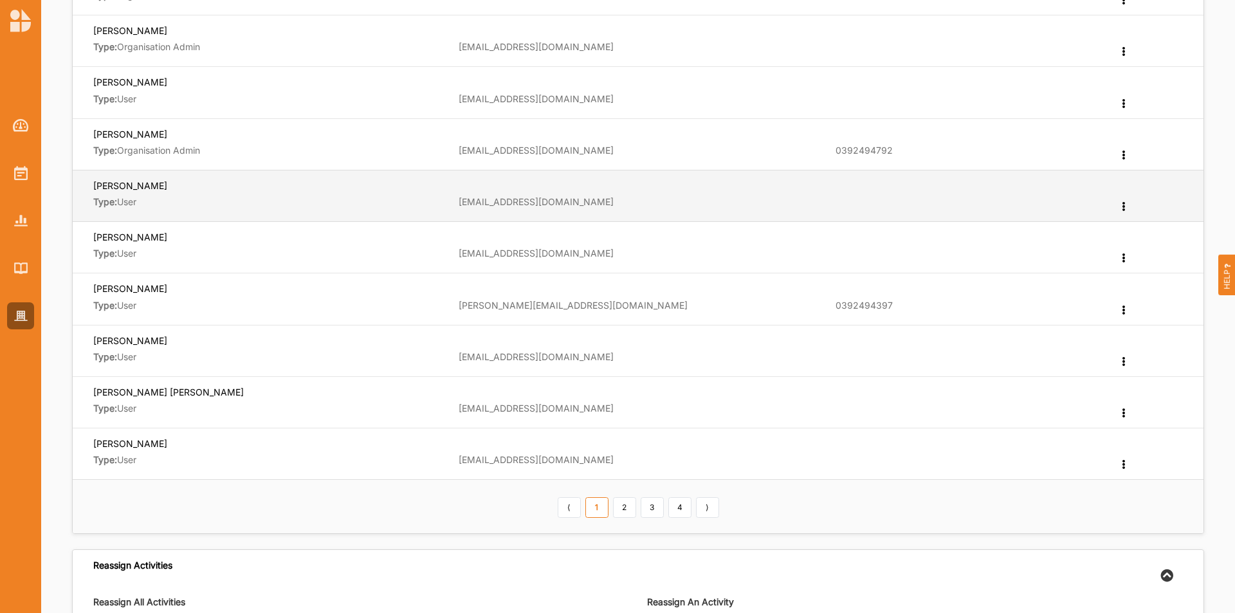
click at [1121, 203] on icon at bounding box center [1124, 205] width 11 height 9
click at [1060, 286] on span "Remove" at bounding box center [1058, 284] width 34 height 11
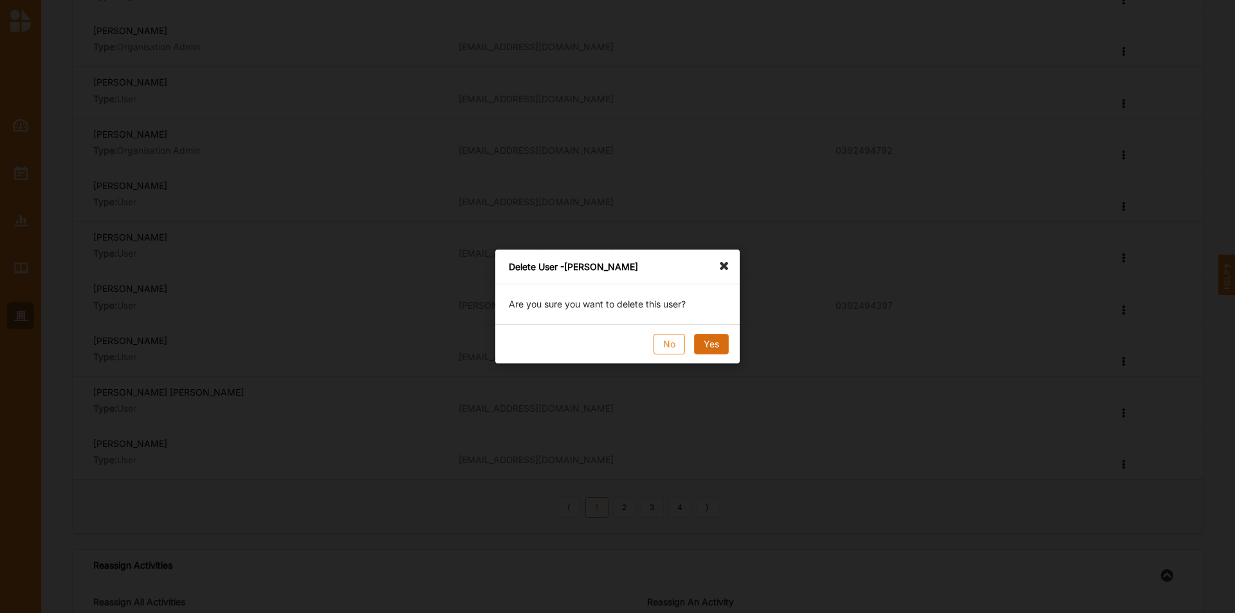
click at [715, 338] on button "Yes" at bounding box center [711, 344] width 35 height 21
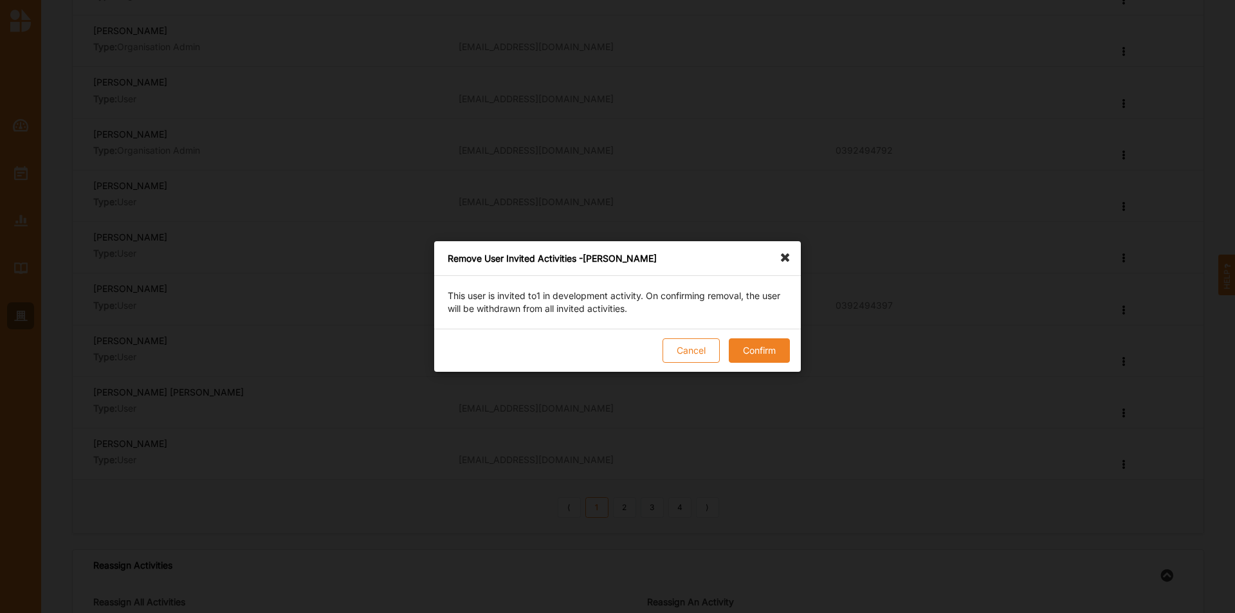
click at [760, 352] on button "Confirm" at bounding box center [759, 350] width 61 height 24
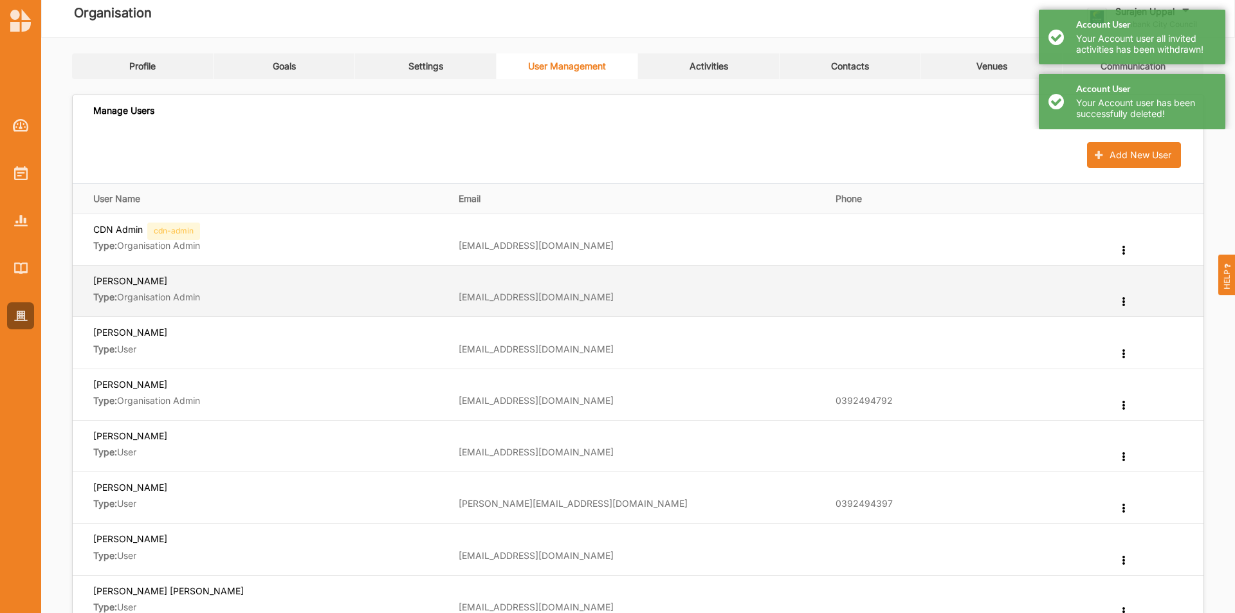
scroll to position [0, 0]
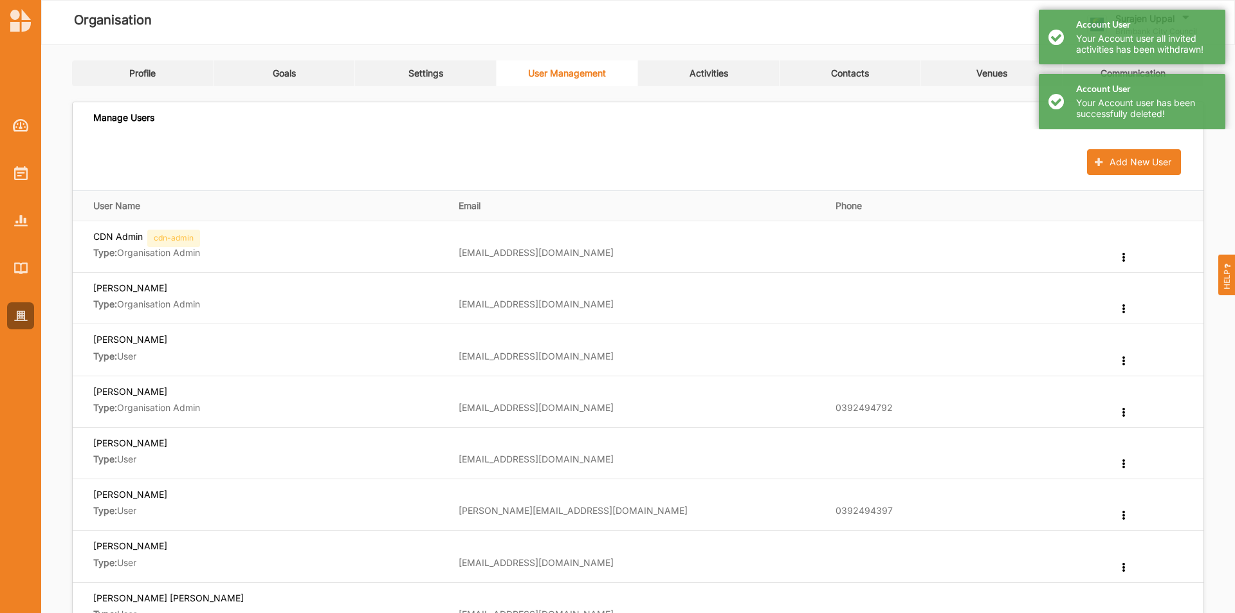
click at [719, 78] on div "Activities" at bounding box center [709, 74] width 39 height 12
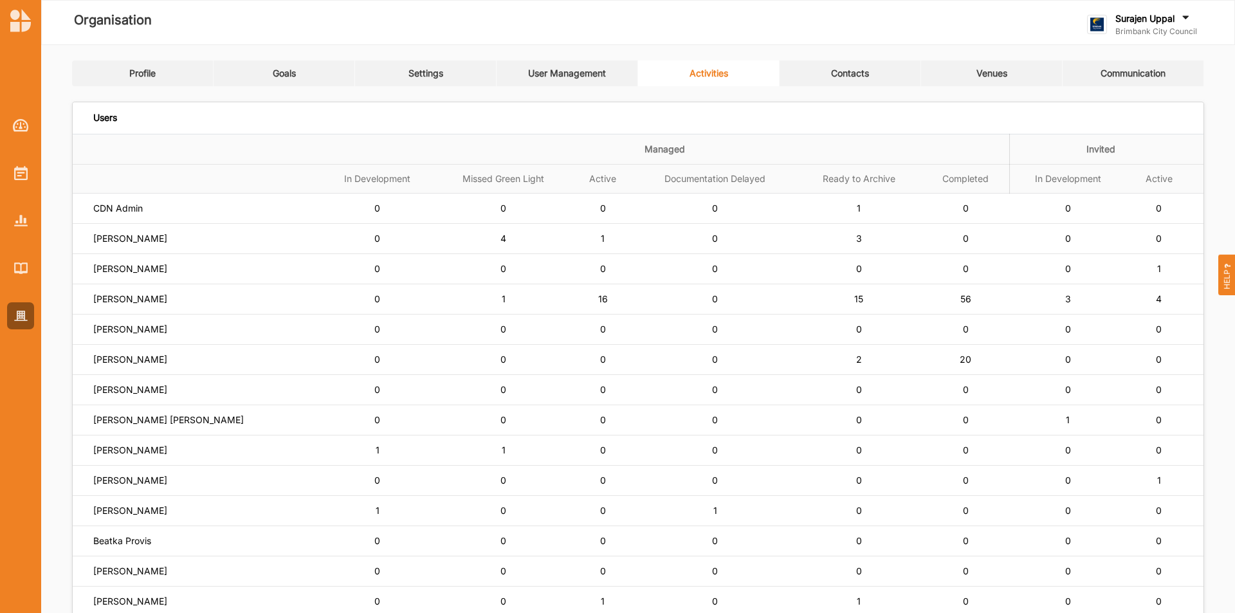
click at [129, 79] on link "Profile" at bounding box center [143, 73] width 142 height 26
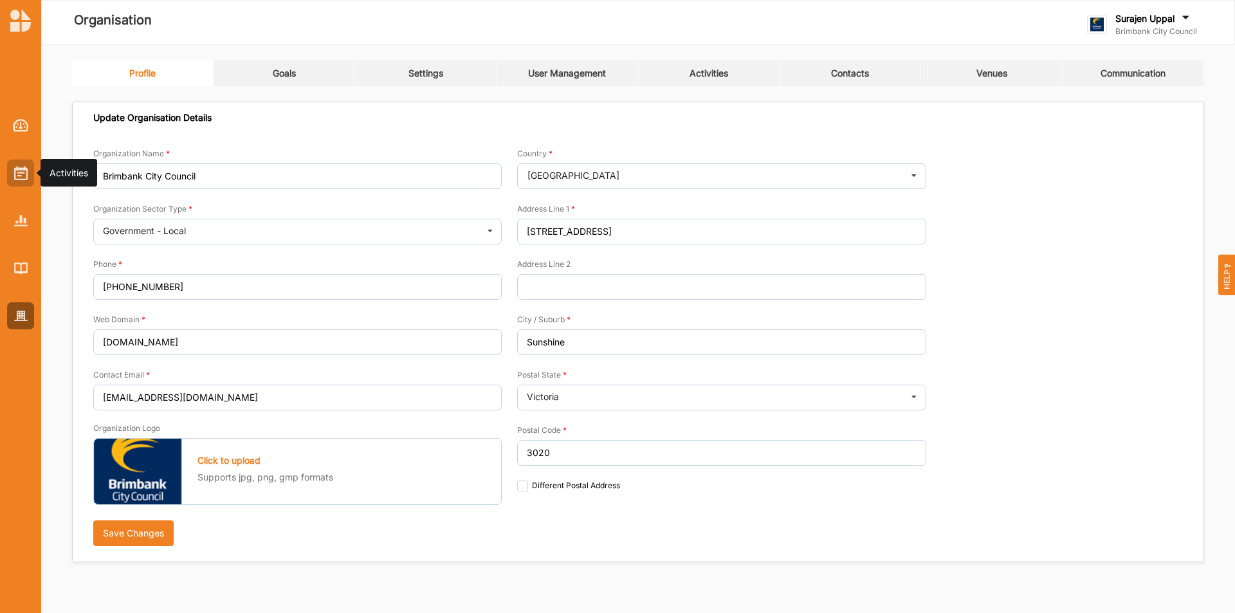
click at [25, 185] on div at bounding box center [20, 173] width 27 height 27
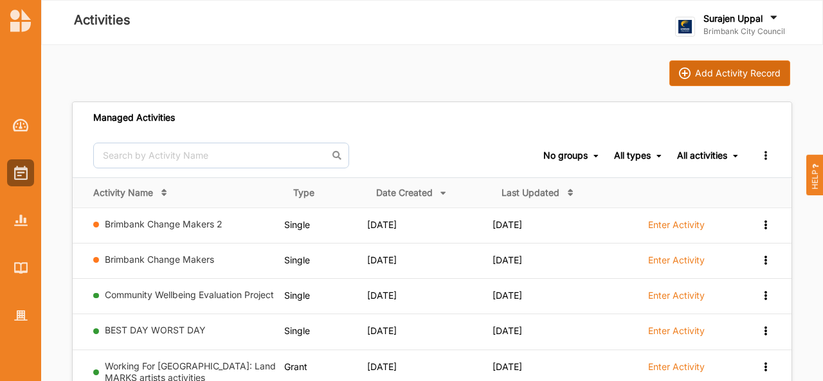
click at [728, 82] on button "Add Activity Record" at bounding box center [730, 73] width 121 height 26
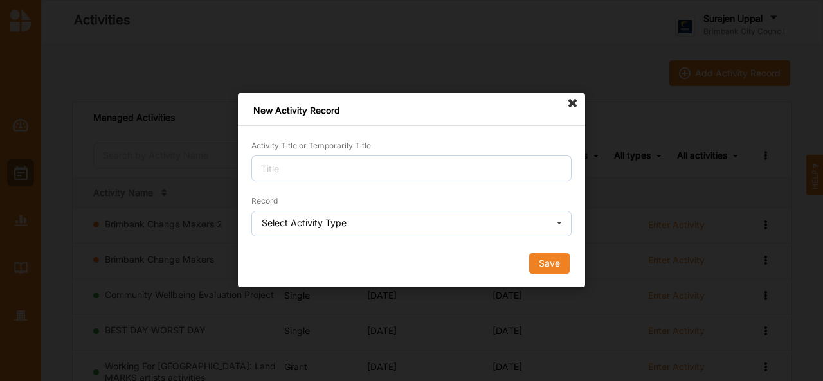
click at [572, 101] on icon at bounding box center [573, 103] width 21 height 21
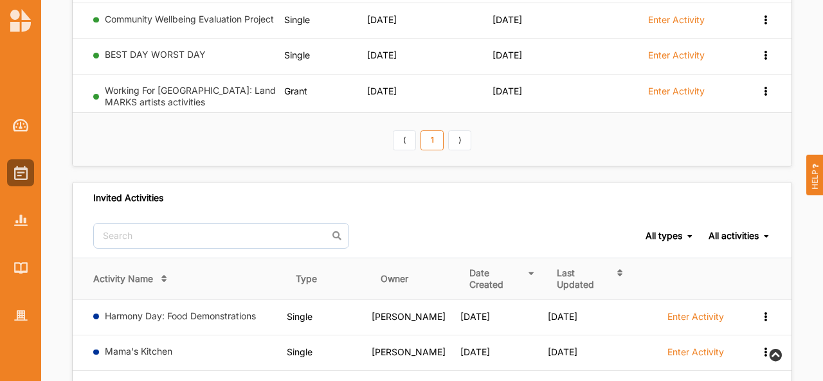
scroll to position [277, 0]
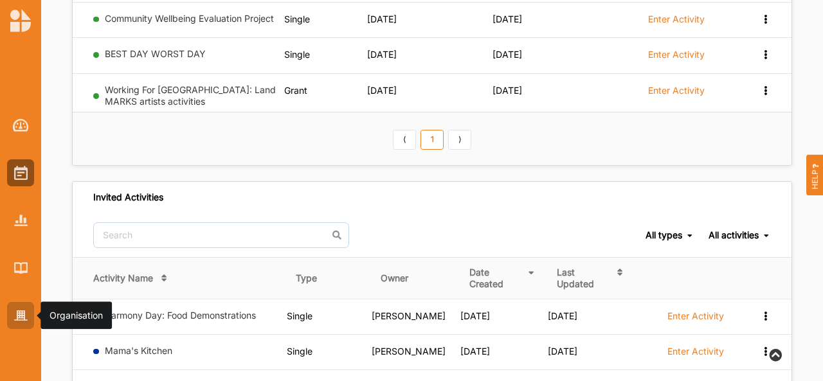
click at [18, 324] on div at bounding box center [20, 315] width 27 height 27
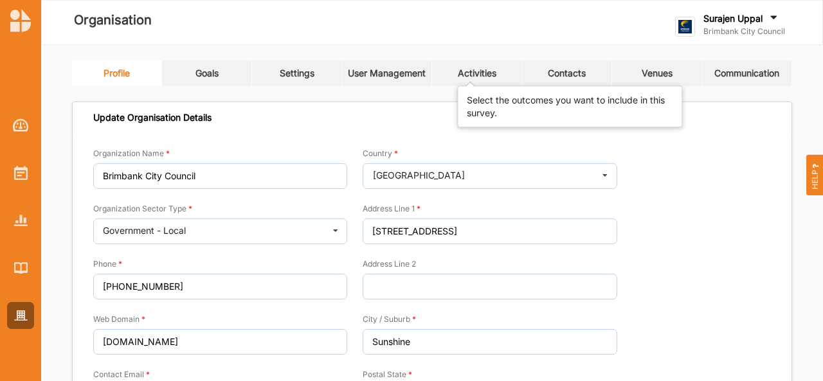
click at [491, 73] on div "Activities" at bounding box center [477, 74] width 39 height 12
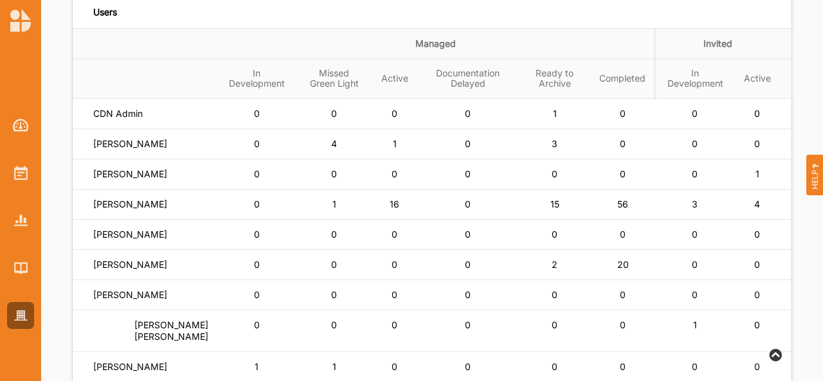
scroll to position [96, 0]
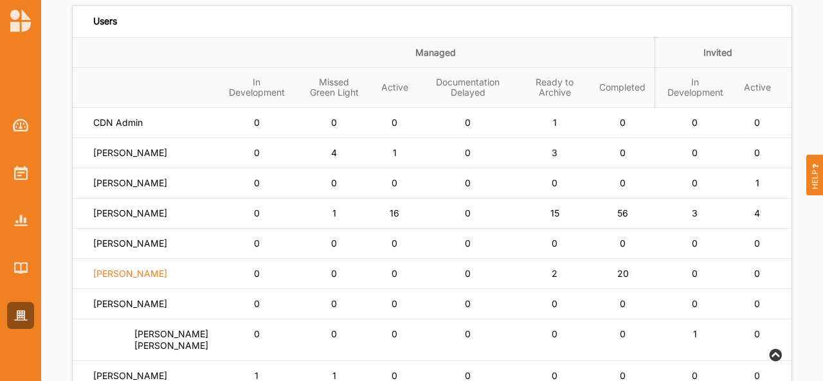
click at [129, 280] on label "[PERSON_NAME]" at bounding box center [130, 274] width 74 height 12
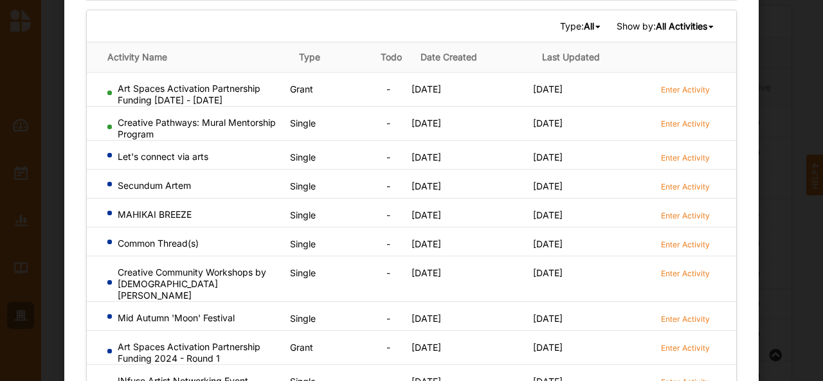
scroll to position [91, 0]
click at [674, 313] on label "Enter Activity" at bounding box center [685, 318] width 49 height 11
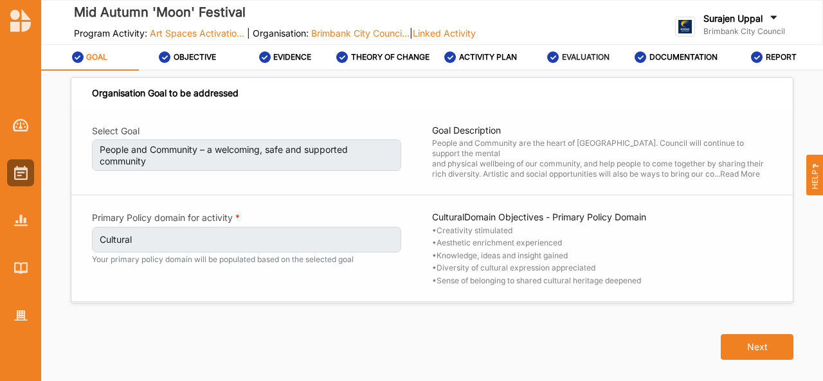
click at [585, 55] on label "EVALUATION" at bounding box center [586, 57] width 48 height 10
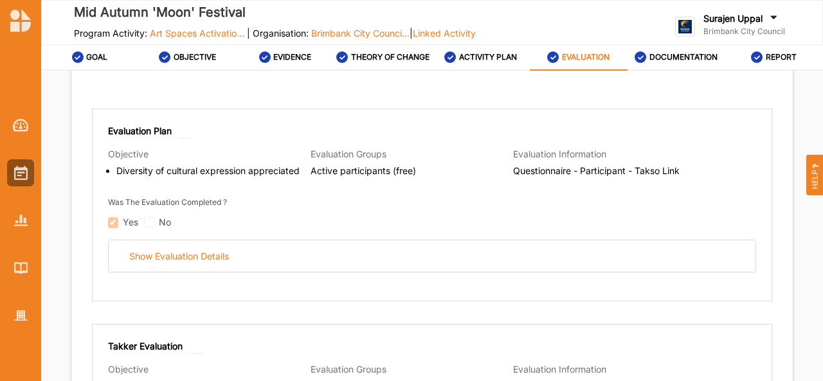
scroll to position [138, 0]
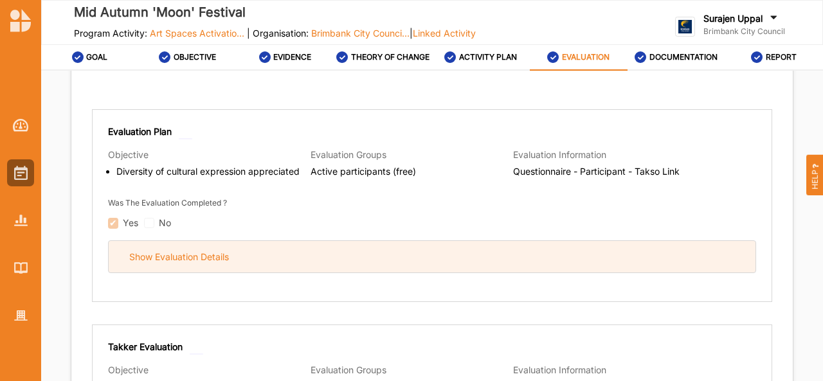
click at [434, 261] on div "Show Evaluation Details" at bounding box center [432, 257] width 647 height 32
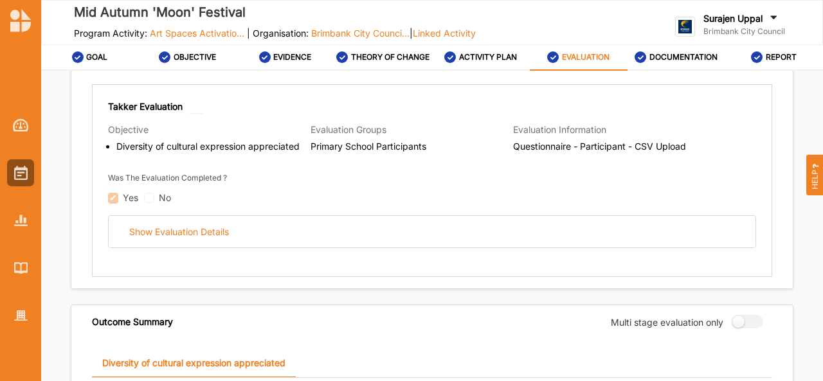
scroll to position [1725, 0]
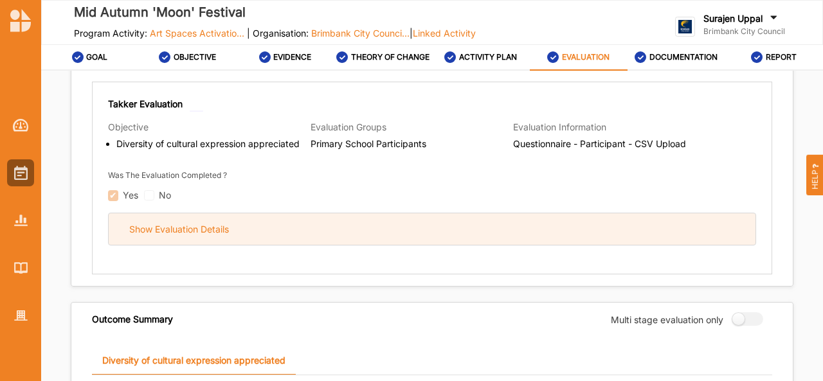
click at [453, 219] on div "Show Evaluation Details" at bounding box center [432, 230] width 647 height 32
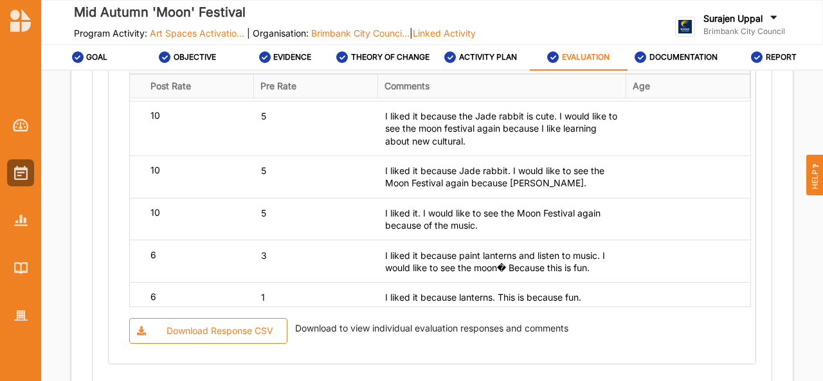
scroll to position [3034, 0]
click at [13, 223] on div at bounding box center [20, 220] width 27 height 27
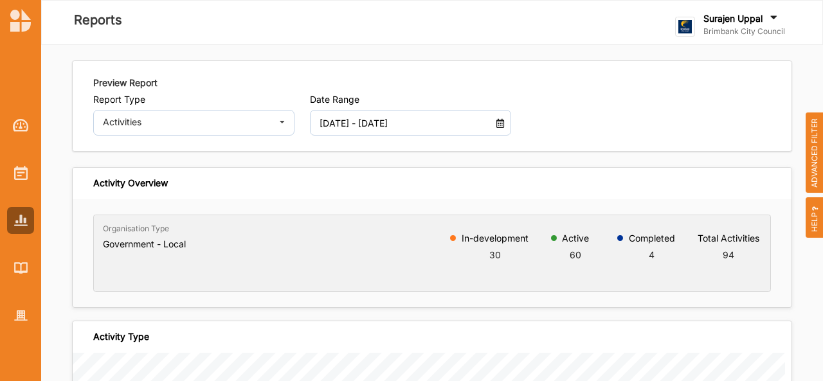
click at [439, 123] on input "[DATE] - [DATE]" at bounding box center [403, 123] width 180 height 26
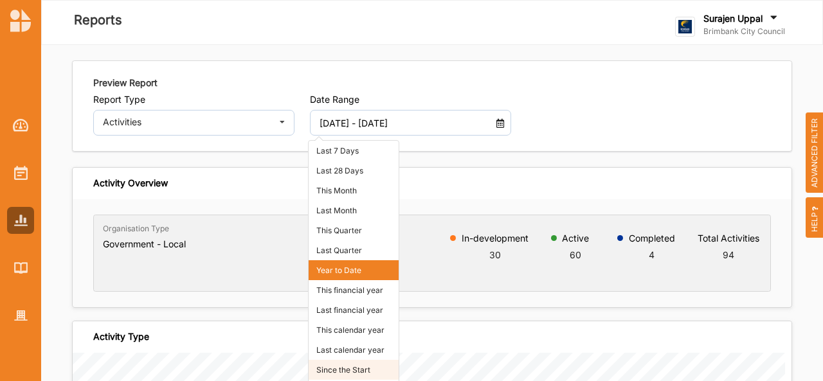
click at [340, 365] on li "Since the Start" at bounding box center [354, 370] width 90 height 20
type input "[DATE] - [DATE]"
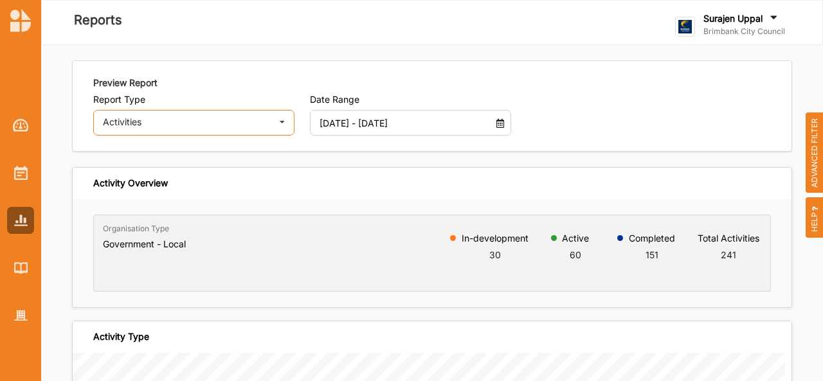
click at [224, 124] on div "Activities" at bounding box center [187, 122] width 169 height 9
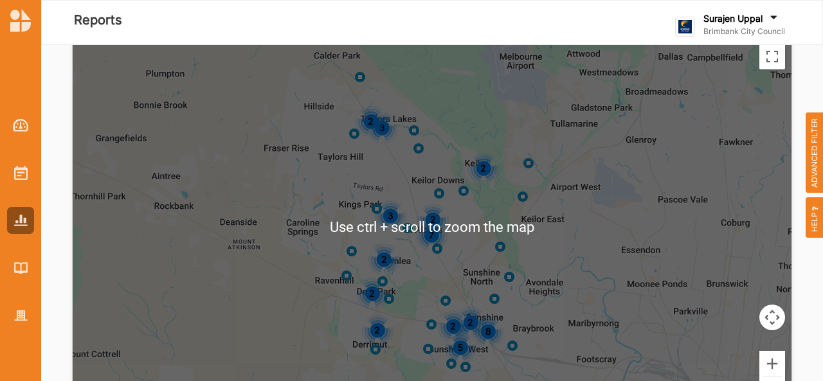
scroll to position [2951, 0]
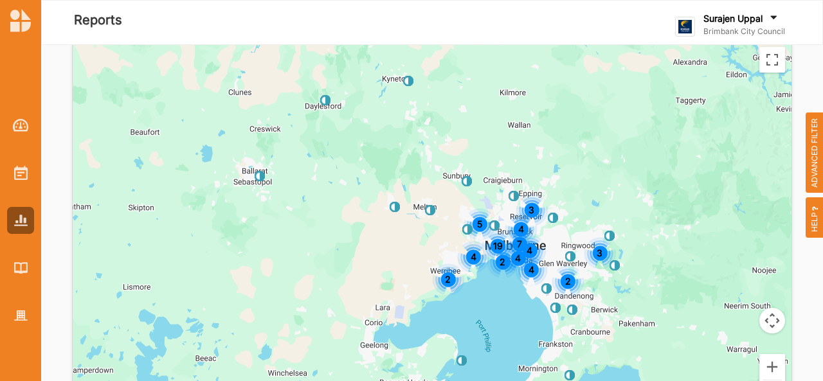
scroll to position [3373, 0]
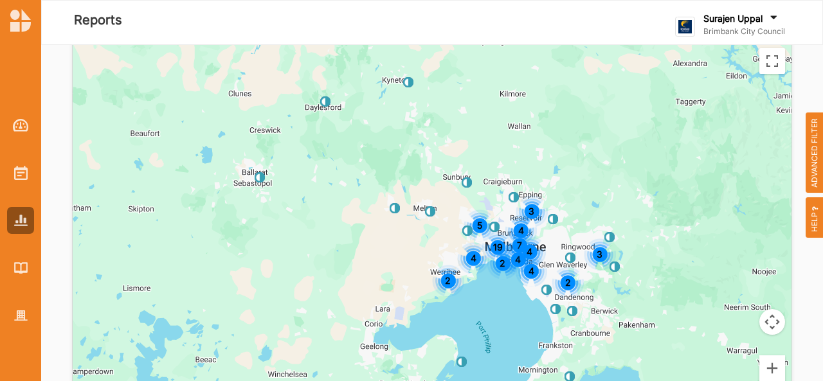
click at [323, 102] on img at bounding box center [325, 101] width 10 height 10
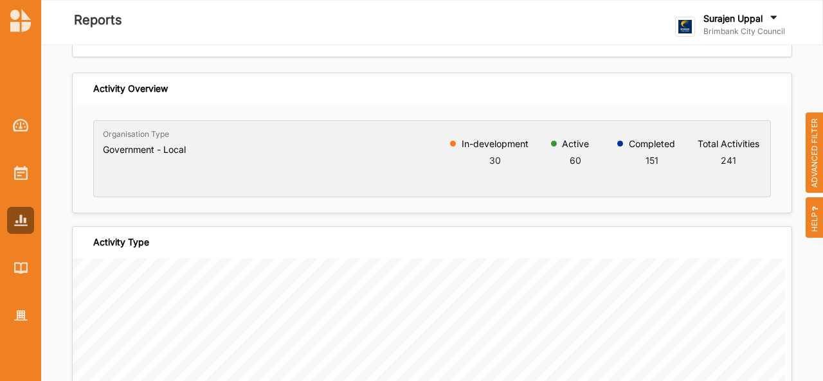
scroll to position [0, 0]
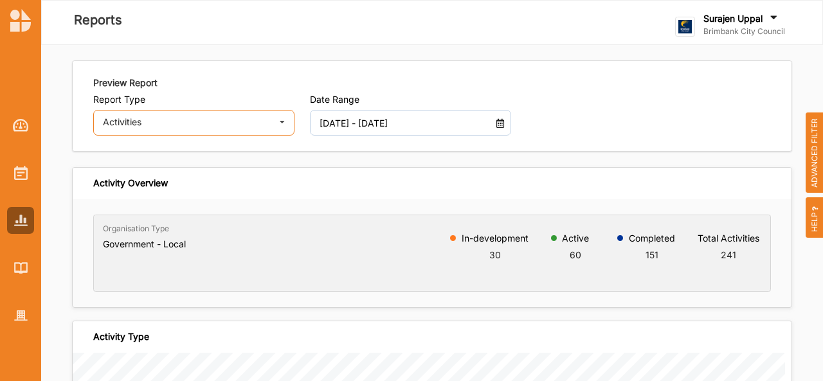
click at [214, 131] on div "Activities Activities Outcomes Inputs & Outputs Management Summary" at bounding box center [193, 123] width 201 height 26
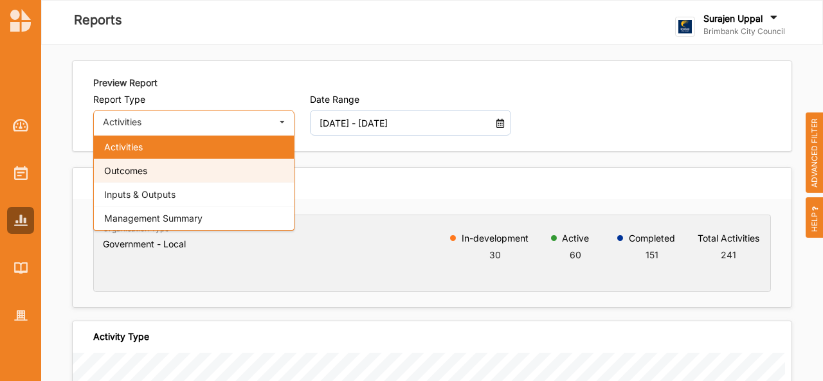
click at [118, 178] on div "Outcomes" at bounding box center [194, 171] width 200 height 24
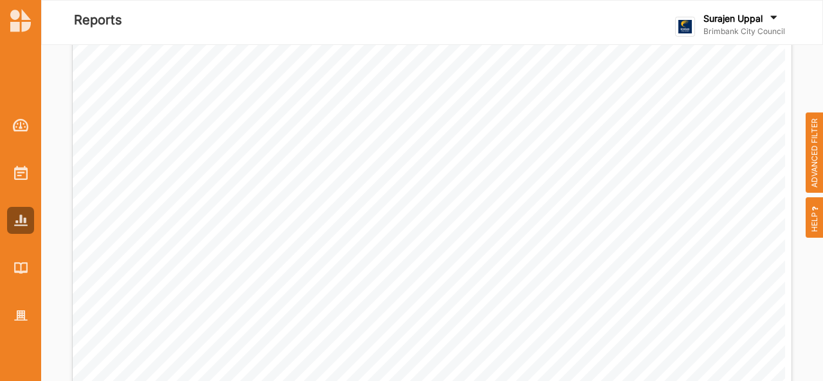
scroll to position [634, 0]
click at [813, 149] on span "ADVANCED FILTER" at bounding box center [815, 153] width 18 height 81
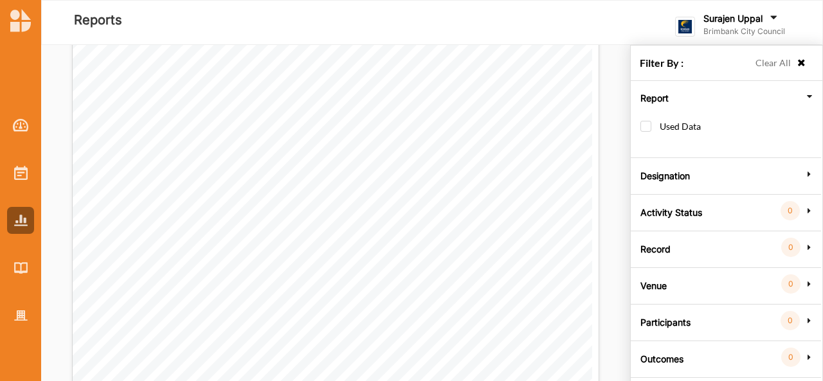
scroll to position [45, 0]
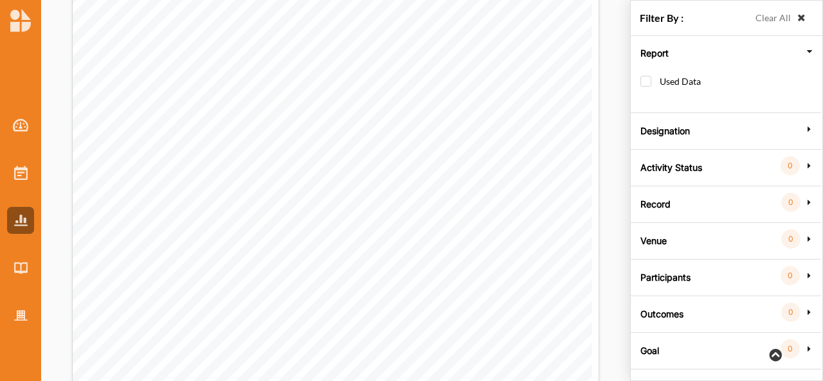
click at [801, 16] on icon at bounding box center [801, 18] width 11 height 9
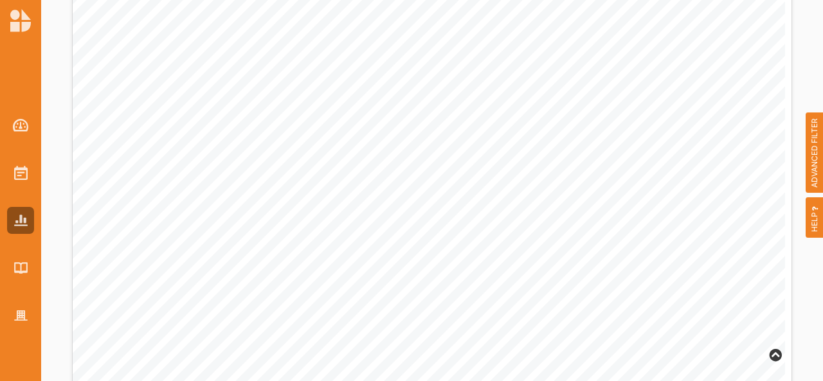
scroll to position [0, 0]
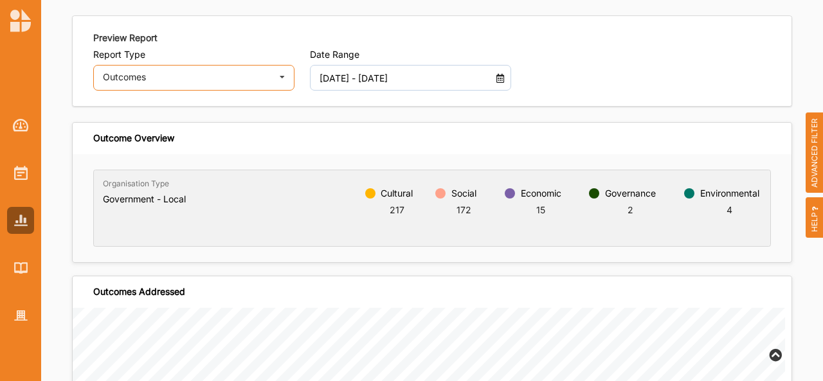
click at [230, 87] on div "Outcomes Activities Outcomes Inputs & Outputs Management Summary" at bounding box center [193, 78] width 201 height 26
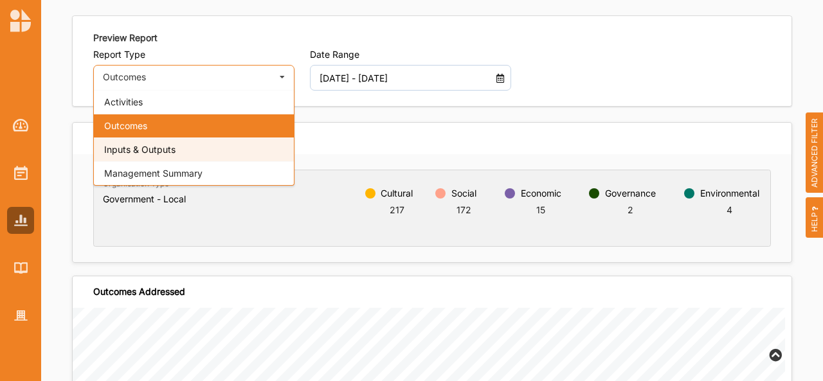
click at [216, 151] on div "Inputs & Outputs" at bounding box center [194, 150] width 200 height 24
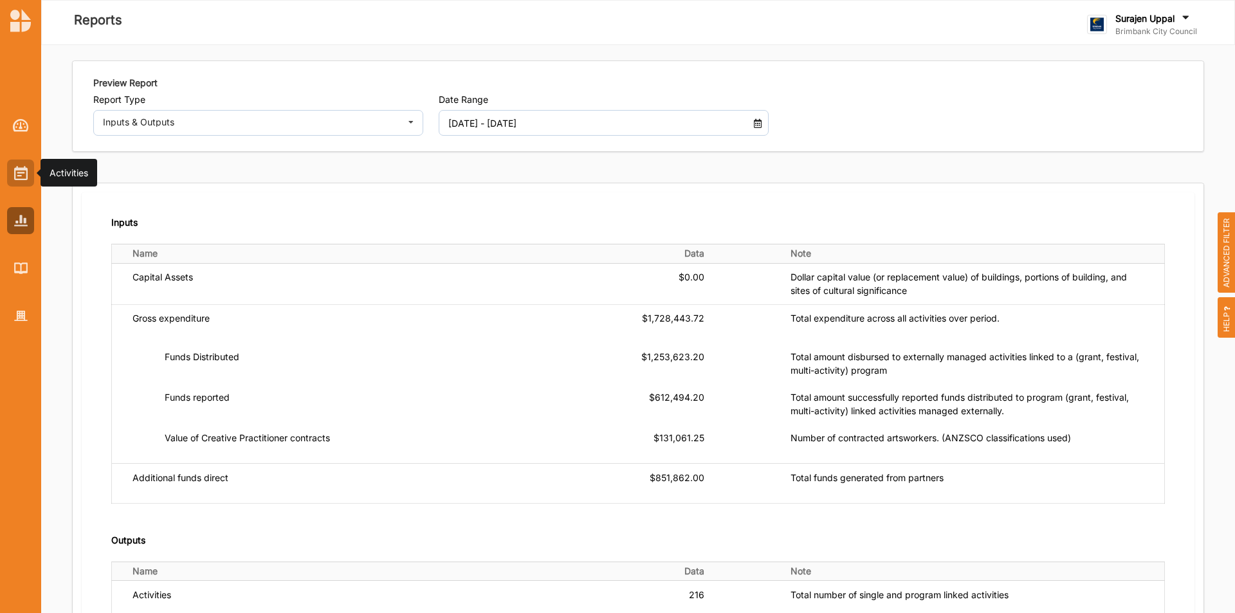
click at [23, 176] on img at bounding box center [21, 173] width 14 height 14
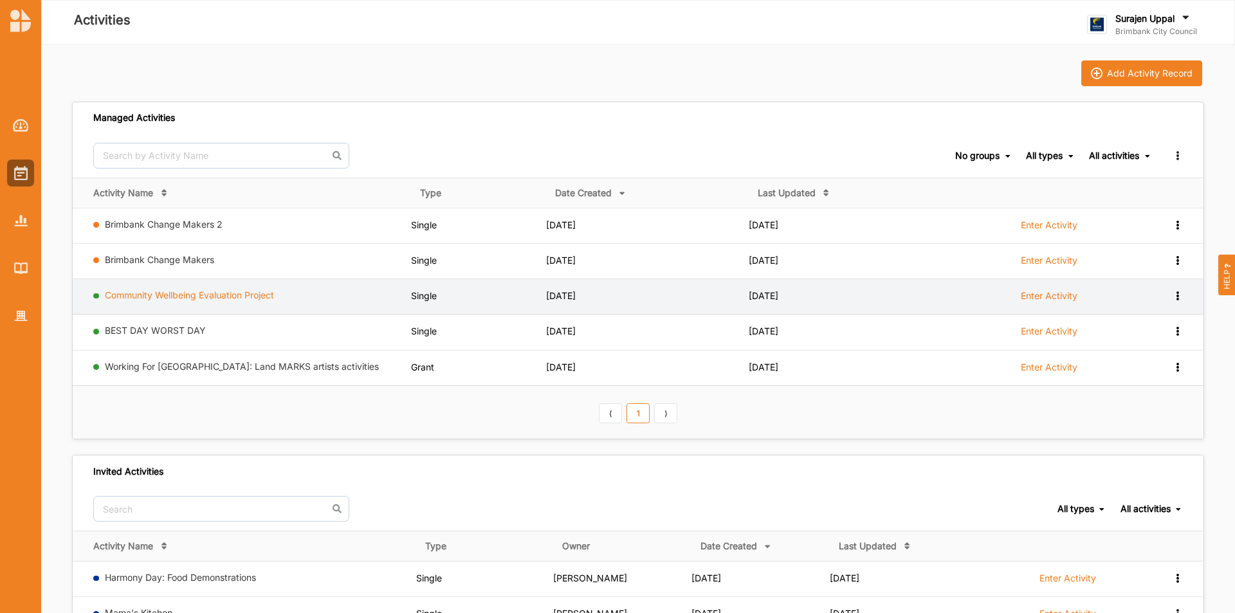
click at [224, 294] on link "Community Wellbeing Evaluation Project" at bounding box center [189, 294] width 169 height 11
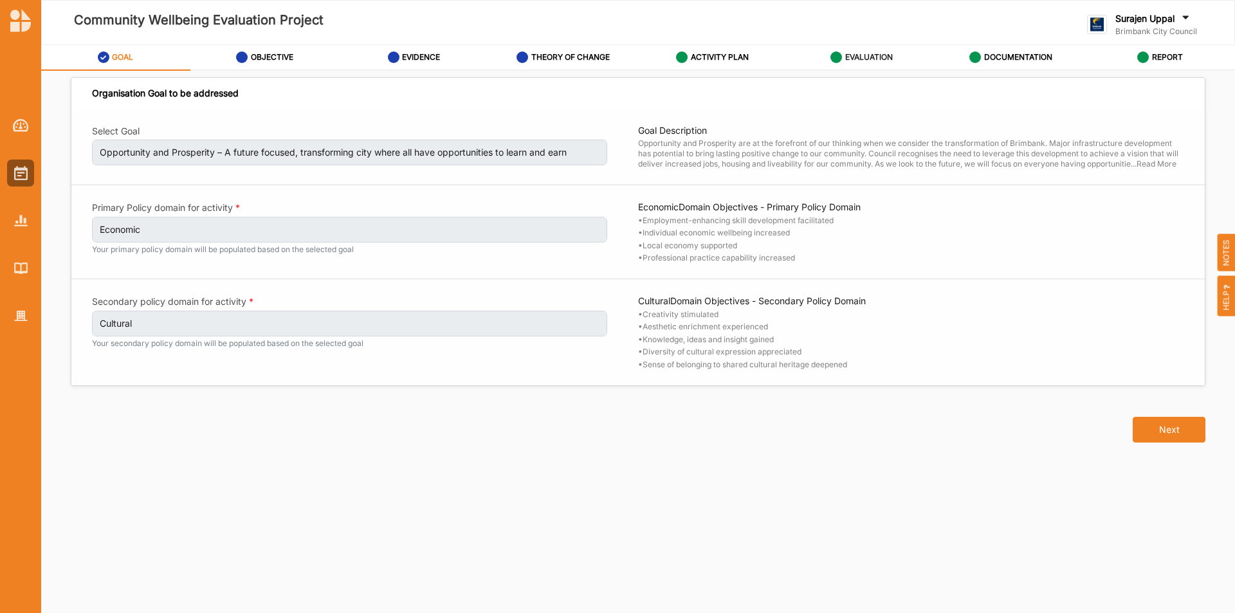
click at [823, 62] on label "EVALUATION" at bounding box center [869, 57] width 48 height 10
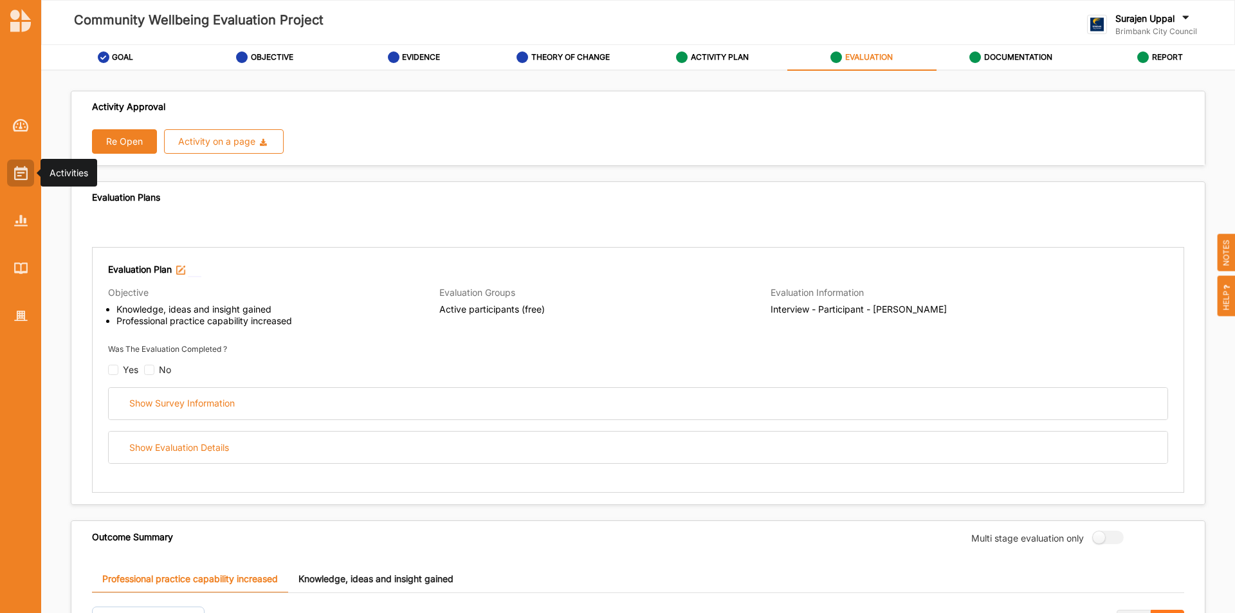
click at [13, 172] on div at bounding box center [20, 173] width 27 height 27
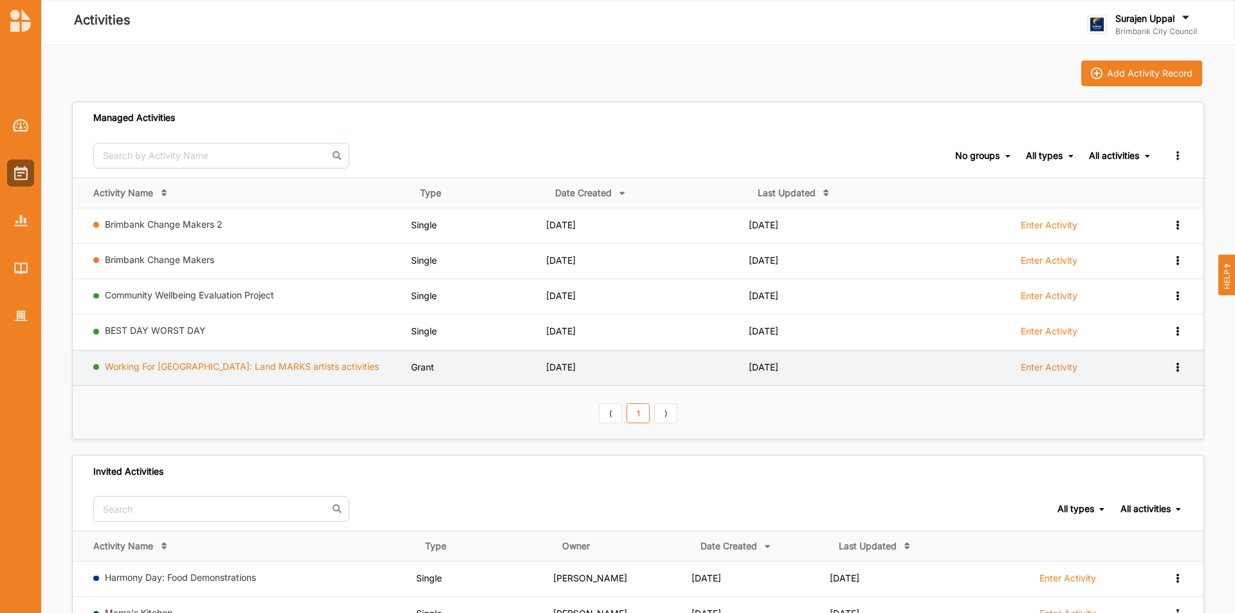
click at [172, 366] on link "Working For [GEOGRAPHIC_DATA]: Land MARKS artists activities" at bounding box center [242, 366] width 274 height 11
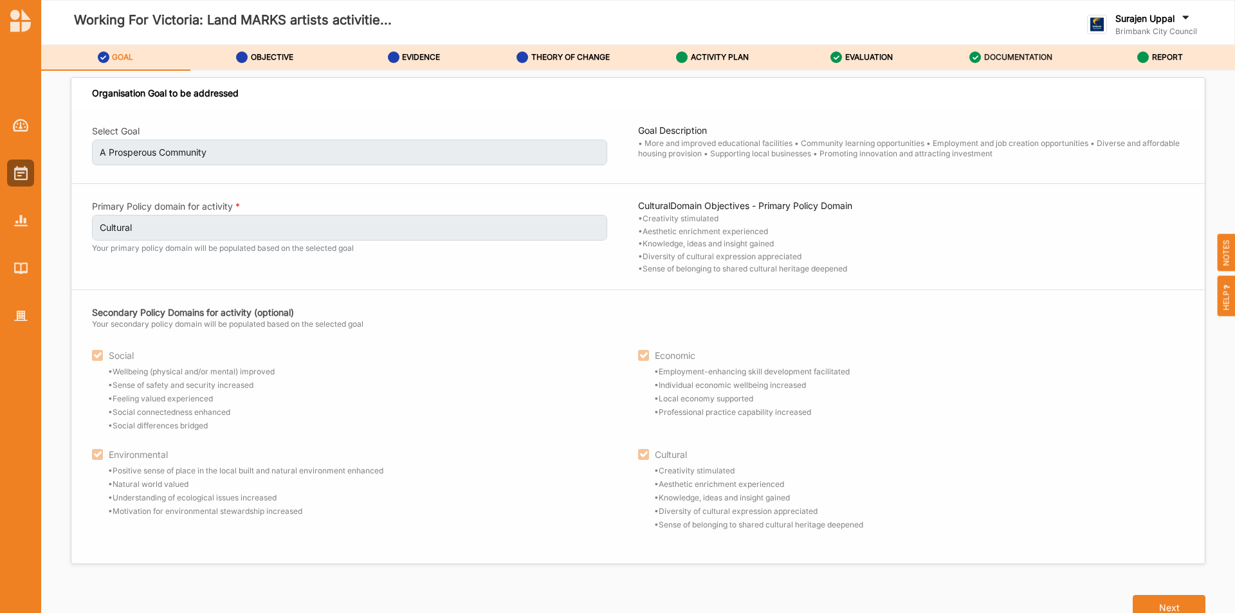
click at [823, 61] on label "DOCUMENTATION" at bounding box center [1018, 57] width 68 height 10
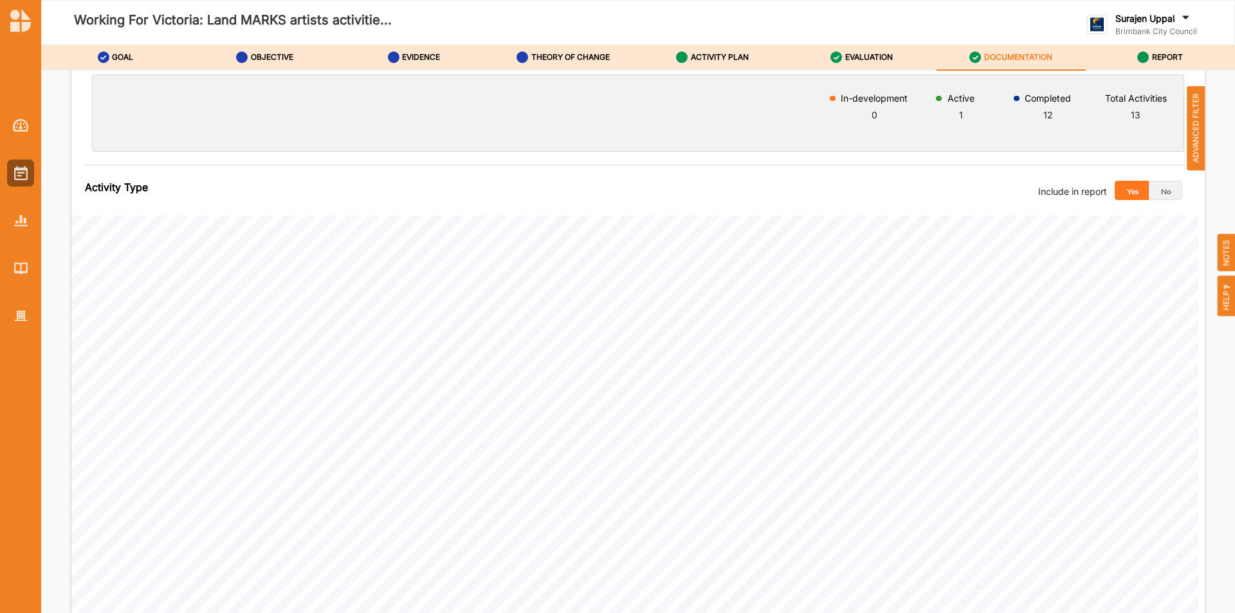
scroll to position [257, 0]
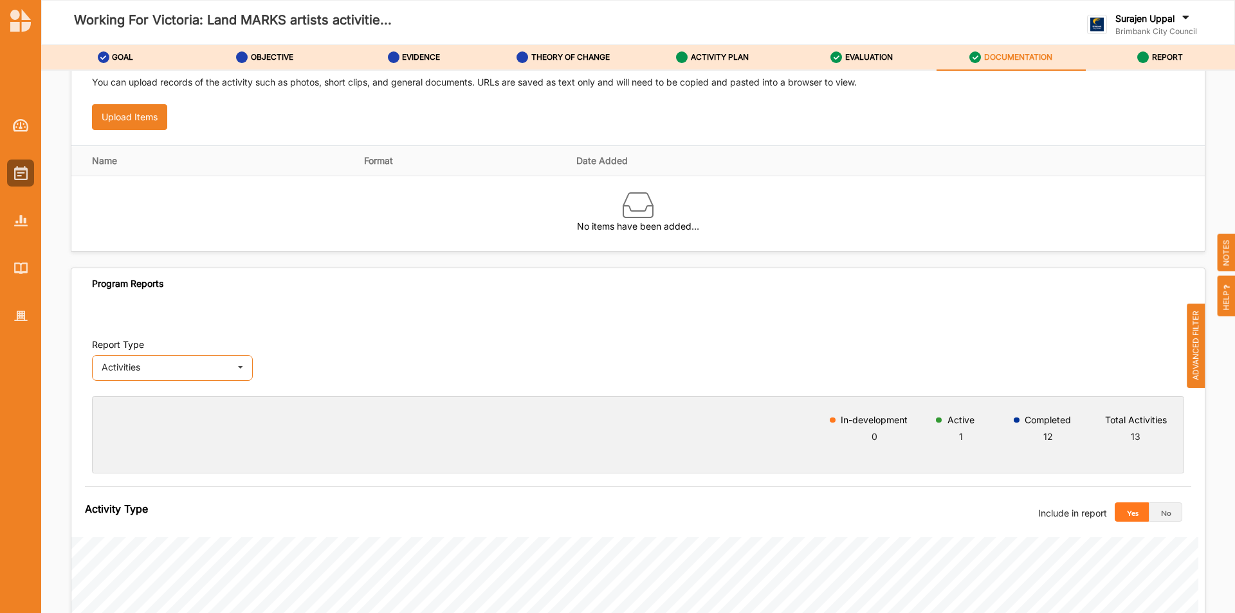
click at [157, 360] on div "Activities Activities Outcomes Inputs & Outputs" at bounding box center [172, 368] width 161 height 26
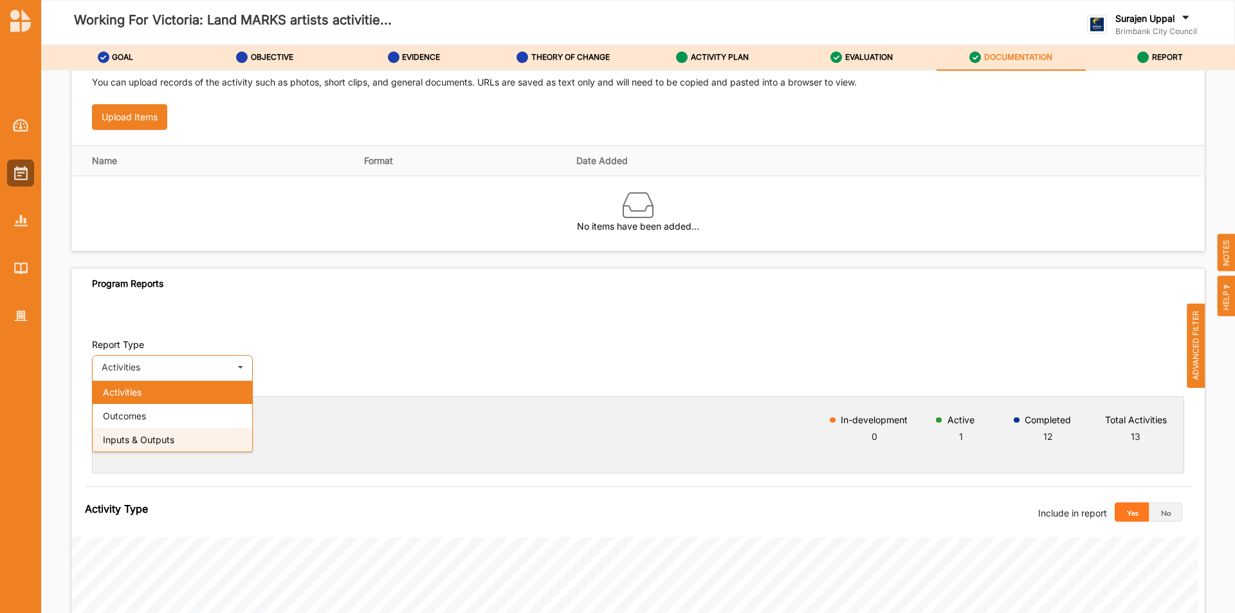
click at [134, 381] on span "Inputs & Outputs" at bounding box center [138, 439] width 71 height 11
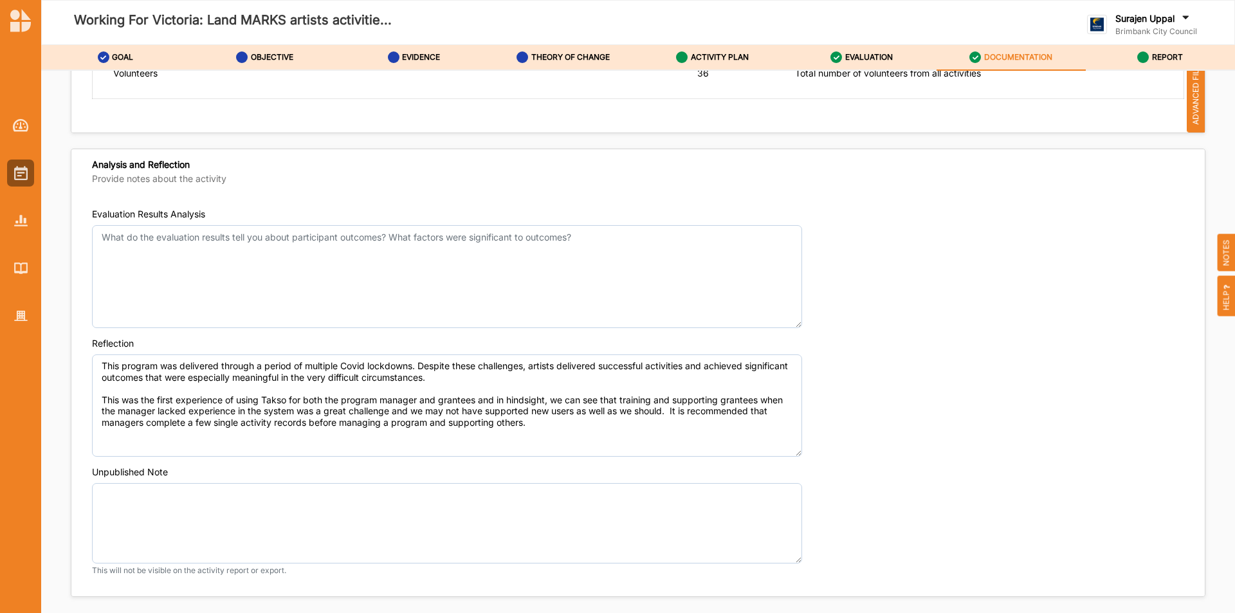
scroll to position [1273, 0]
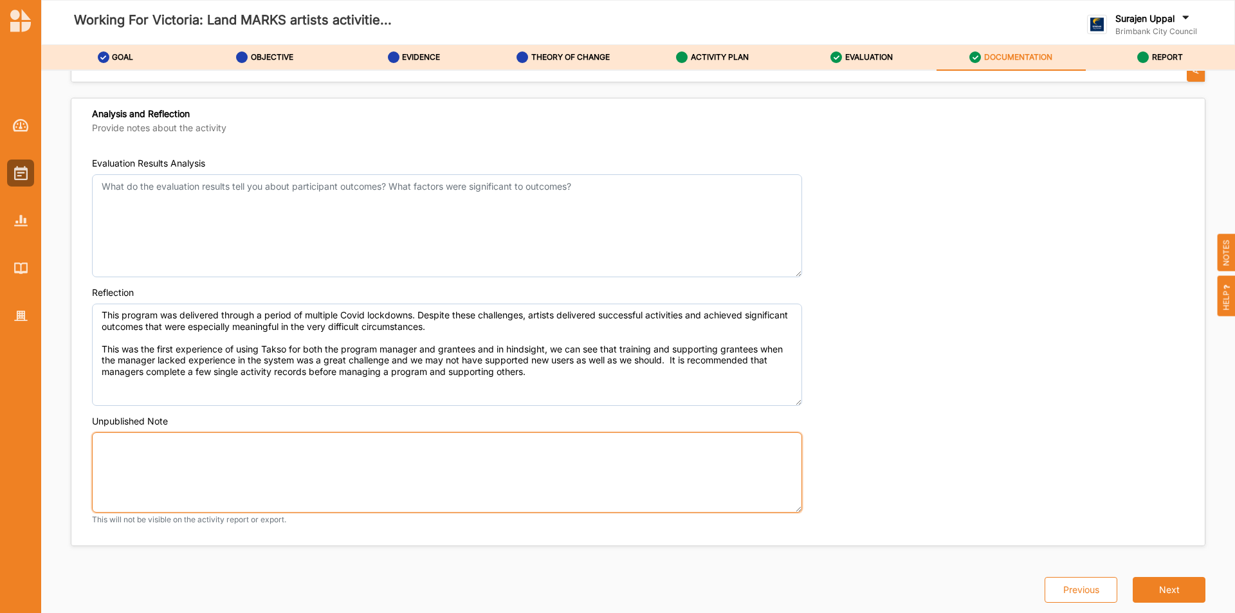
click at [209, 381] on textarea "Unpublished Note" at bounding box center [447, 472] width 710 height 80
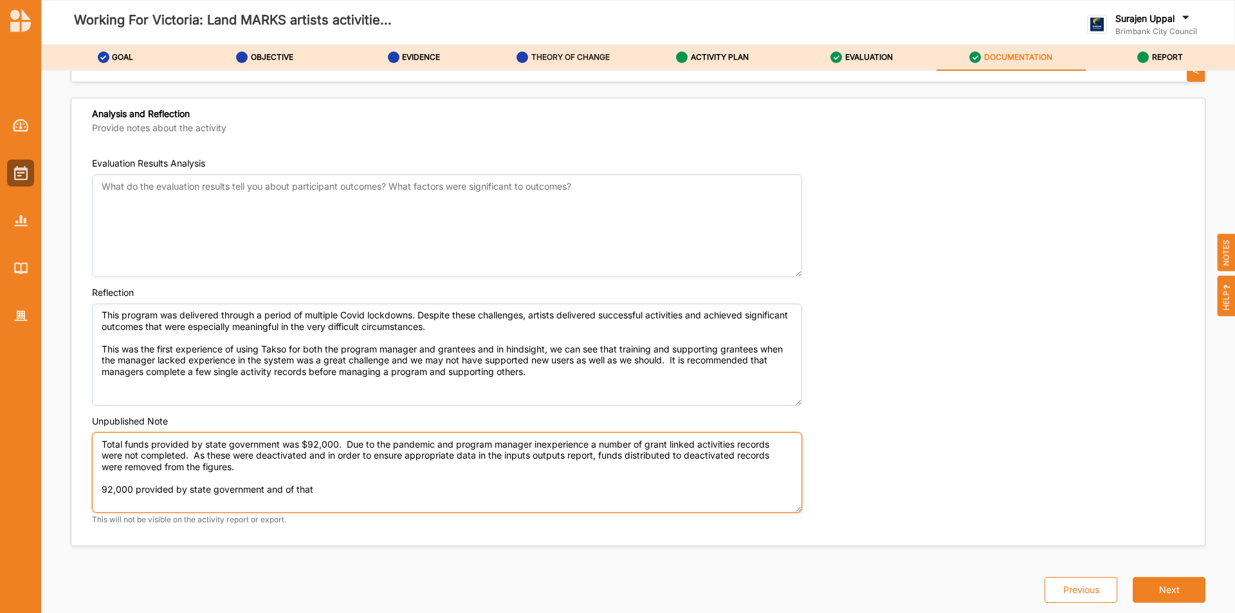
type textarea "Total funds provided by state government was $92,000. Due to the pandemic and p…"
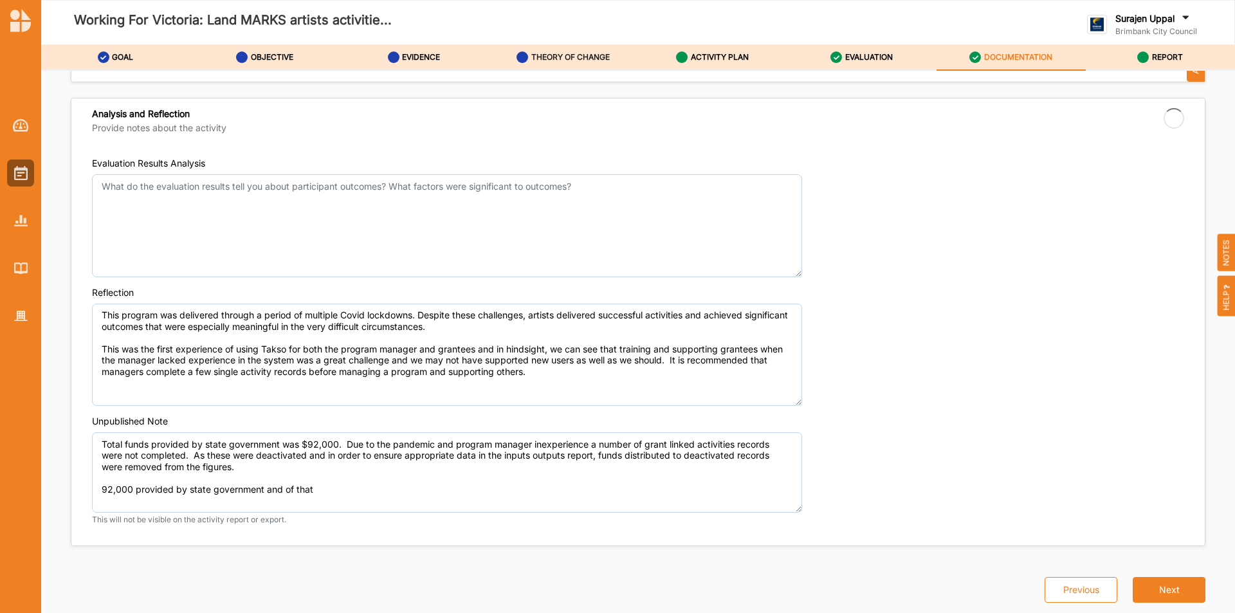
click at [565, 51] on div "THEORY OF CHANGE" at bounding box center [563, 57] width 93 height 23
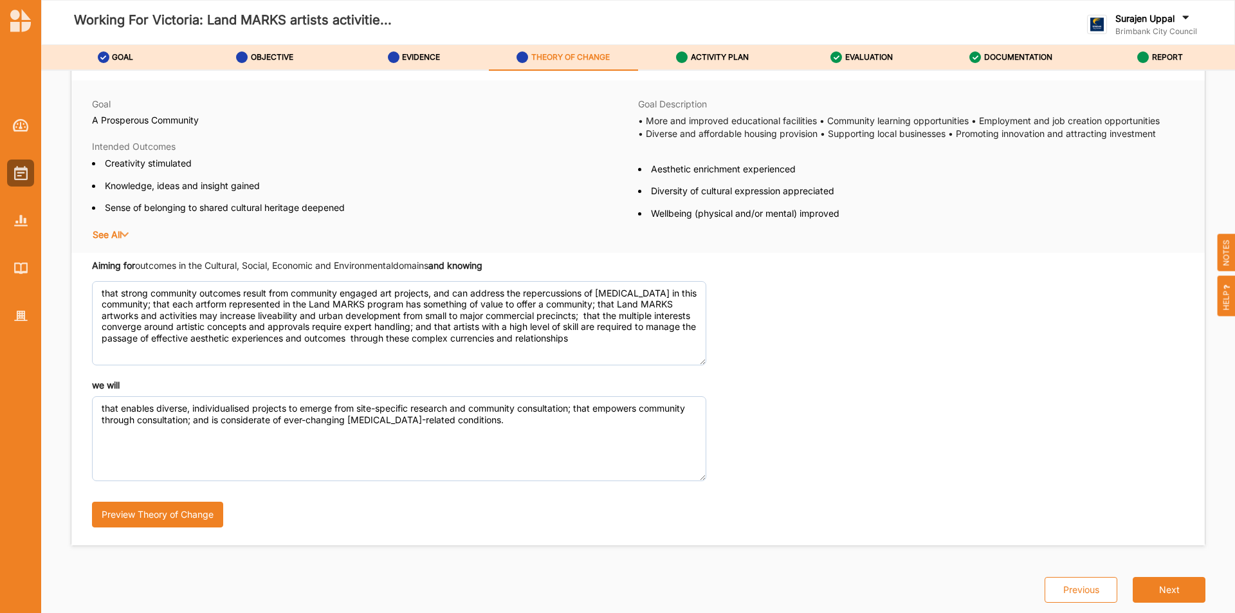
click at [735, 44] on div "Working For Victoria: Land MARKS artists activitie..." at bounding box center [406, 23] width 730 height 62
click at [711, 68] on div "ACTIVITY PLAN" at bounding box center [712, 57] width 73 height 23
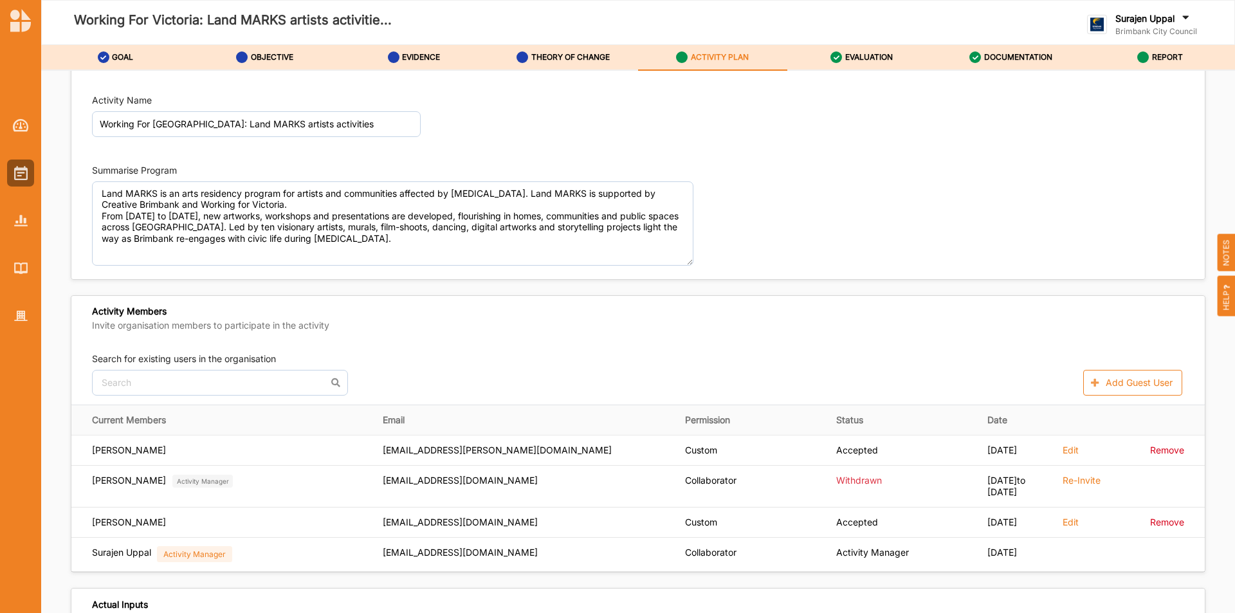
scroll to position [1273, 0]
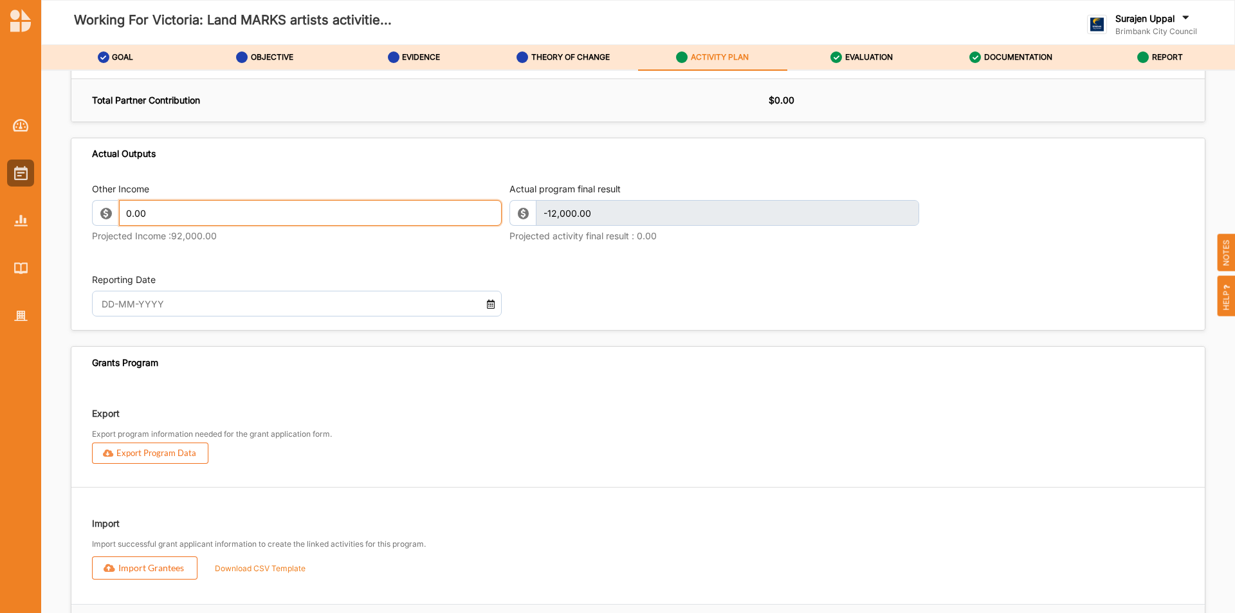
click at [228, 215] on input "0.00" at bounding box center [310, 213] width 383 height 26
type input "0"
click at [757, 365] on div "Program Description Activity Name Working For [GEOGRAPHIC_DATA]: Land MARKS art…" at bounding box center [638, 44] width 1135 height 2481
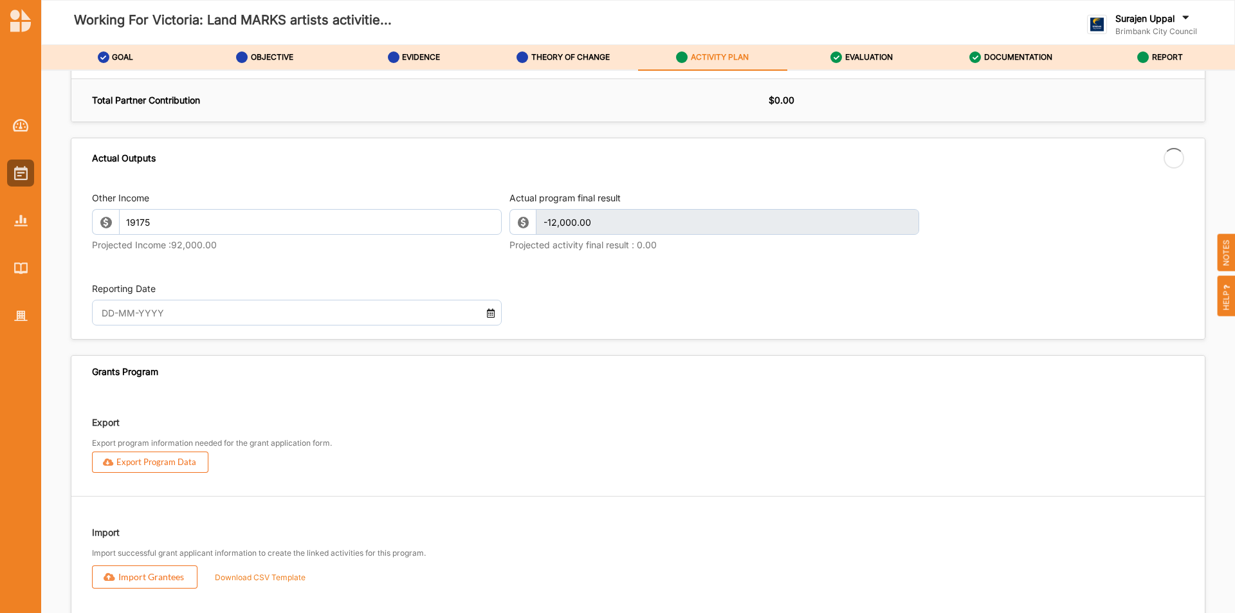
type input "19,175.00"
type input "7,175.00"
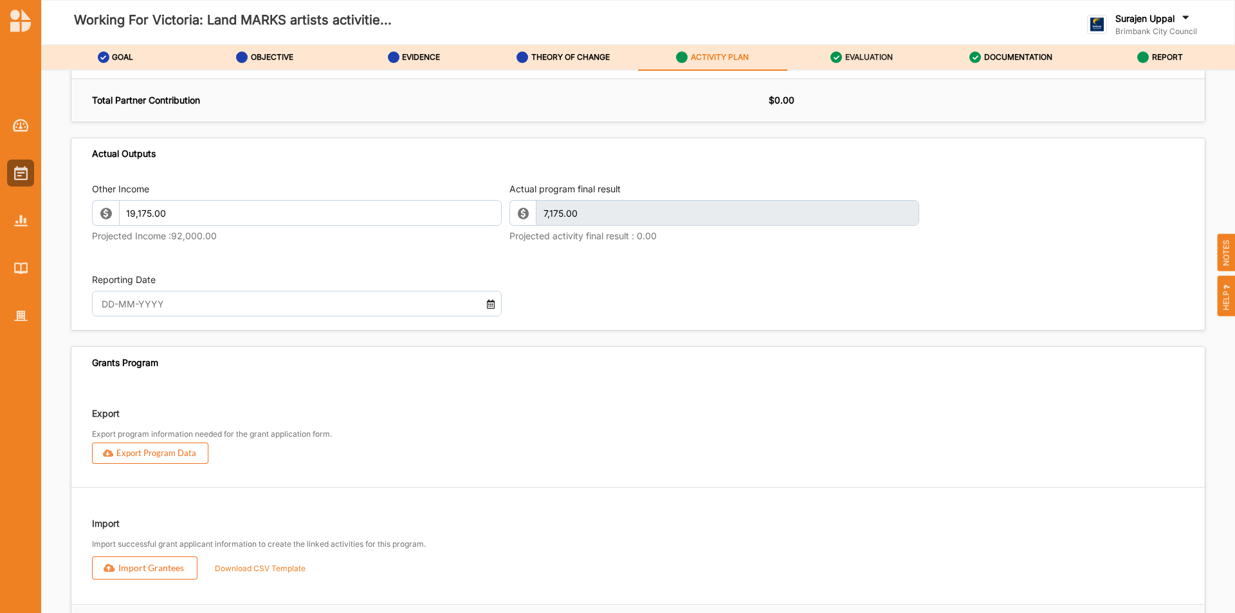
click at [823, 62] on div "EVALUATION" at bounding box center [861, 57] width 62 height 23
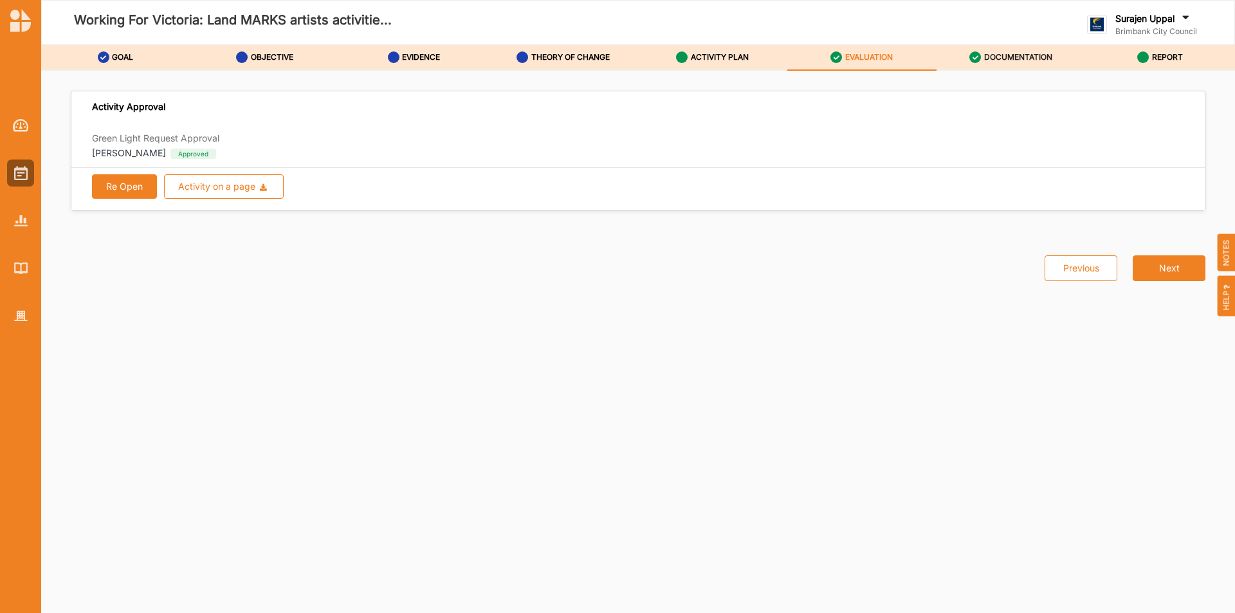
click at [823, 59] on label "DOCUMENTATION" at bounding box center [1018, 57] width 68 height 10
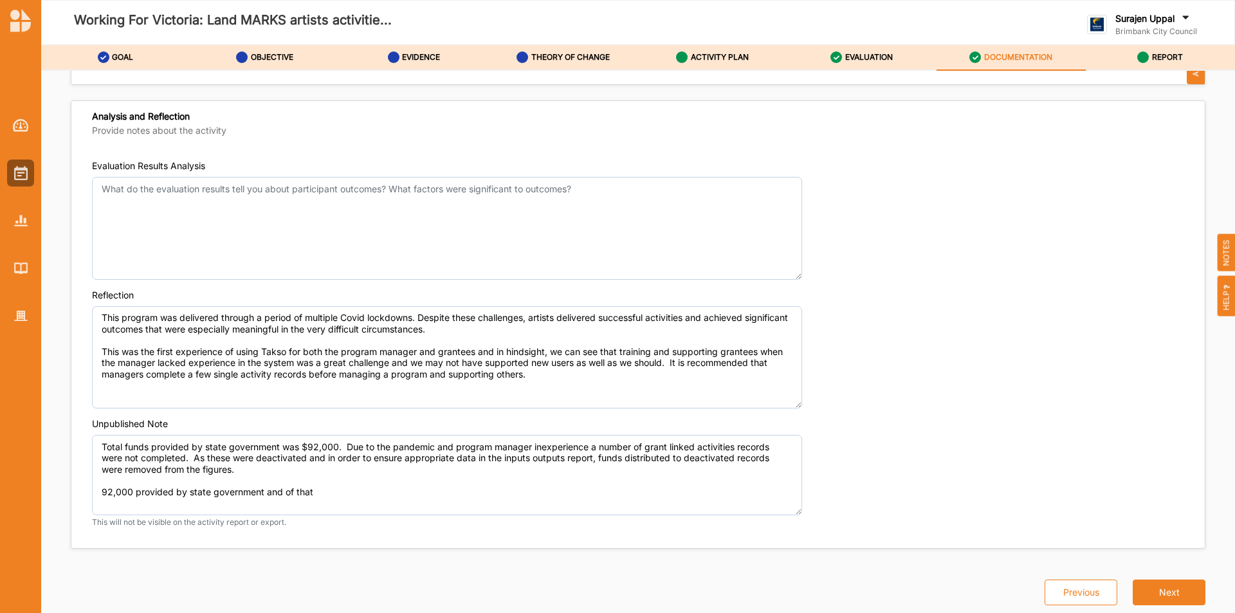
scroll to position [4708, 0]
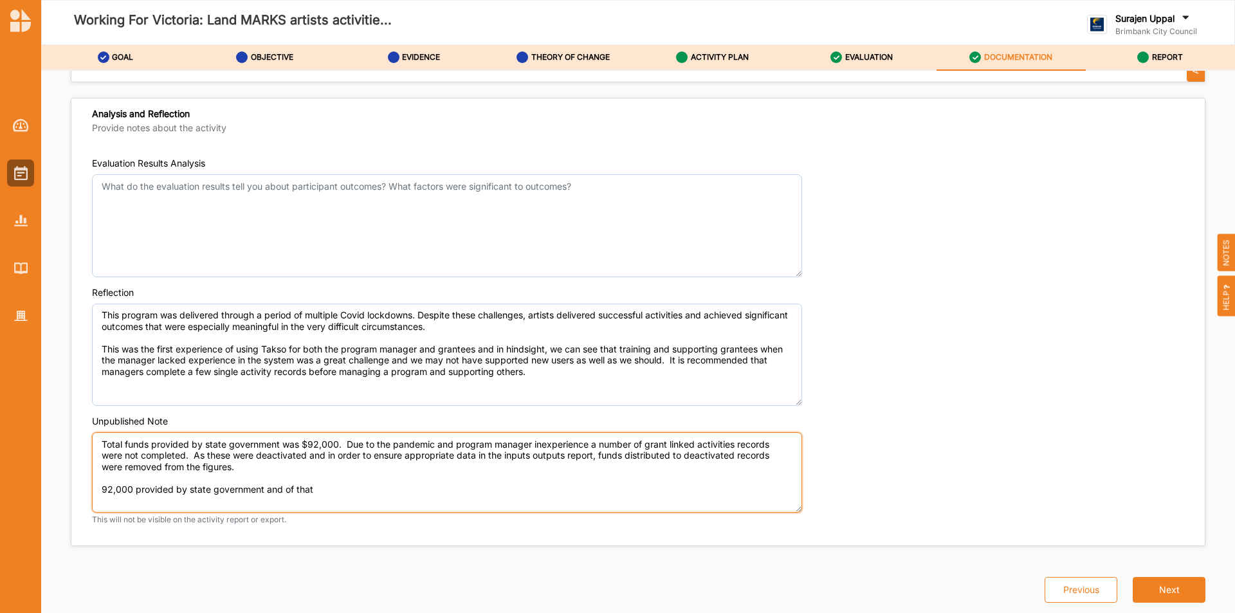
drag, startPoint x: 318, startPoint y: 486, endPoint x: 315, endPoint y: 479, distance: 8.1
click at [319, 381] on textarea "Total funds provided by state government was $92,000. Due to the pandemic and p…" at bounding box center [447, 472] width 710 height 80
click at [181, 381] on textarea "Total funds provided by state government was $92,000. Due to the pandemic and p…" at bounding box center [447, 472] width 710 height 80
click at [524, 381] on textarea "Total funds provided by state government was $92,000. Due to the pandemic and p…" at bounding box center [447, 472] width 710 height 80
type textarea "Total funds provided by state government was $92,000. Due to the pandemic and p…"
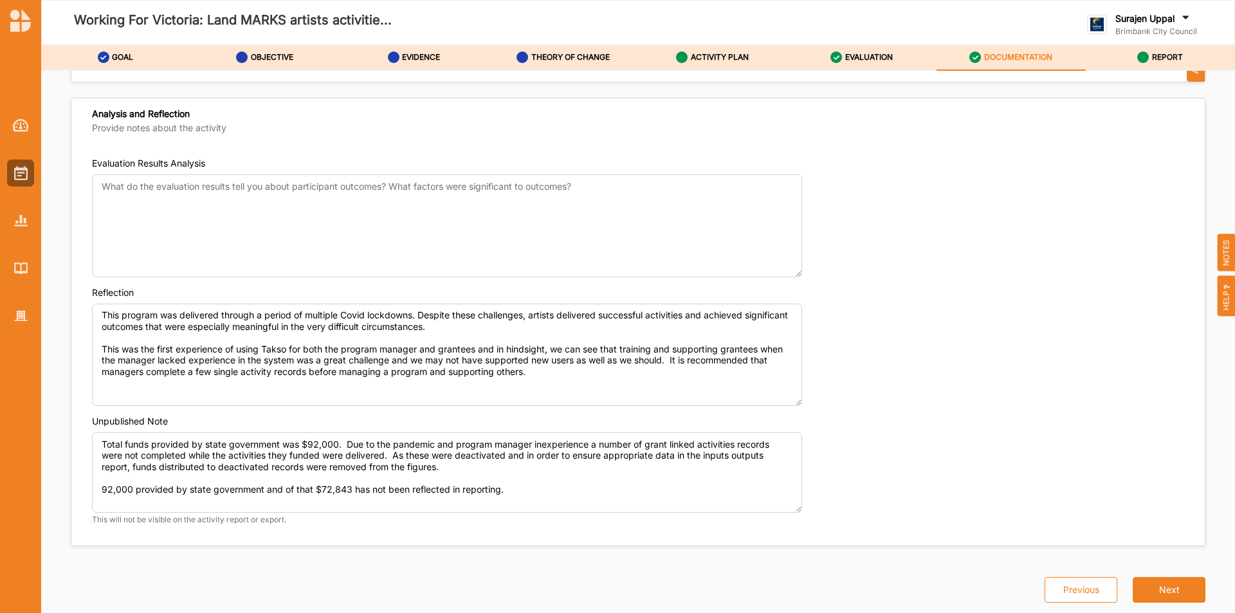
click at [823, 322] on div "Reflection This program was delivered through a period of multiple [MEDICAL_DAT…" at bounding box center [638, 346] width 1092 height 120
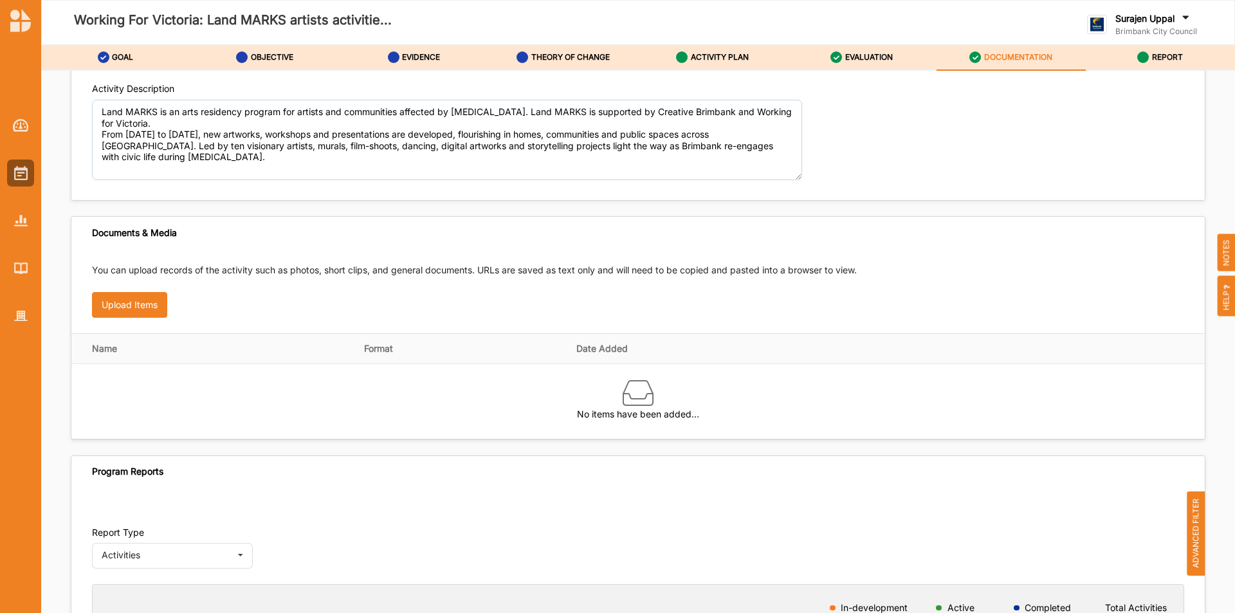
scroll to position [0, 0]
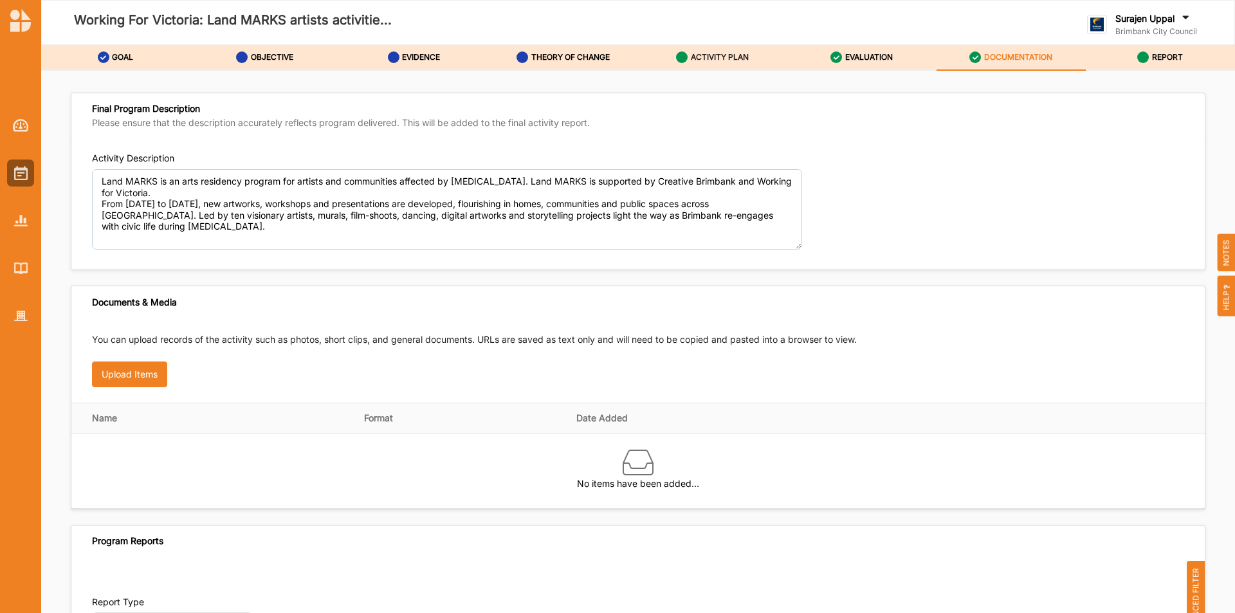
click at [706, 57] on label "ACTIVITY PLAN" at bounding box center [720, 57] width 58 height 10
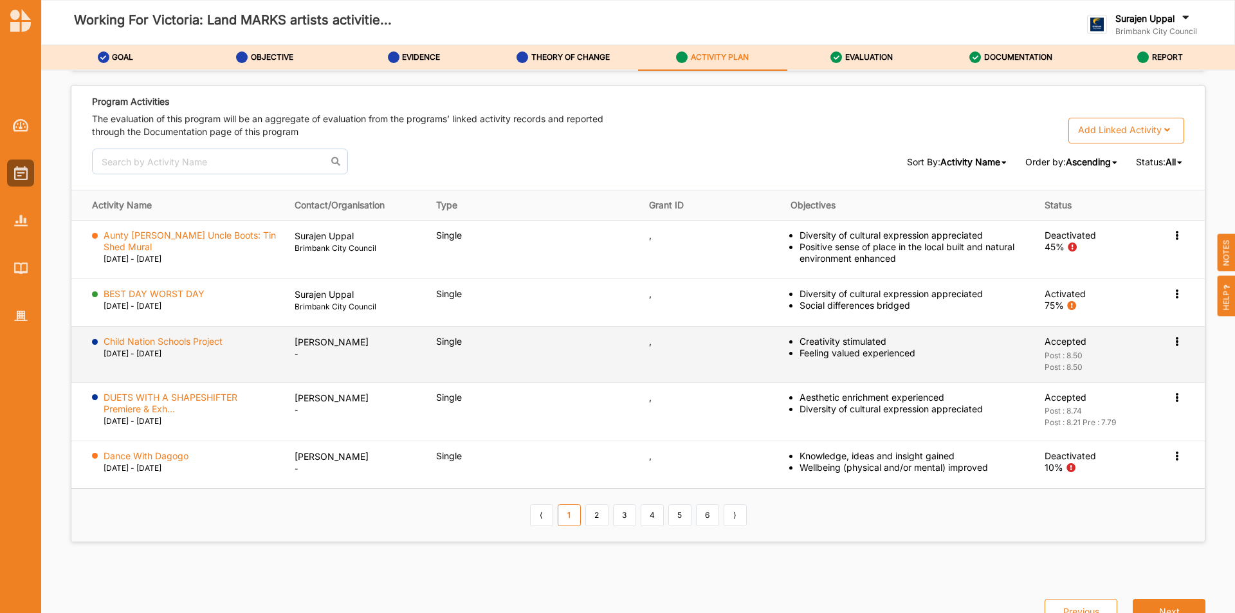
scroll to position [2038, 0]
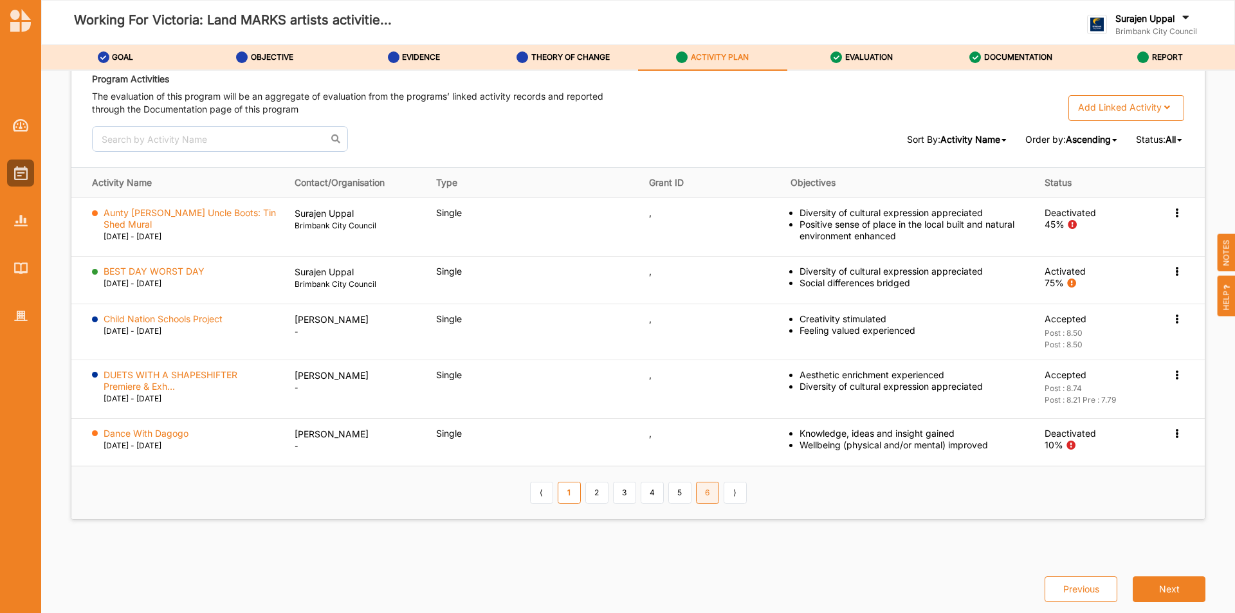
click at [711, 381] on link "6" at bounding box center [707, 493] width 23 height 22
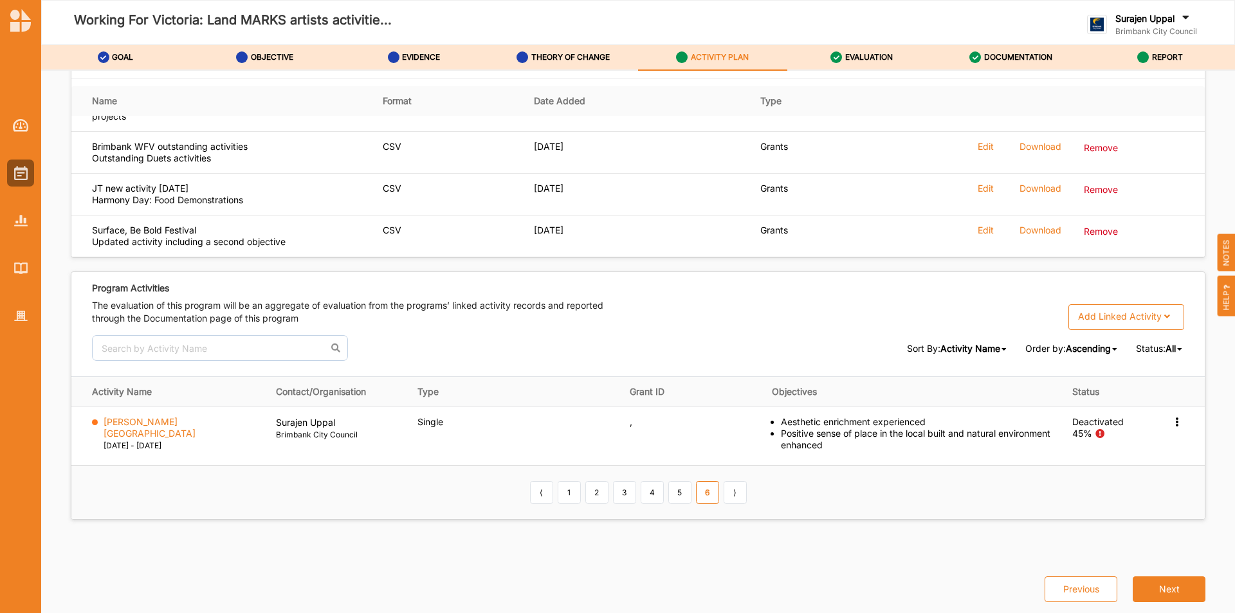
scroll to position [1829, 0]
drag, startPoint x: 864, startPoint y: 69, endPoint x: 864, endPoint y: 57, distance: 12.2
click at [823, 59] on link "EVALUATION" at bounding box center [861, 58] width 149 height 26
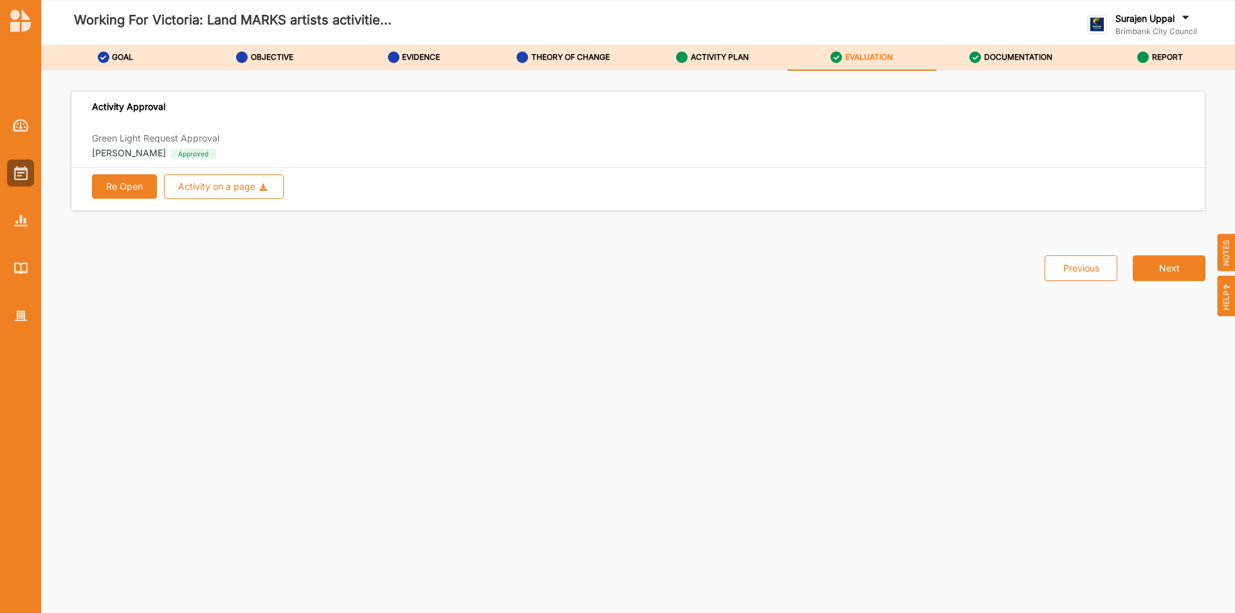
click at [823, 57] on label "EVALUATION" at bounding box center [869, 57] width 48 height 10
click at [823, 63] on div "DOCUMENTATION" at bounding box center [1010, 57] width 83 height 23
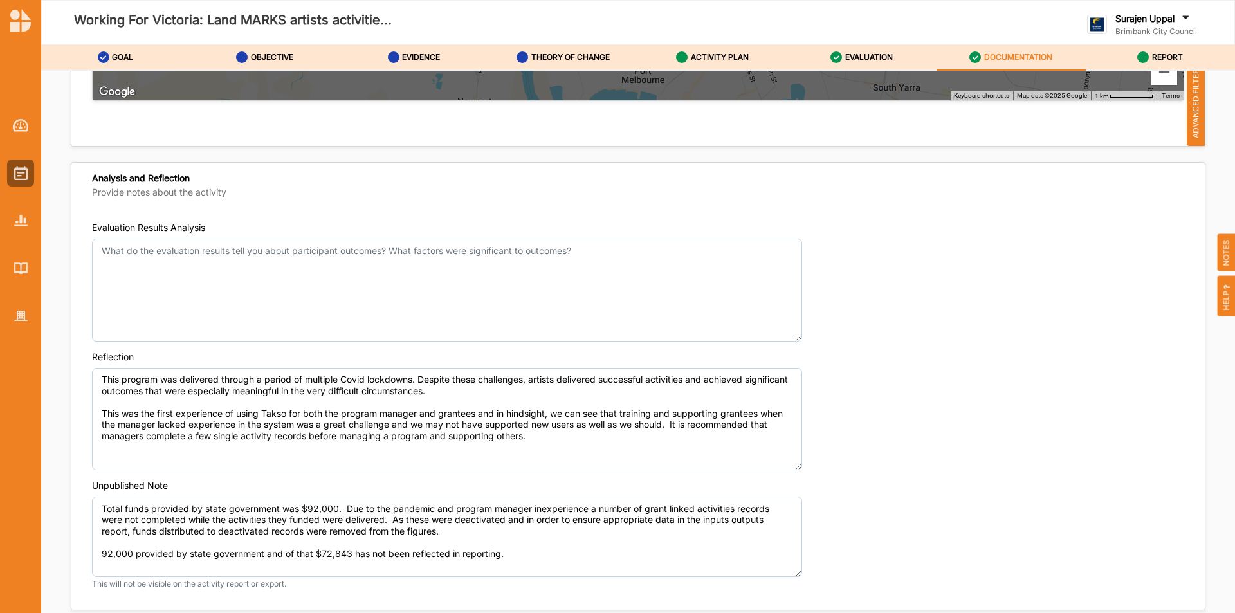
scroll to position [4451, 0]
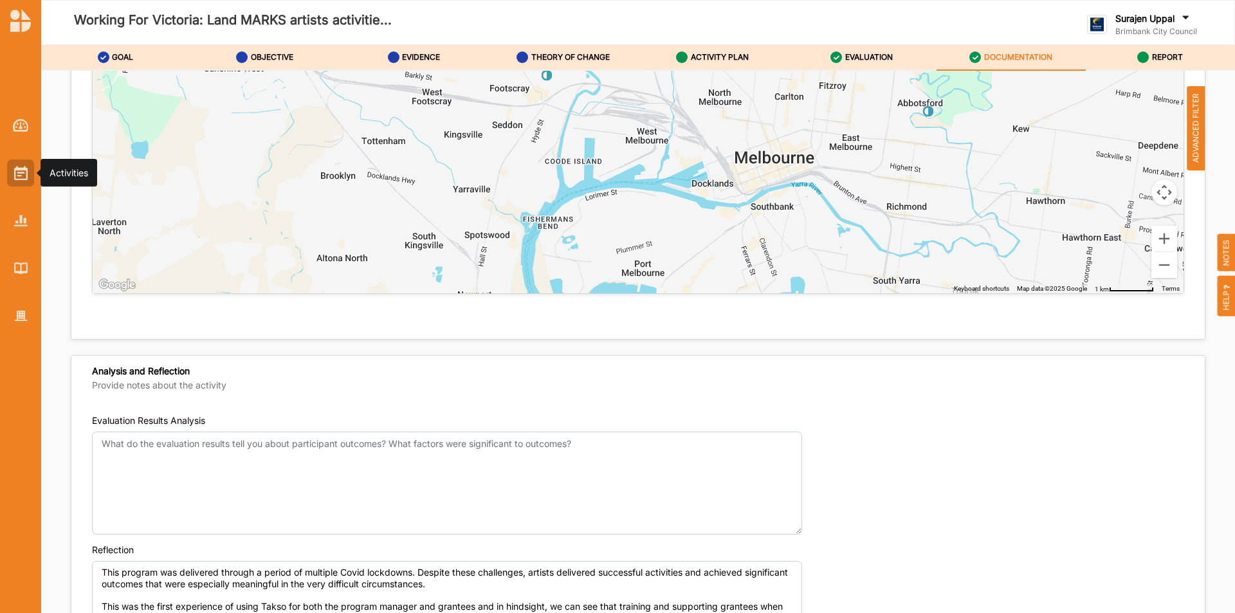
click at [19, 173] on img at bounding box center [21, 173] width 14 height 14
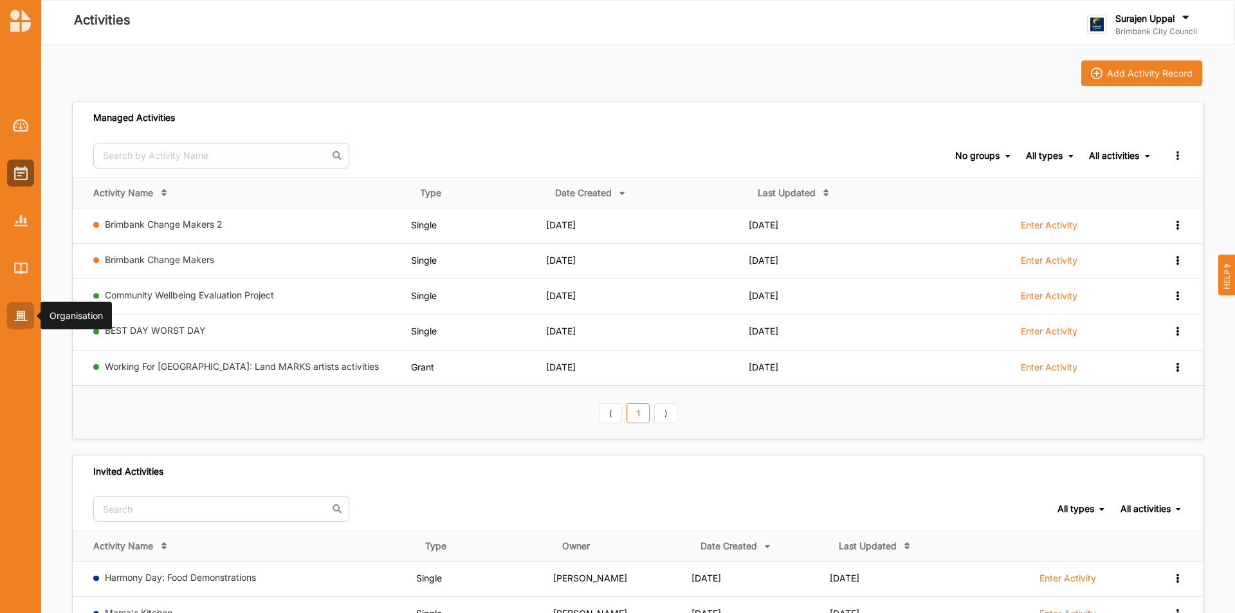
click at [31, 322] on div at bounding box center [20, 315] width 27 height 27
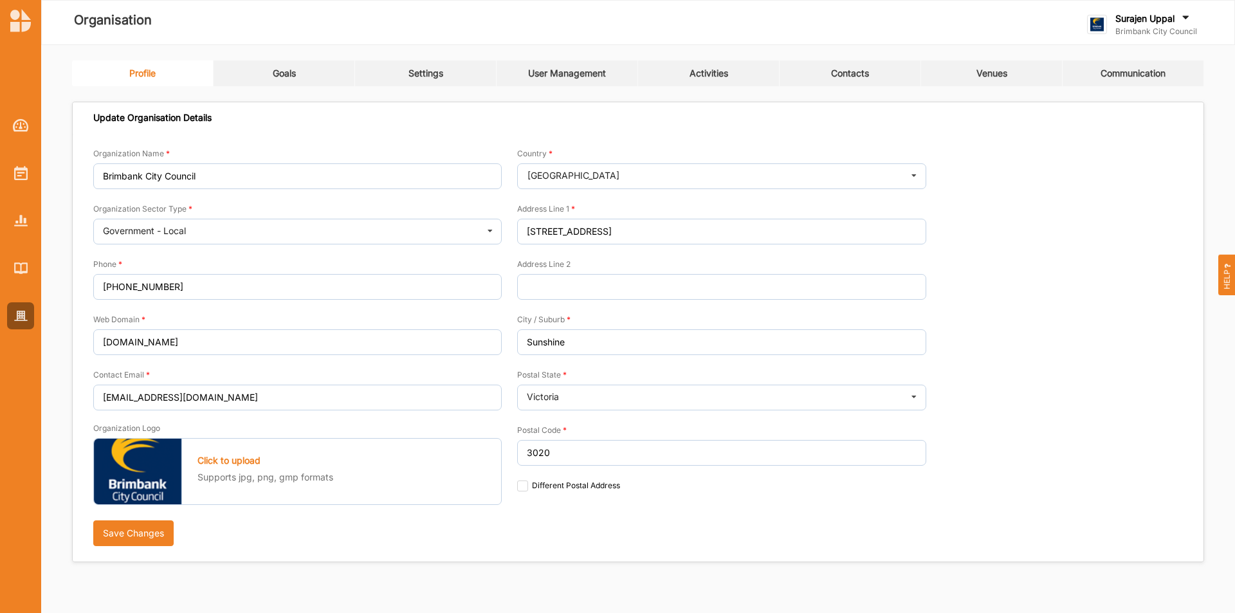
click at [692, 67] on link "Activities" at bounding box center [709, 73] width 142 height 26
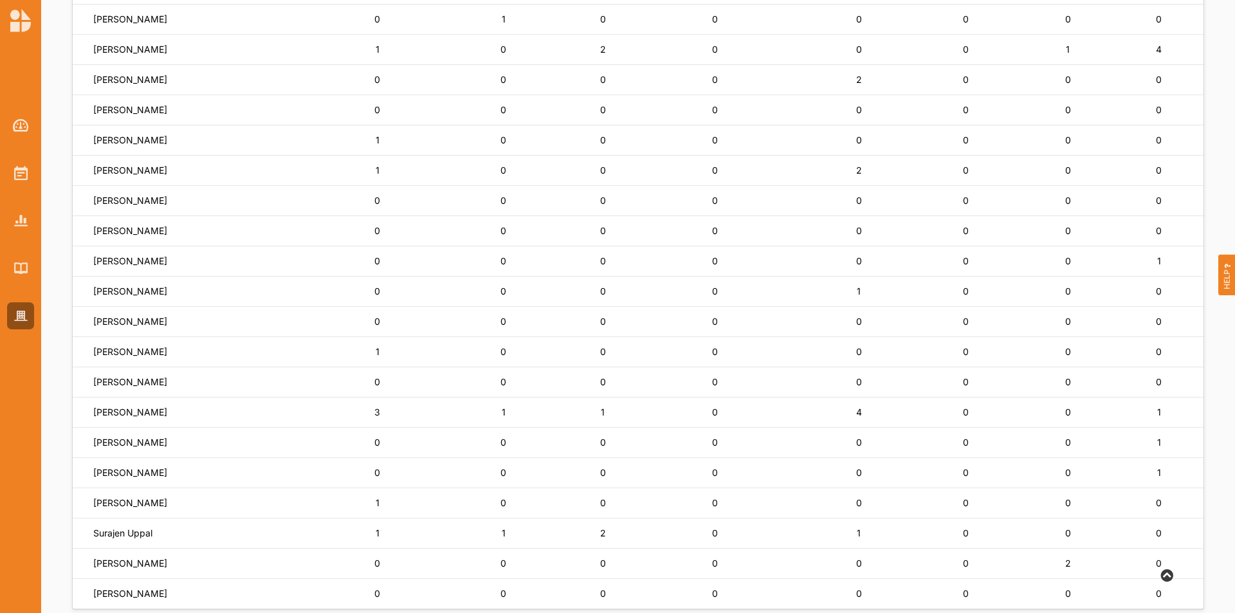
scroll to position [695, 0]
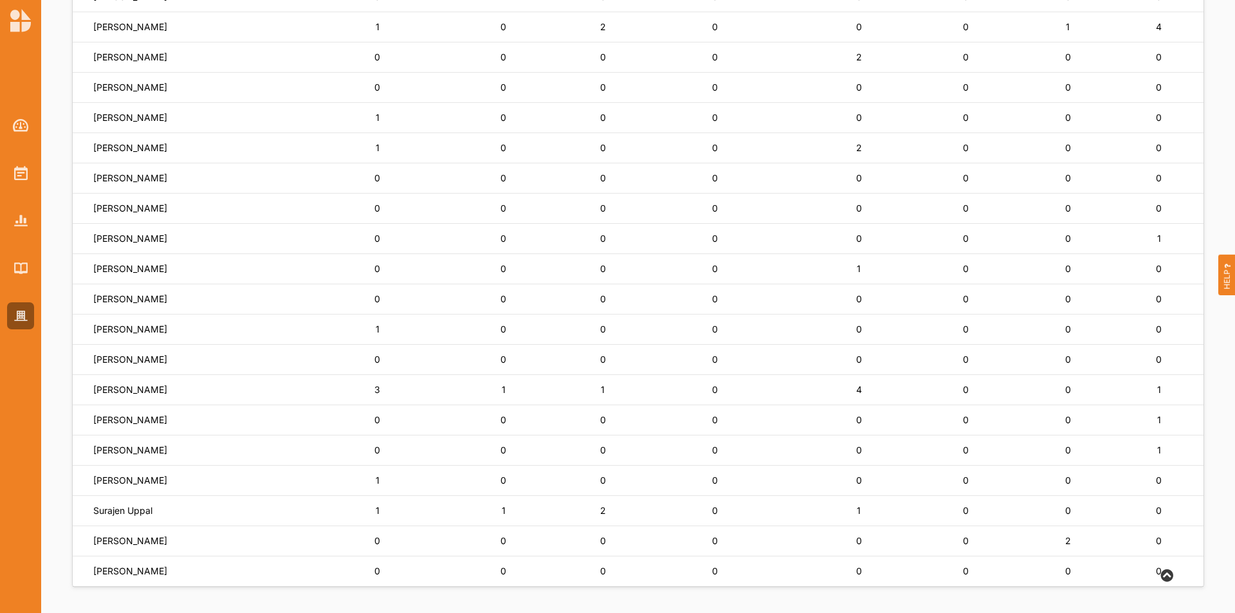
click at [797, 82] on td "0" at bounding box center [859, 88] width 124 height 30
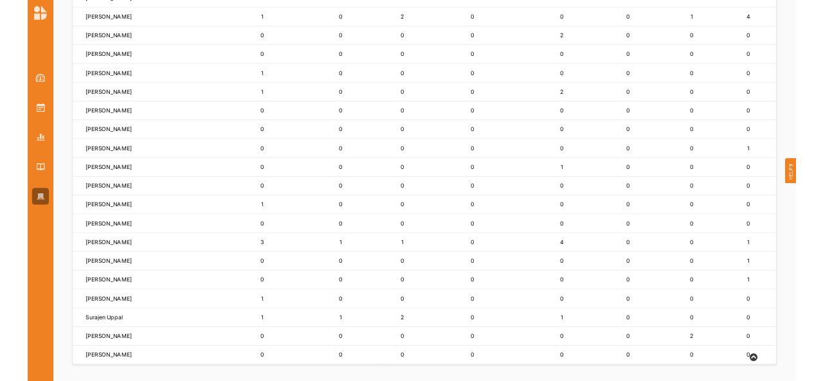
scroll to position [686, 0]
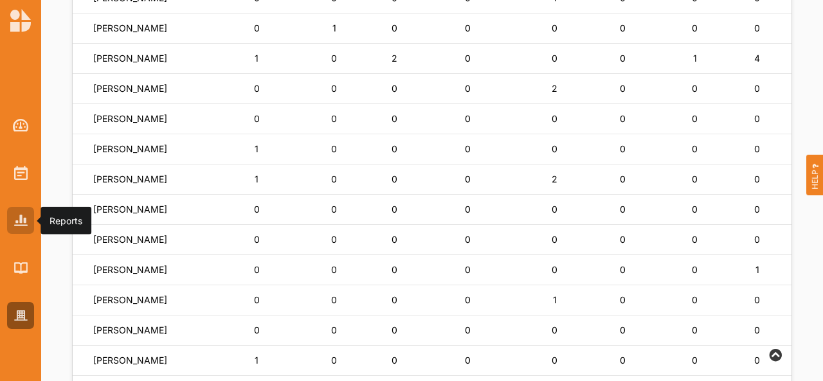
click at [24, 222] on img at bounding box center [21, 220] width 14 height 11
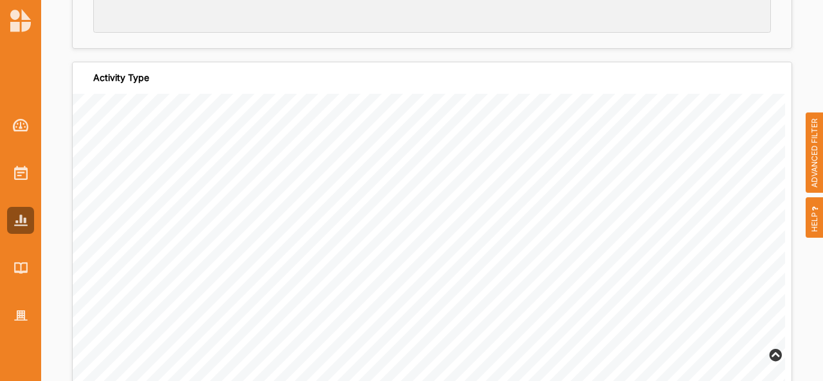
scroll to position [215, 0]
click at [810, 154] on span "ADVANCED FILTER" at bounding box center [815, 153] width 18 height 81
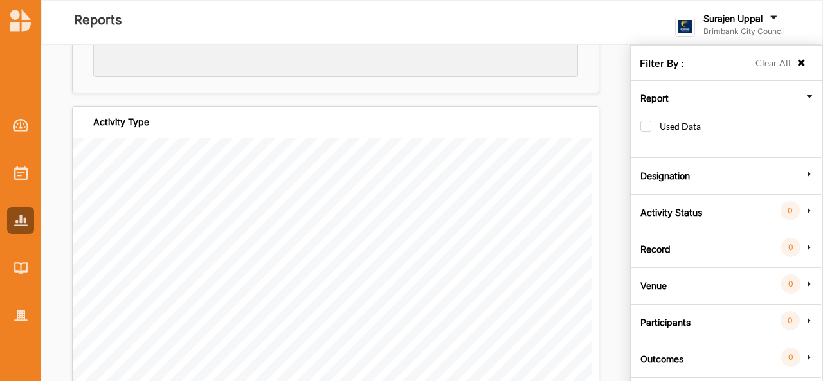
scroll to position [45, 0]
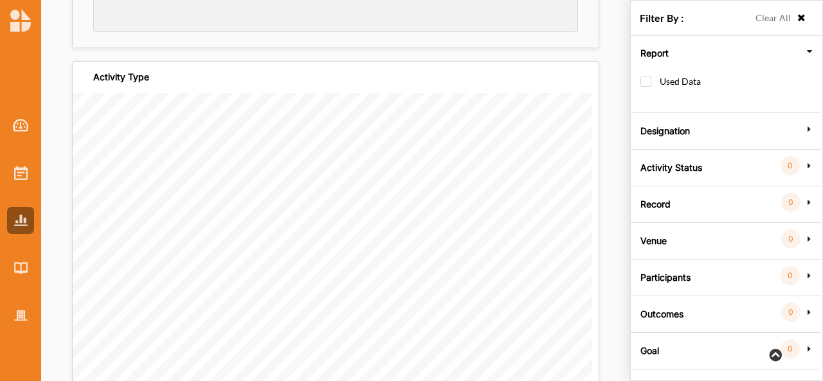
click at [810, 347] on icon at bounding box center [810, 349] width 12 height 9
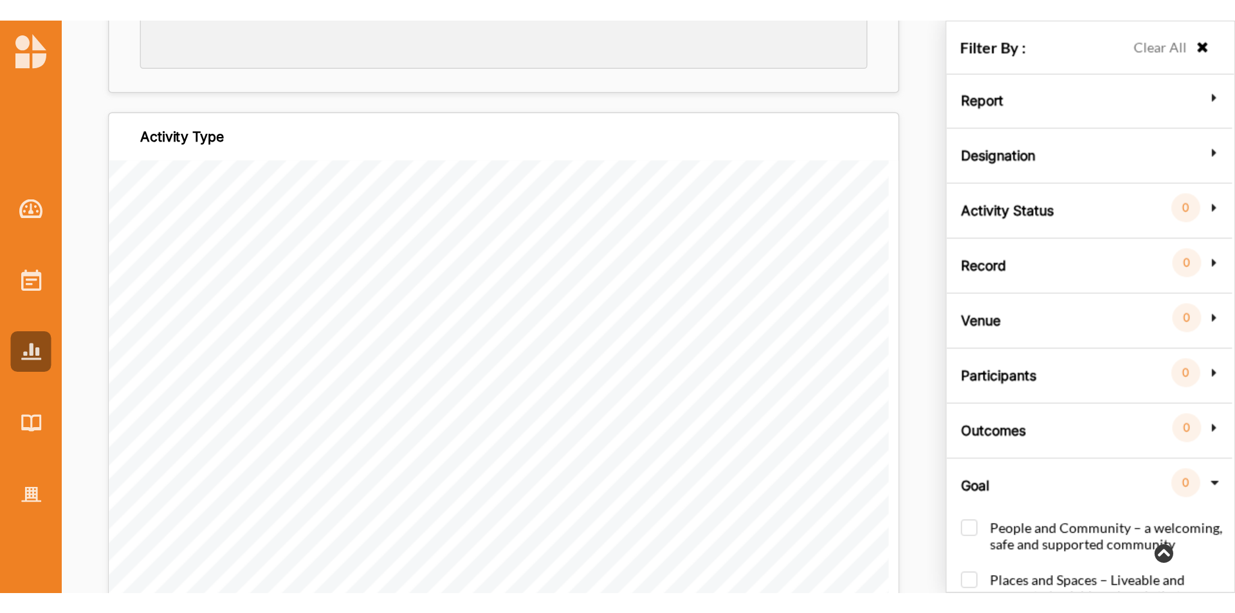
scroll to position [152, 0]
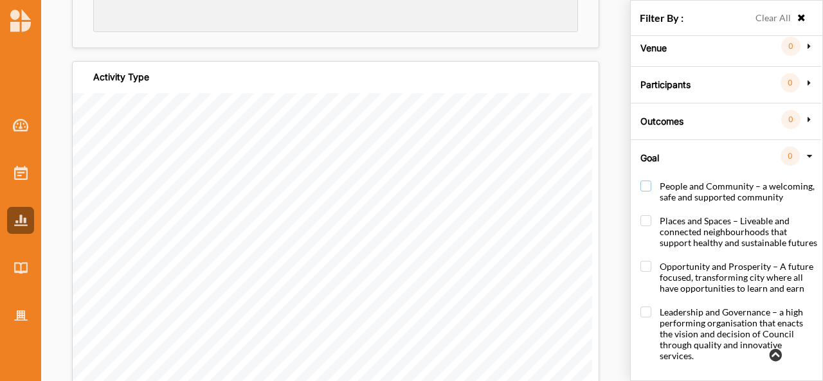
click at [646, 182] on label "People and Community – a welcoming, safe and supported community" at bounding box center [729, 198] width 177 height 35
checkbox input "true"
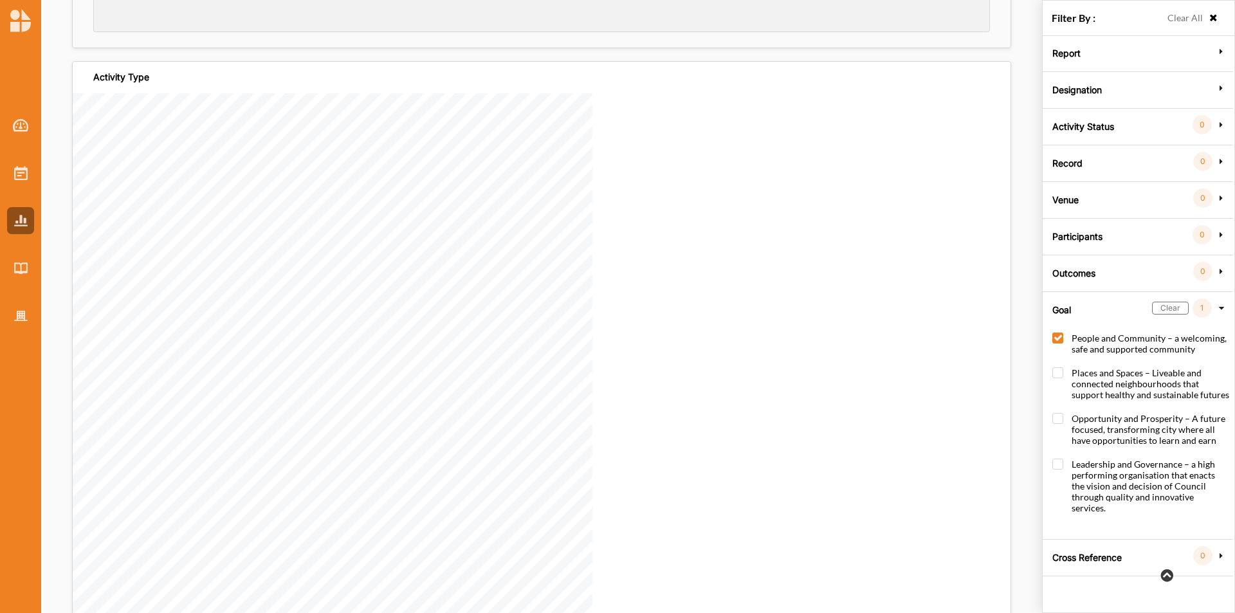
scroll to position [215, 0]
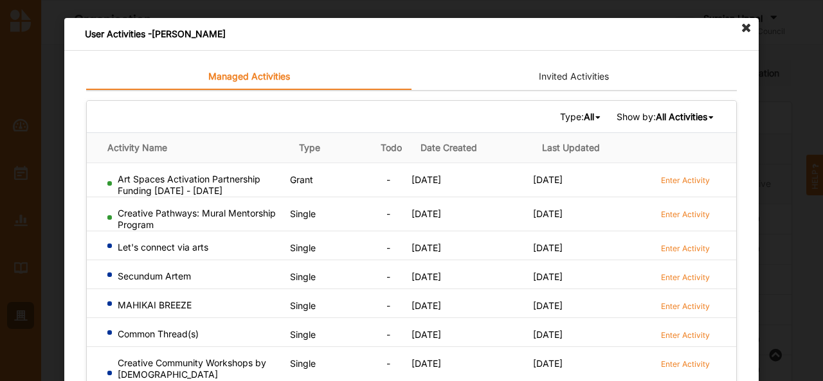
scroll to position [96, 0]
click at [749, 28] on icon at bounding box center [747, 28] width 21 height 21
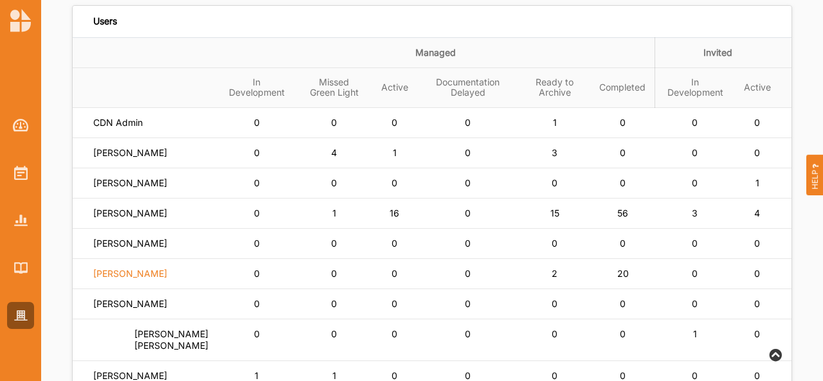
click at [136, 280] on label "[PERSON_NAME]" at bounding box center [130, 274] width 74 height 12
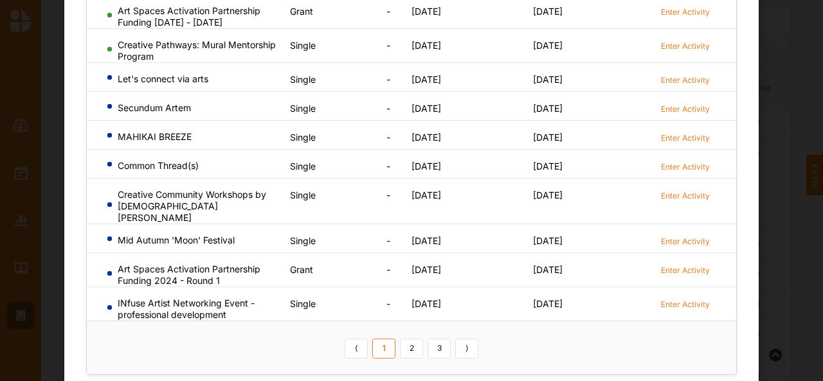
scroll to position [169, 0]
click at [684, 236] on label "Enter Activity" at bounding box center [685, 241] width 49 height 11
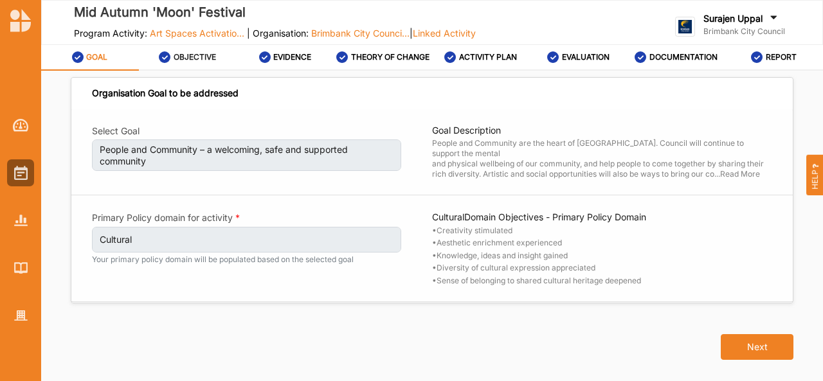
click at [199, 57] on label "OBJECTIVE" at bounding box center [195, 57] width 42 height 10
select select "4"
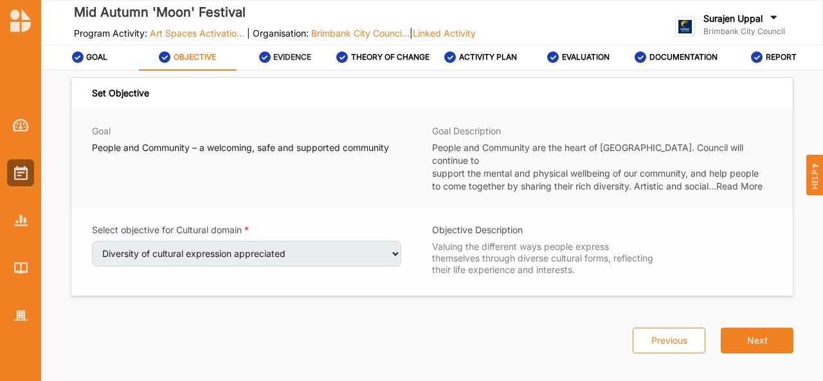
click at [303, 56] on label "EVIDENCE" at bounding box center [292, 57] width 38 height 10
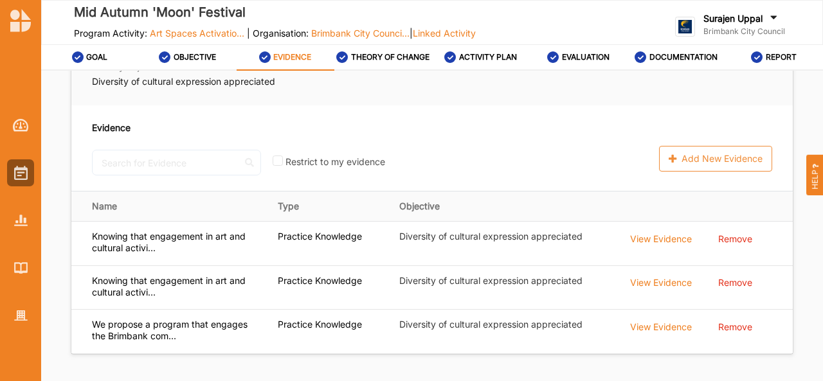
scroll to position [173, 0]
click at [407, 69] on link "THEORY OF CHANGE" at bounding box center [383, 58] width 98 height 26
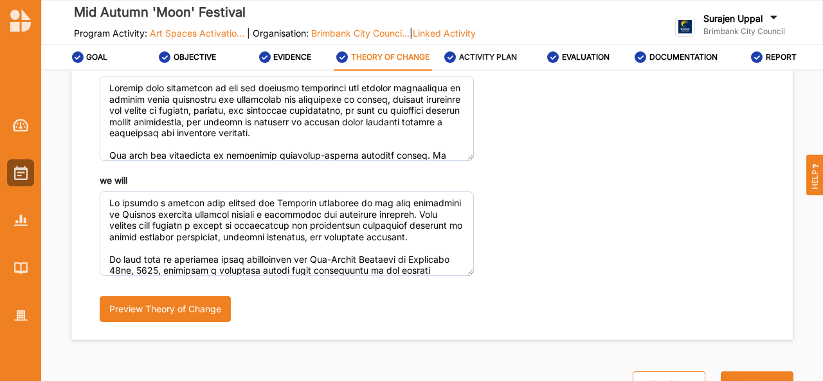
click at [499, 51] on div "ACTIVITY PLAN" at bounding box center [480, 57] width 73 height 23
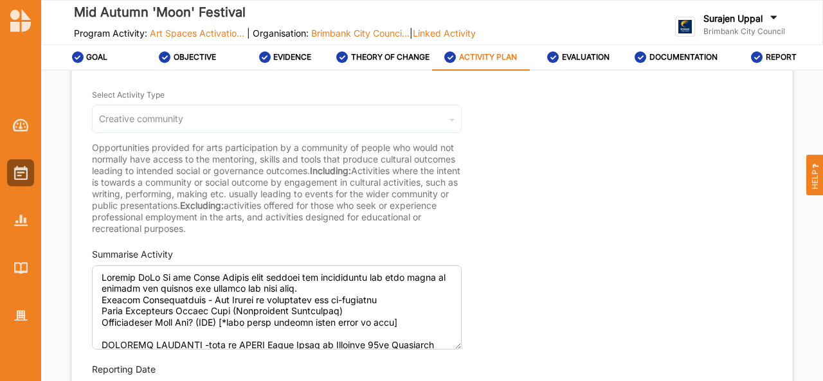
scroll to position [173, 0]
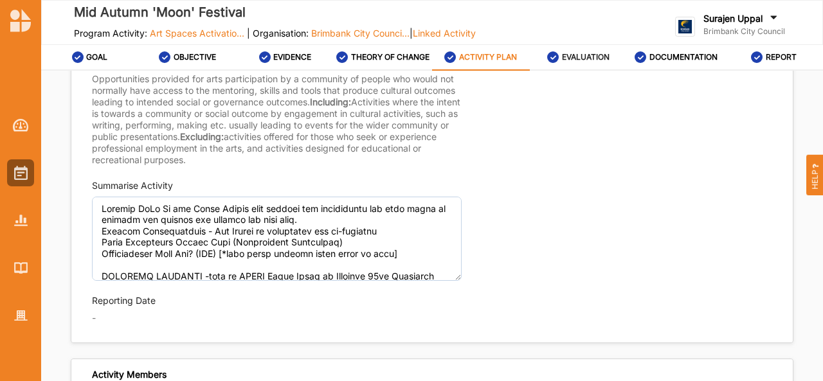
click at [585, 60] on label "EVALUATION" at bounding box center [586, 57] width 48 height 10
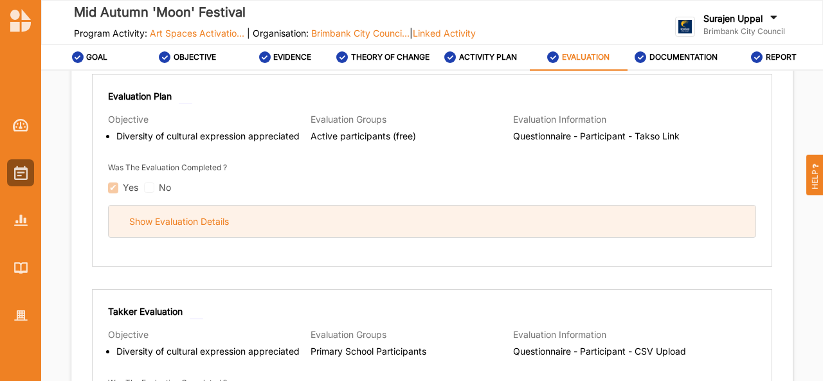
click at [426, 226] on div "Show Evaluation Details" at bounding box center [432, 222] width 647 height 32
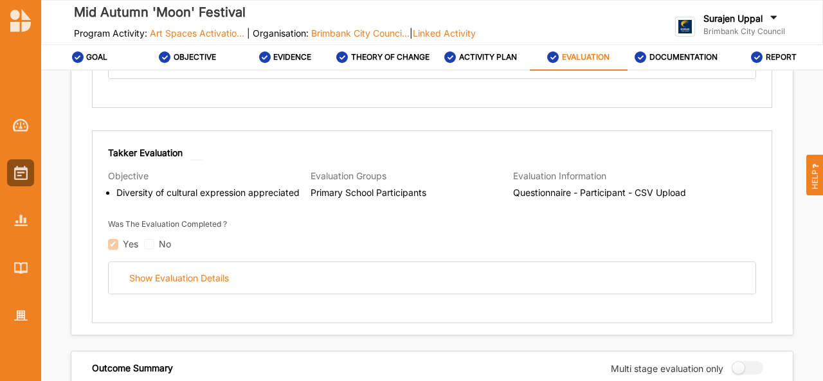
scroll to position [1680, 0]
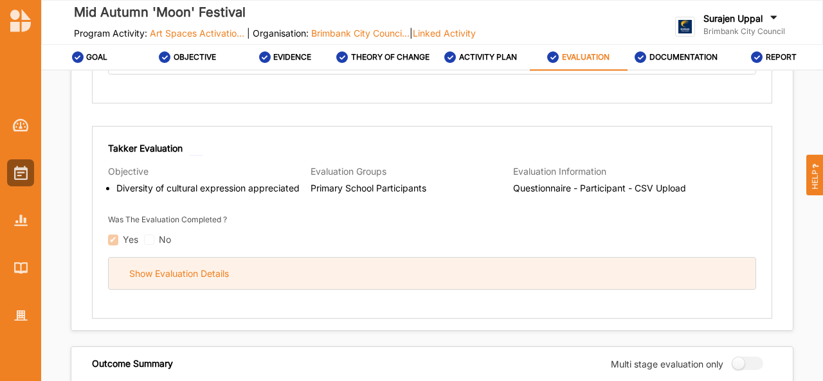
click at [386, 265] on div "Show Evaluation Details" at bounding box center [432, 274] width 647 height 32
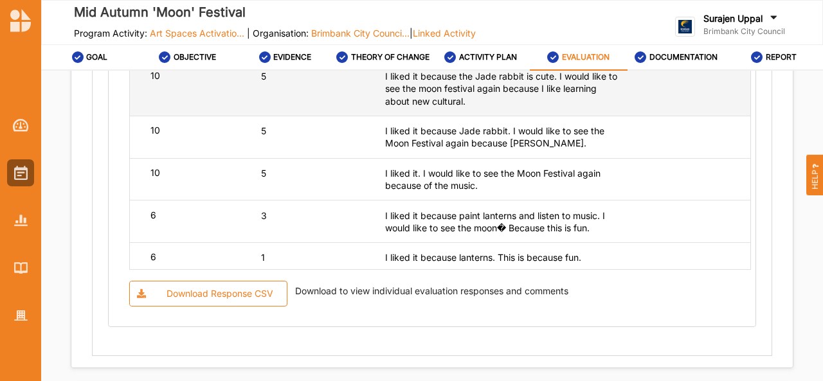
scroll to position [131, 0]
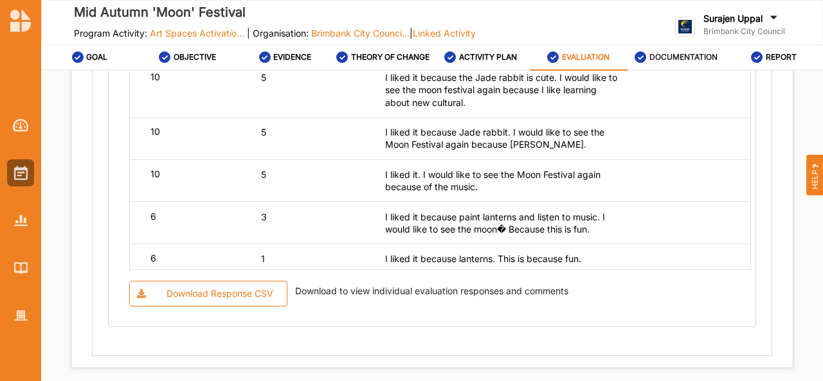
click at [681, 53] on label "DOCUMENTATION" at bounding box center [684, 57] width 68 height 10
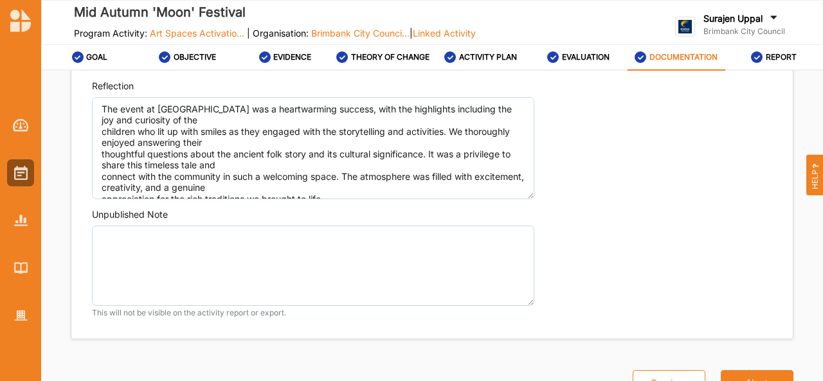
scroll to position [1198, 0]
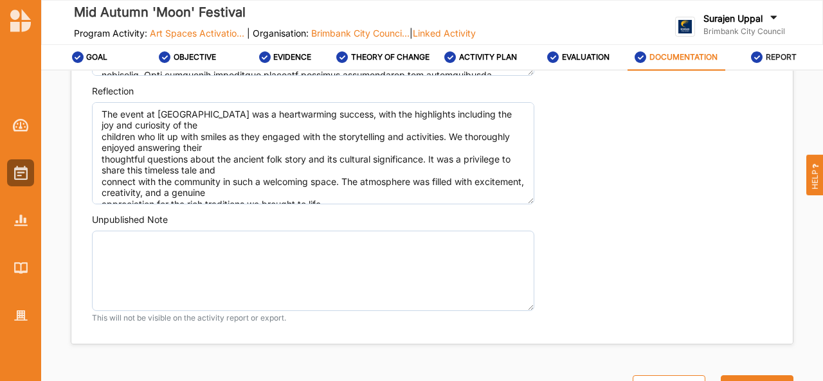
click at [781, 57] on label "REPORT" at bounding box center [781, 57] width 31 height 10
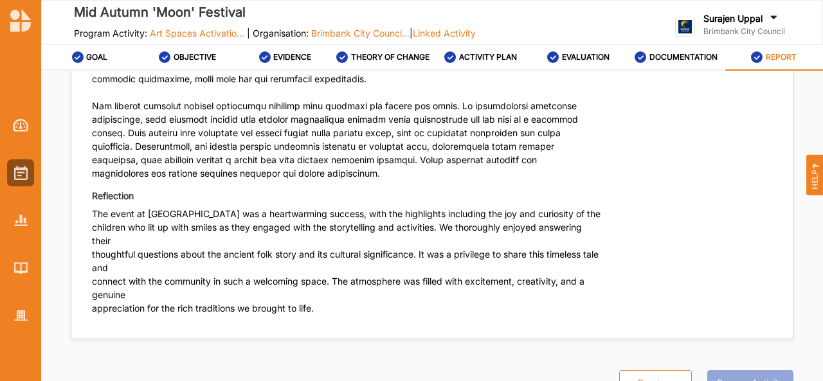
scroll to position [3097, 0]
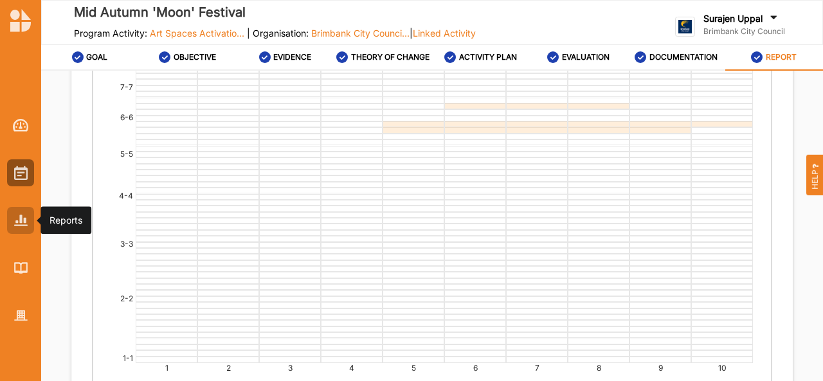
click at [28, 233] on div at bounding box center [20, 220] width 27 height 27
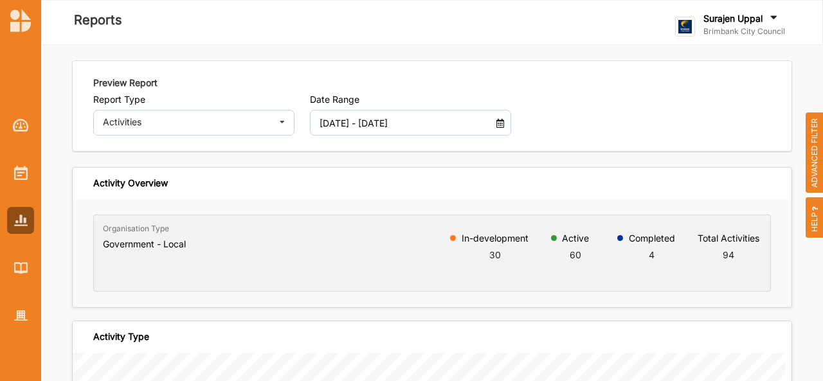
click at [360, 135] on input "[DATE] - [DATE]" at bounding box center [403, 123] width 180 height 26
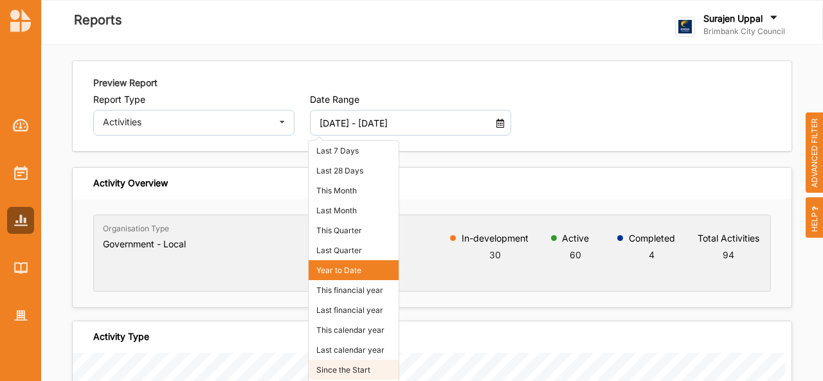
click at [349, 365] on li "Since the Start" at bounding box center [354, 370] width 90 height 20
type input "[DATE] - [DATE]"
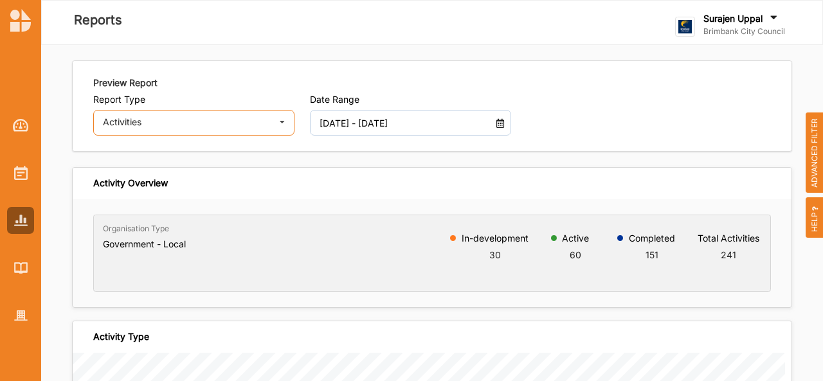
click at [201, 118] on div "Activities" at bounding box center [187, 122] width 169 height 9
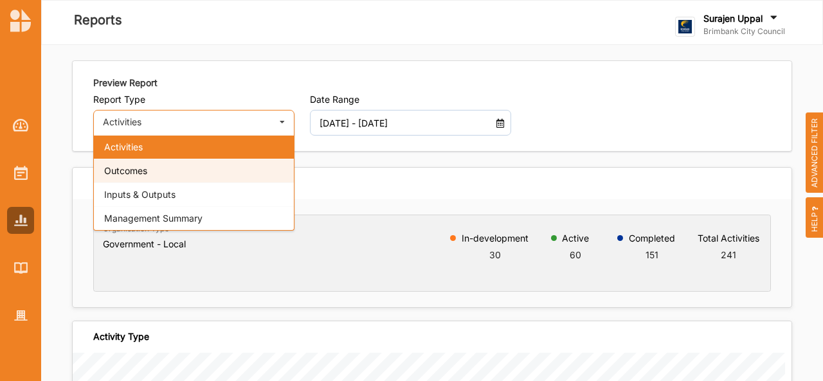
click at [175, 179] on div "Outcomes" at bounding box center [194, 171] width 200 height 24
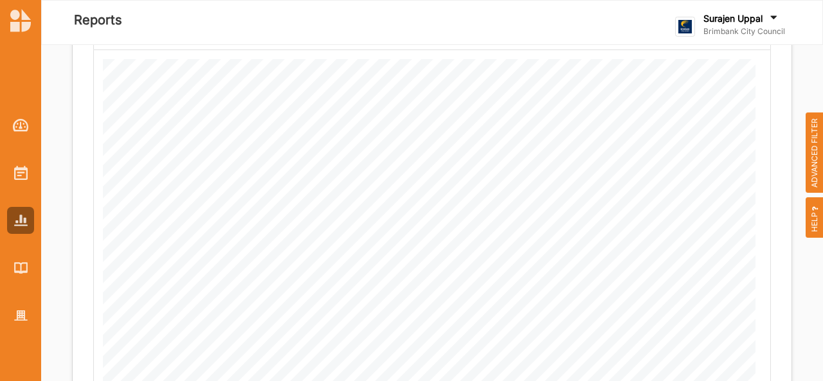
scroll to position [241, 0]
click at [26, 228] on div at bounding box center [20, 220] width 27 height 27
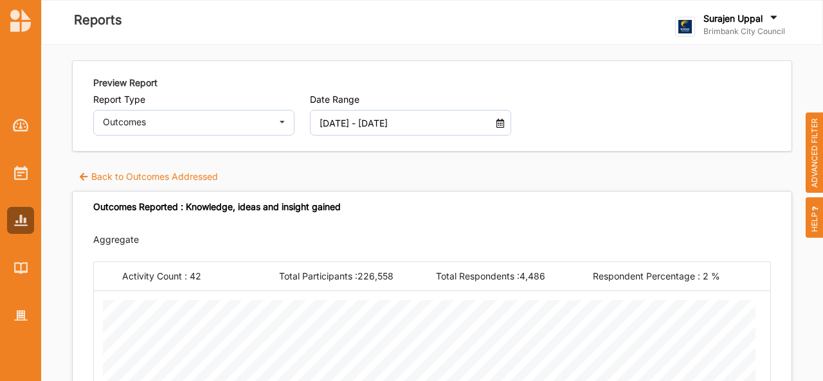
click at [95, 180] on label "Back to Outcomes Addressed" at bounding box center [148, 176] width 140 height 13
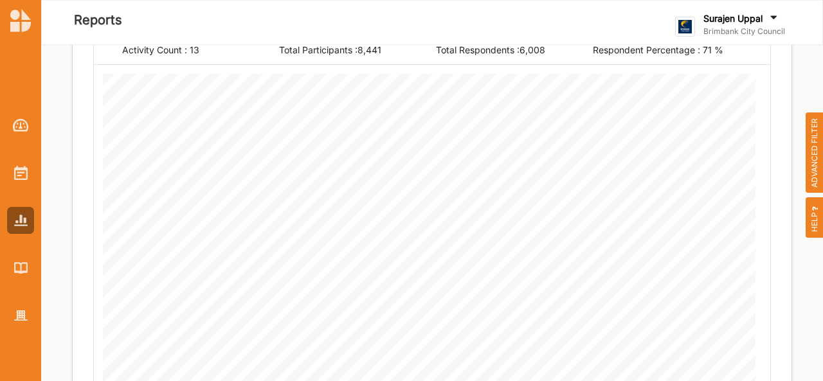
scroll to position [224, 0]
